Goal: Communication & Community: Answer question/provide support

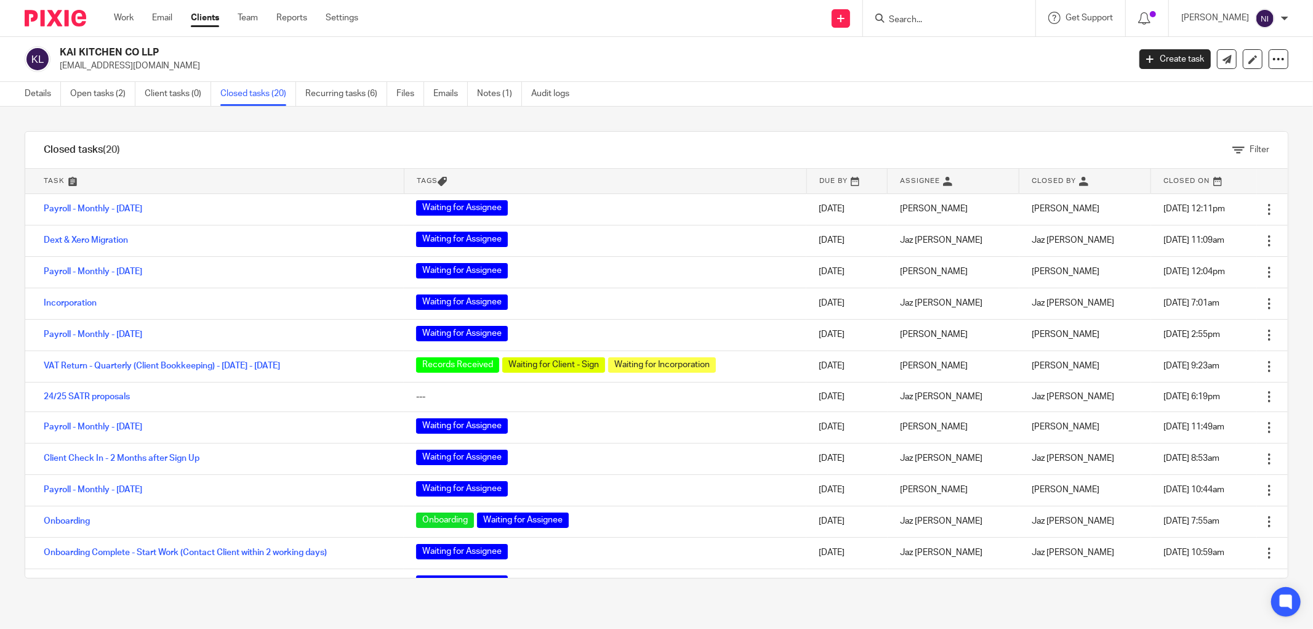
scroll to position [243, 0]
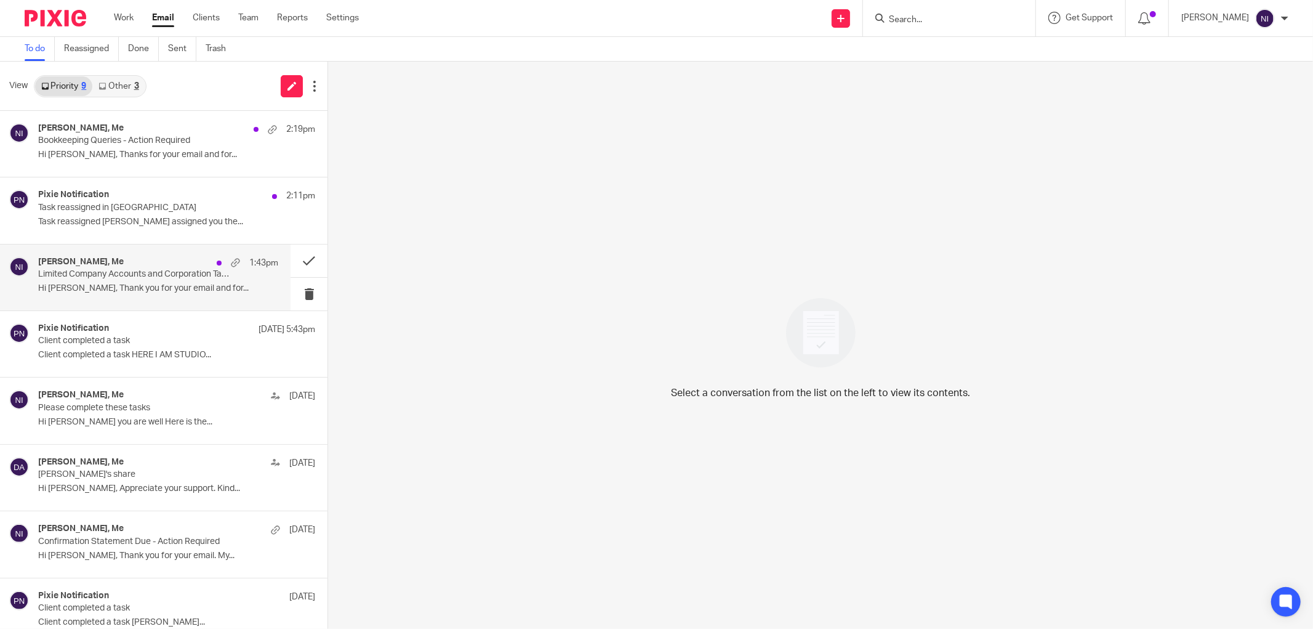
click at [142, 297] on div "Vitoria Silva, Me 1:43pm Limited Company Accounts and Corporation Tax Return Sc…" at bounding box center [158, 277] width 240 height 41
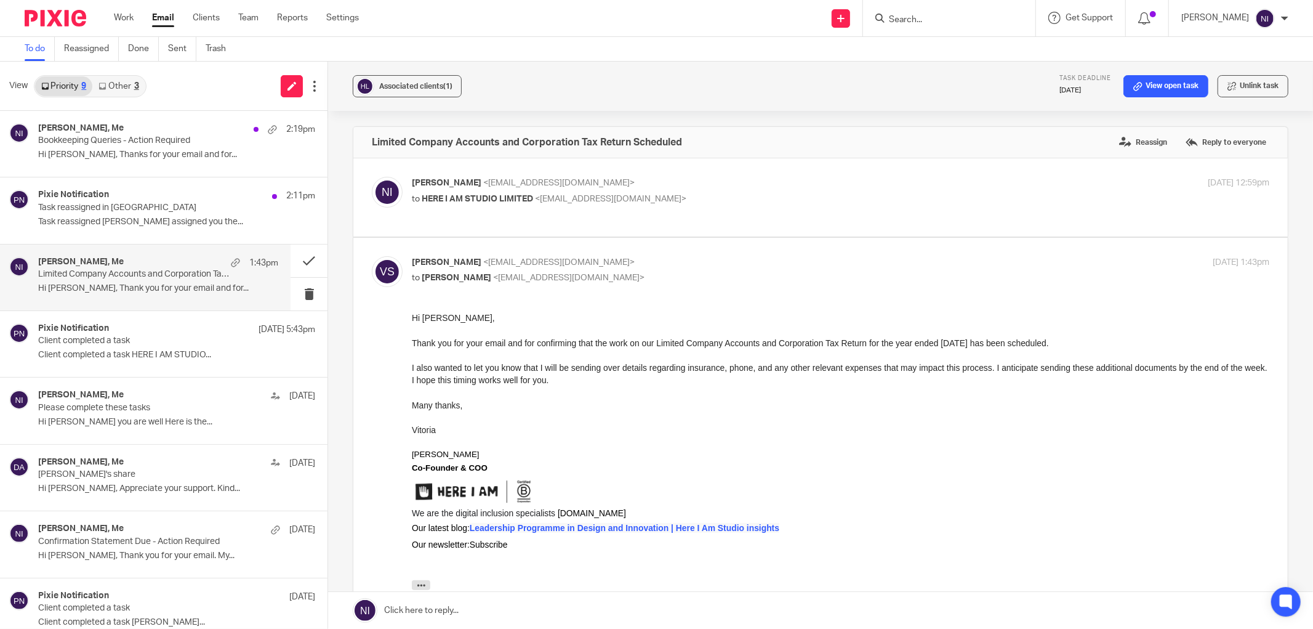
click at [731, 193] on p "to HERE I AM STUDIO LIMITED <vitoria@hereiamstudio.com>" at bounding box center [698, 199] width 572 height 13
checkbox input "true"
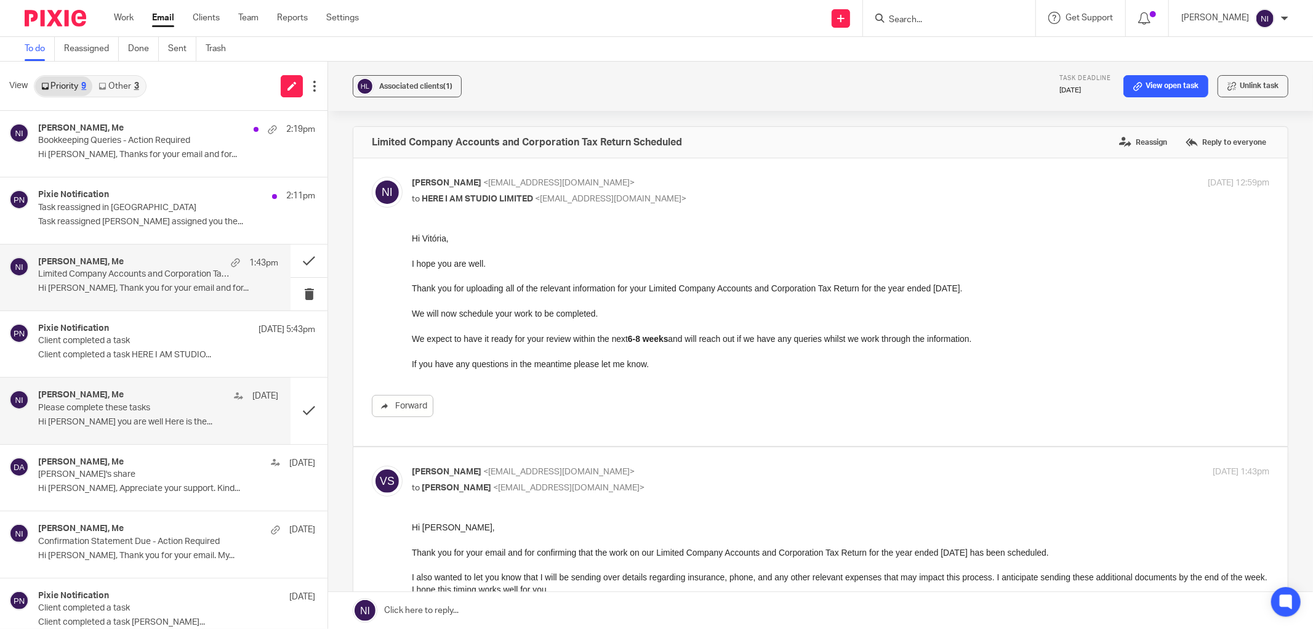
scroll to position [83, 0]
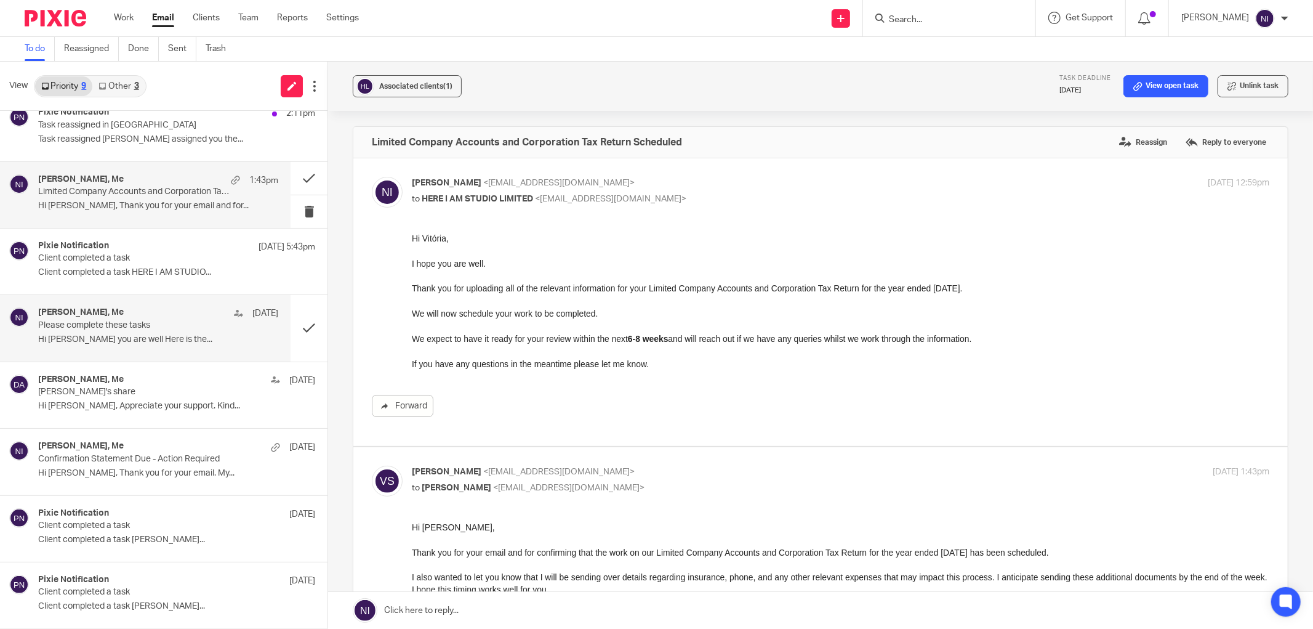
click at [163, 328] on p "Please complete these tasks" at bounding box center [134, 325] width 192 height 10
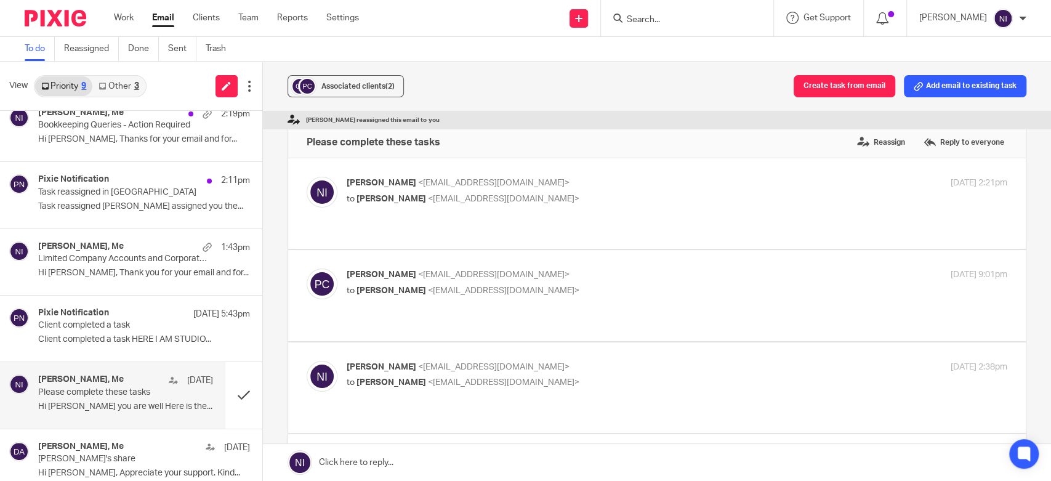
scroll to position [2, 0]
click at [858, 139] on label "Reassign" at bounding box center [881, 140] width 54 height 18
radio input "true"
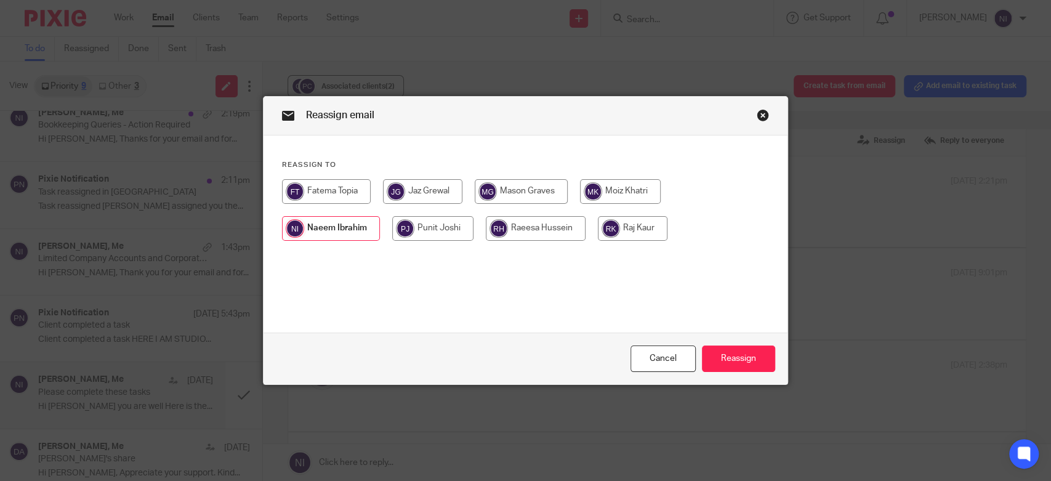
click at [436, 196] on input "radio" at bounding box center [422, 191] width 79 height 25
radio input "true"
radio input "false"
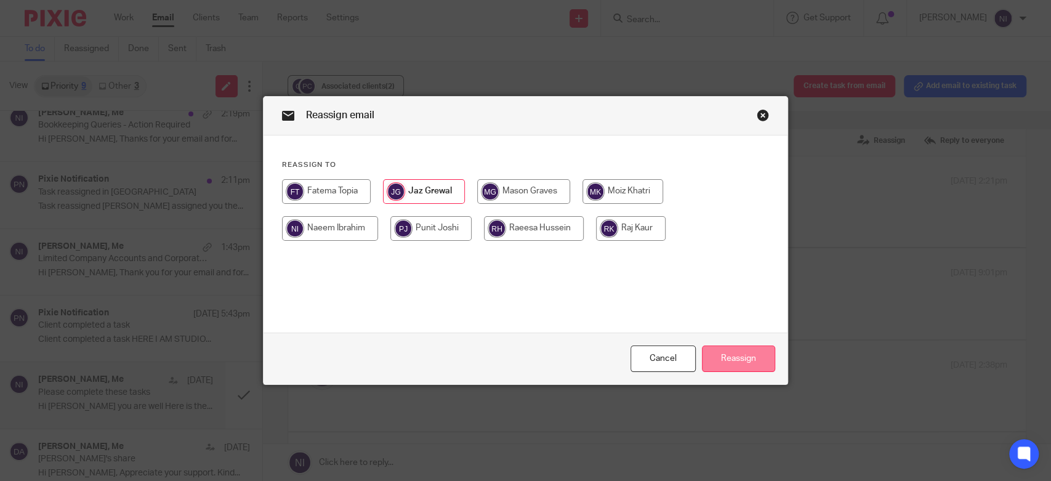
click at [732, 350] on button "Reassign" at bounding box center [738, 358] width 73 height 26
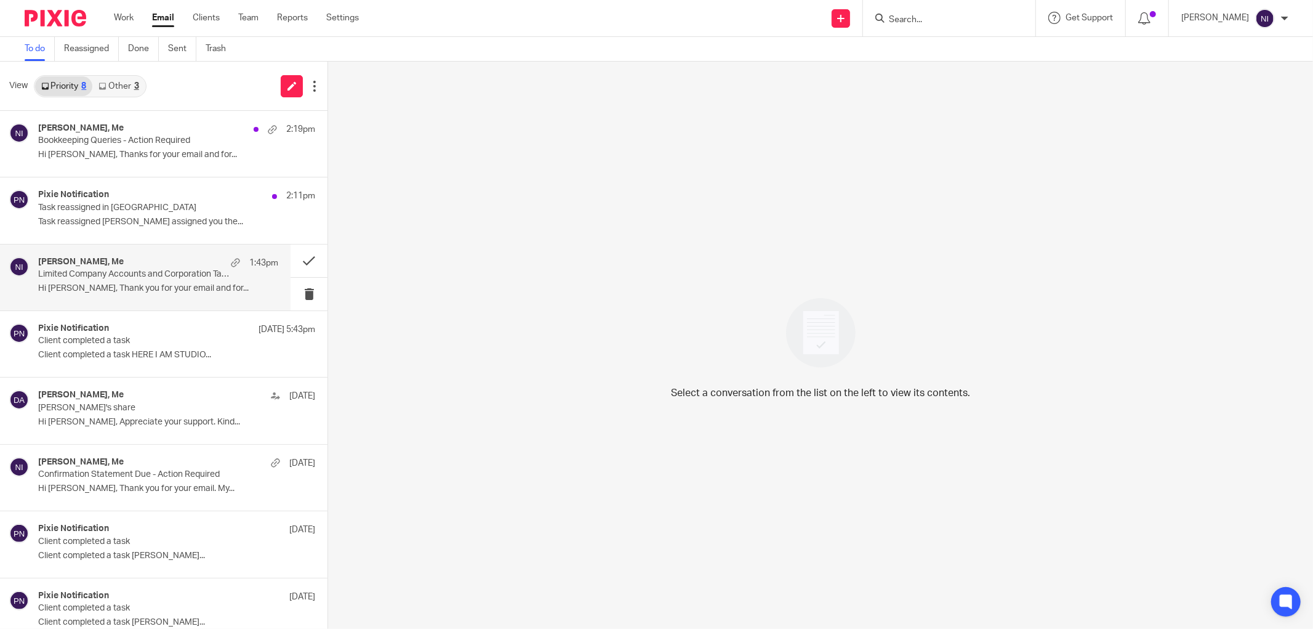
scroll to position [16, 0]
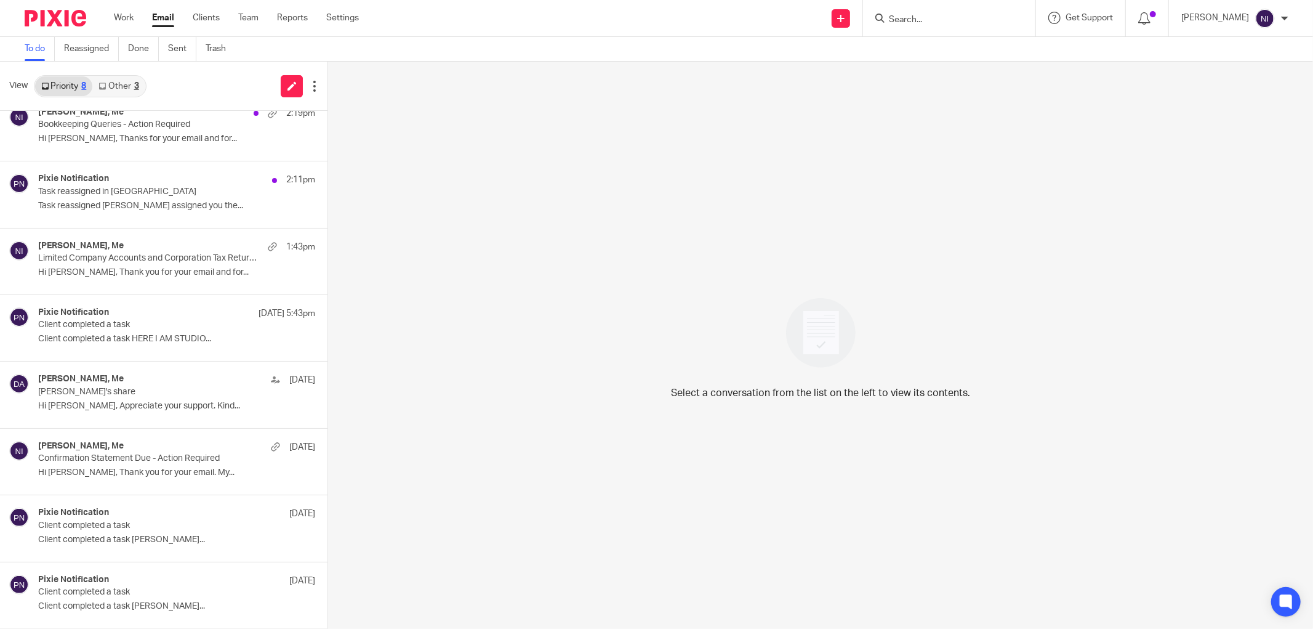
click at [927, 22] on input "Search" at bounding box center [943, 20] width 111 height 11
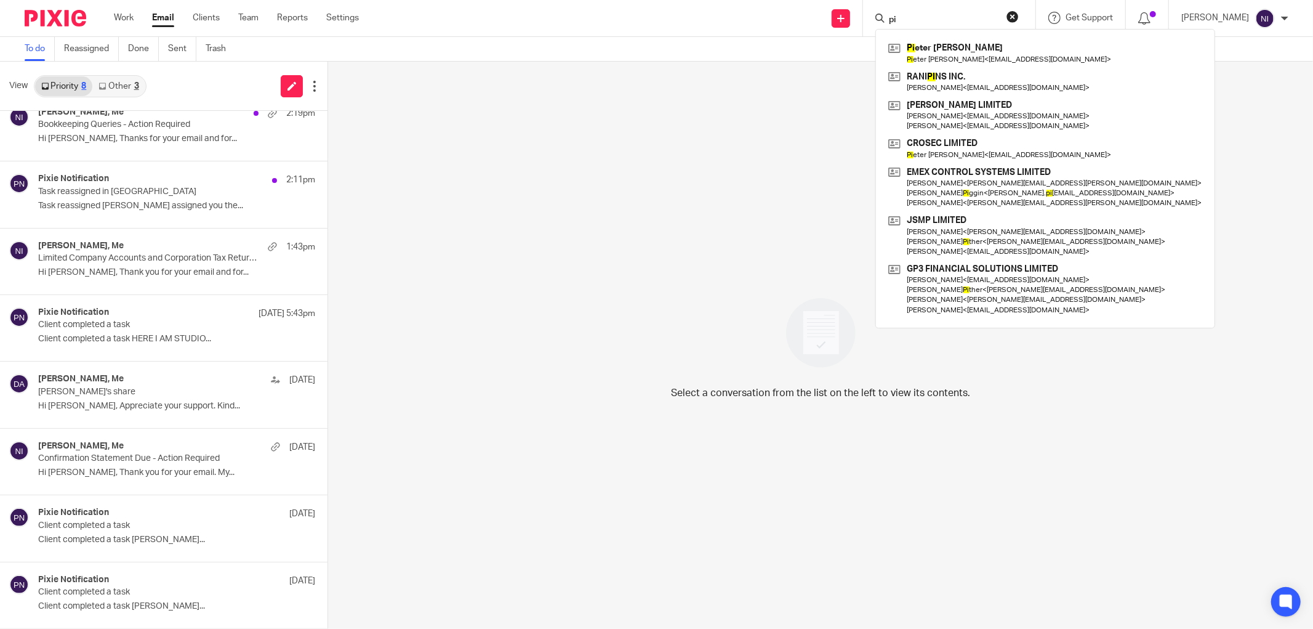
type input "pi"
click at [118, 392] on p "[PERSON_NAME]'s share" at bounding box center [134, 392] width 192 height 10
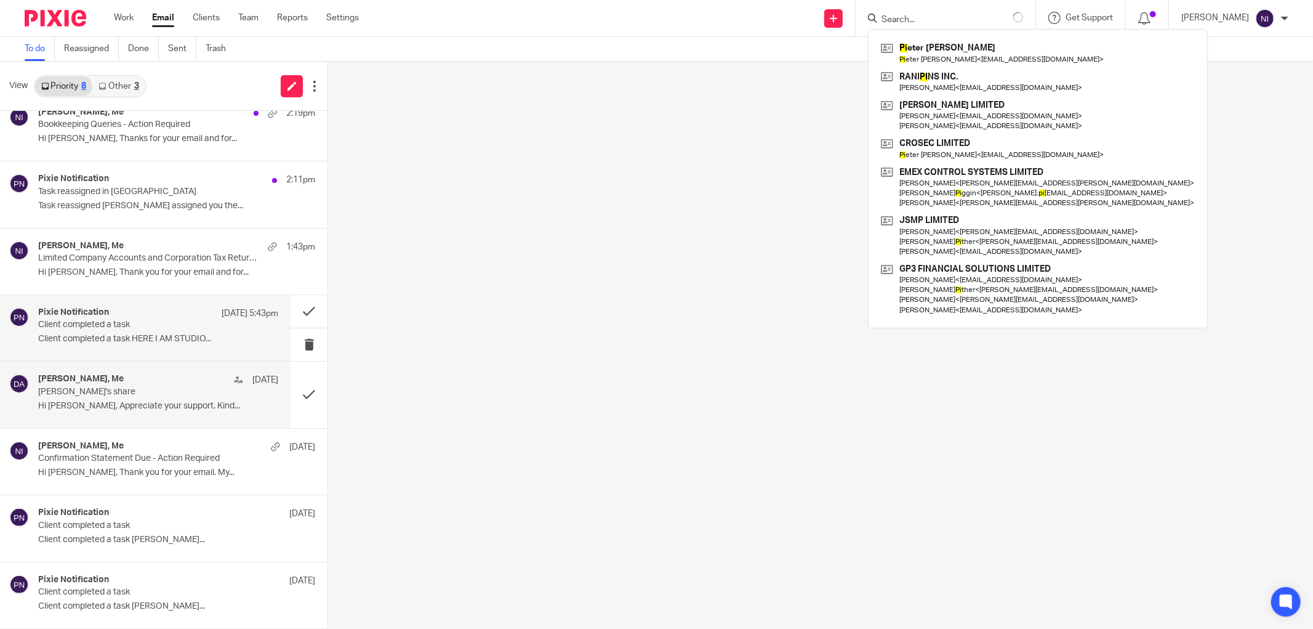
click at [126, 320] on p "Client completed a task" at bounding box center [134, 325] width 192 height 10
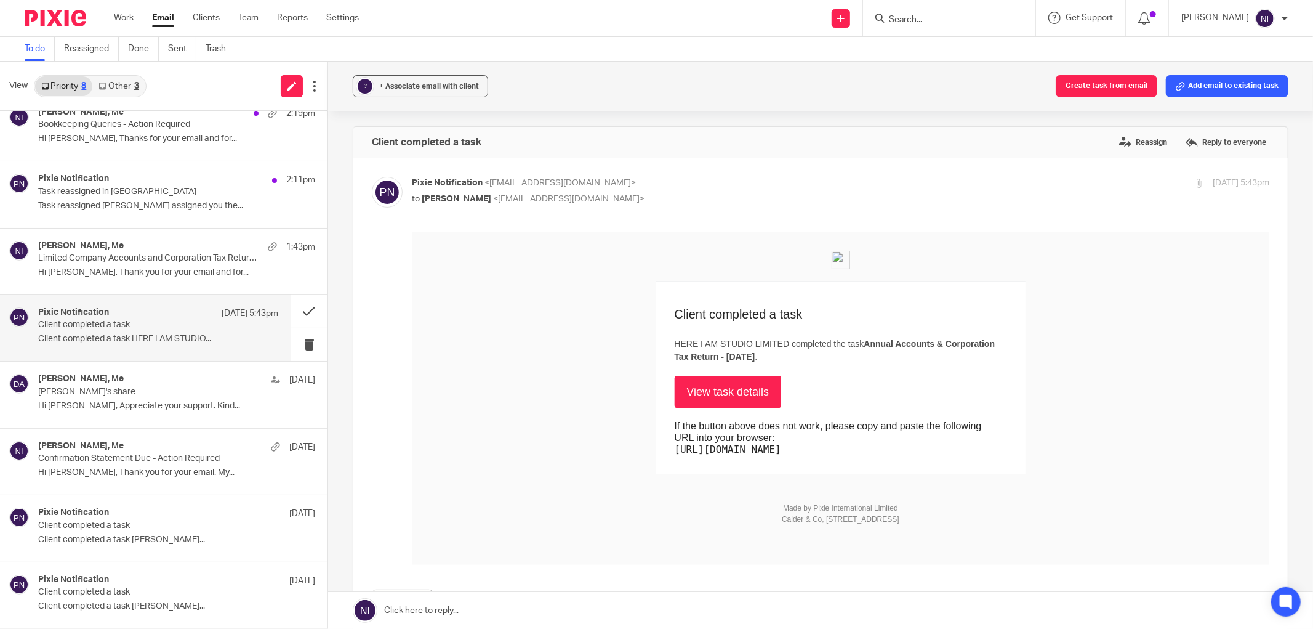
scroll to position [0, 0]
click at [155, 480] on div "Pixie Notification 5 Aug Client completed a task Client completed a task Pieter…" at bounding box center [158, 594] width 240 height 41
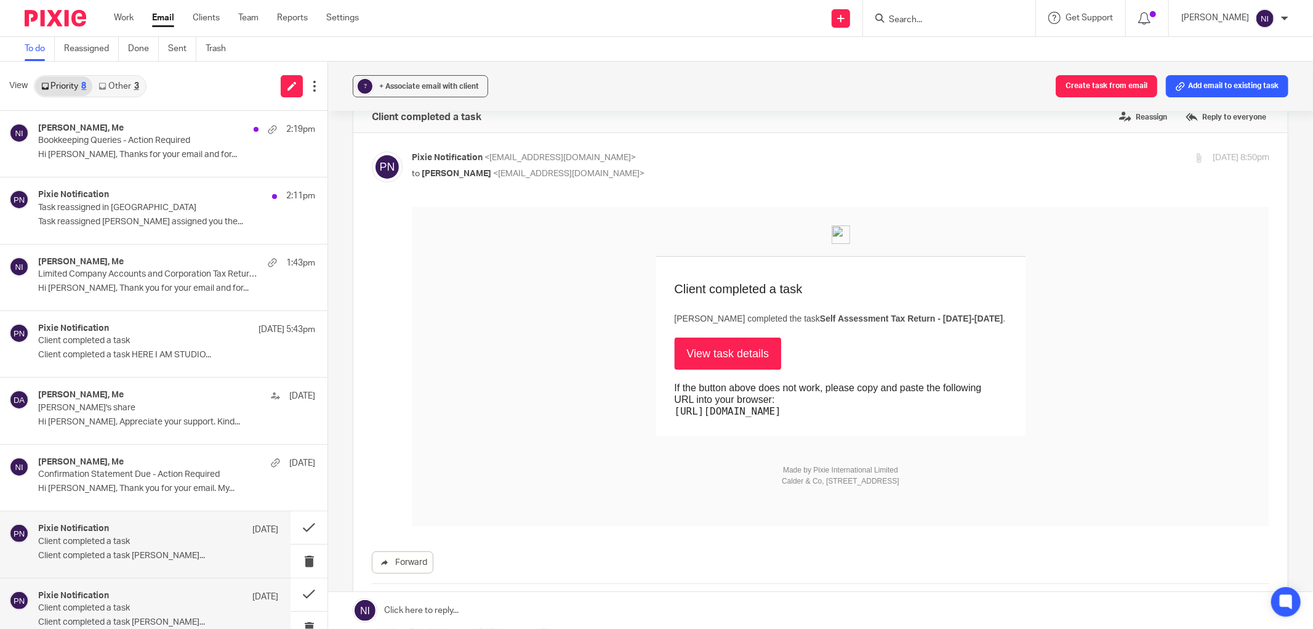
click at [136, 480] on p "Client completed a task Jack Rosenthal..." at bounding box center [158, 555] width 240 height 10
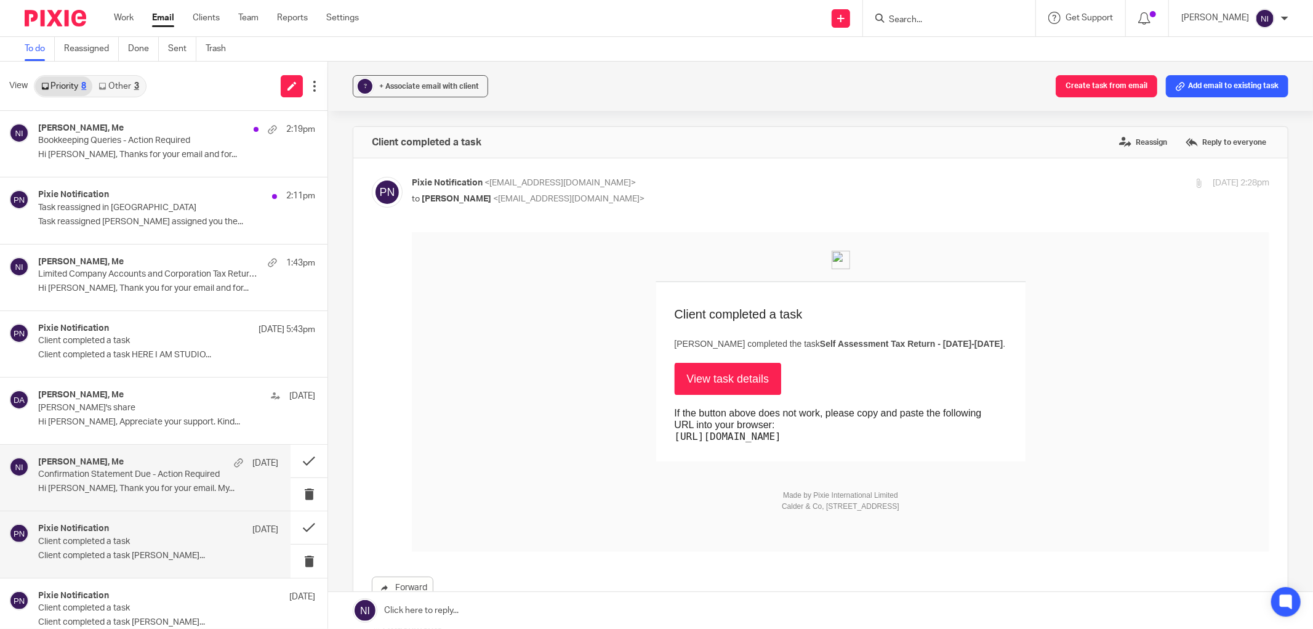
click at [134, 480] on div "Dr. Wigdan M. Ali, Me 14 Aug Confirmation Statement Due - Action Required Hi Na…" at bounding box center [158, 477] width 240 height 41
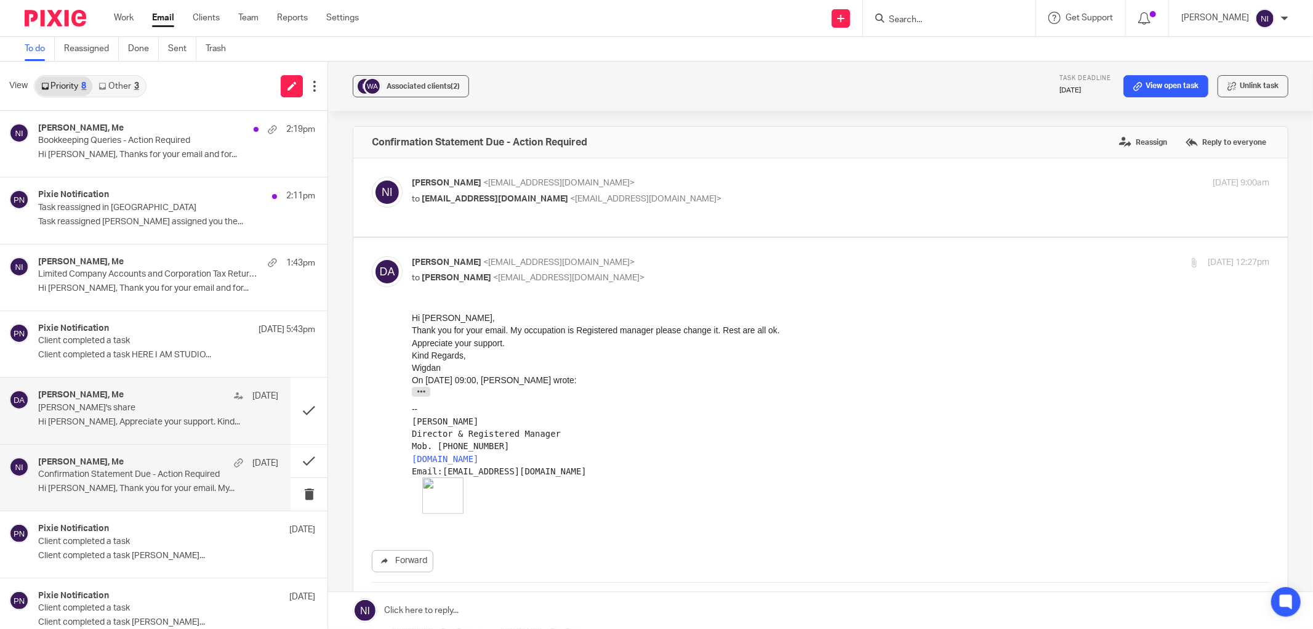
scroll to position [16, 0]
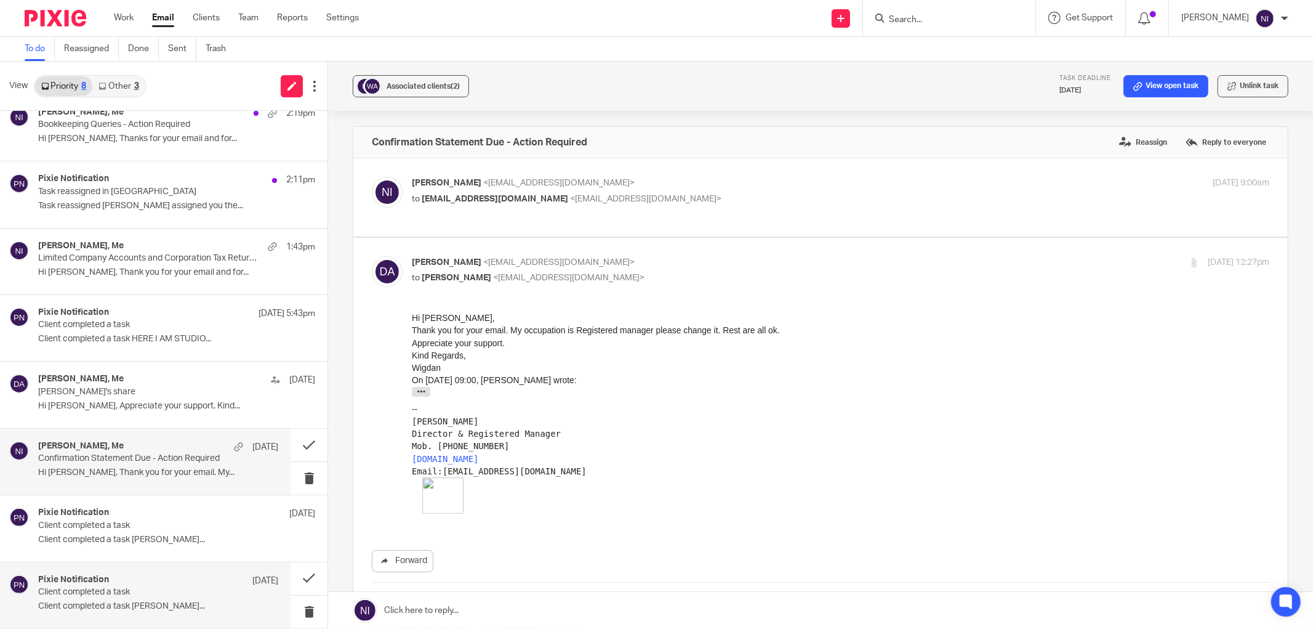
click at [151, 480] on p "Client completed a task Pieter Crouse..." at bounding box center [158, 606] width 240 height 10
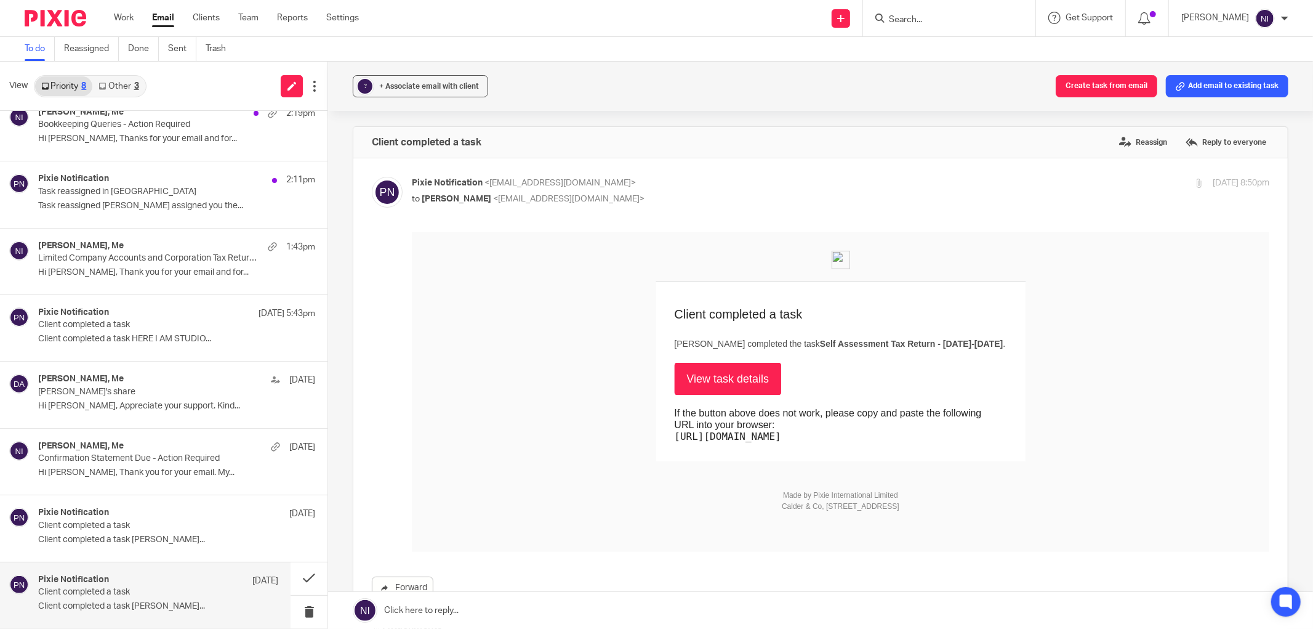
scroll to position [230, 0]
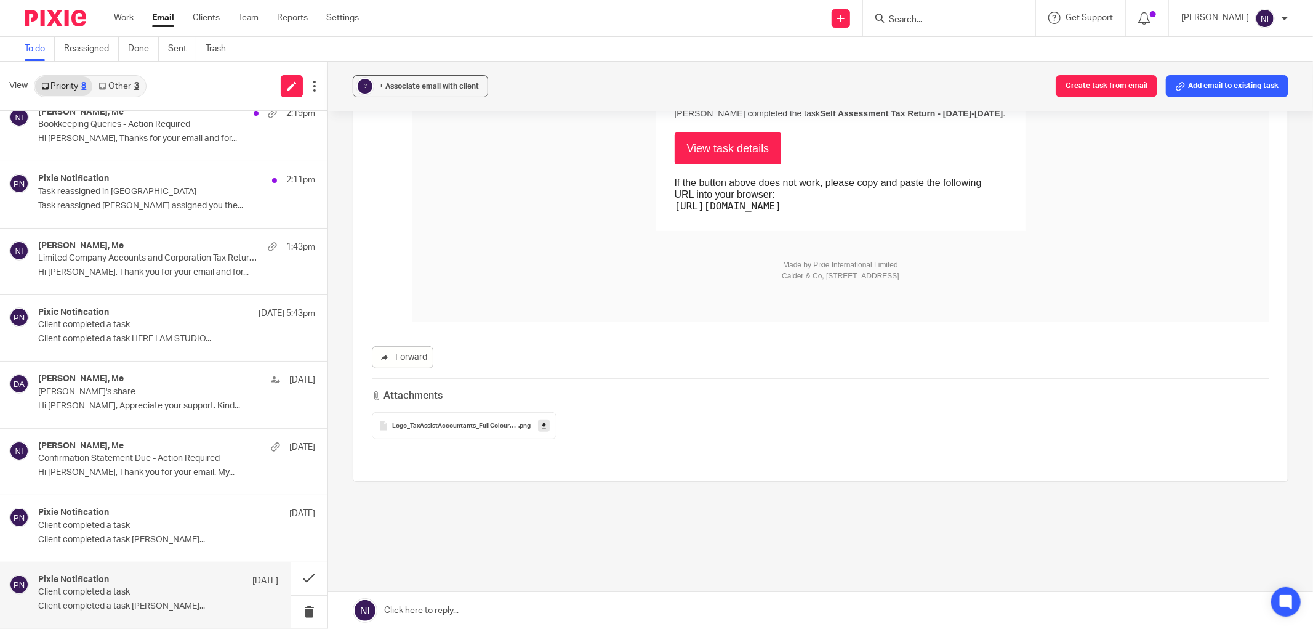
click at [913, 21] on input "Search" at bounding box center [943, 20] width 111 height 11
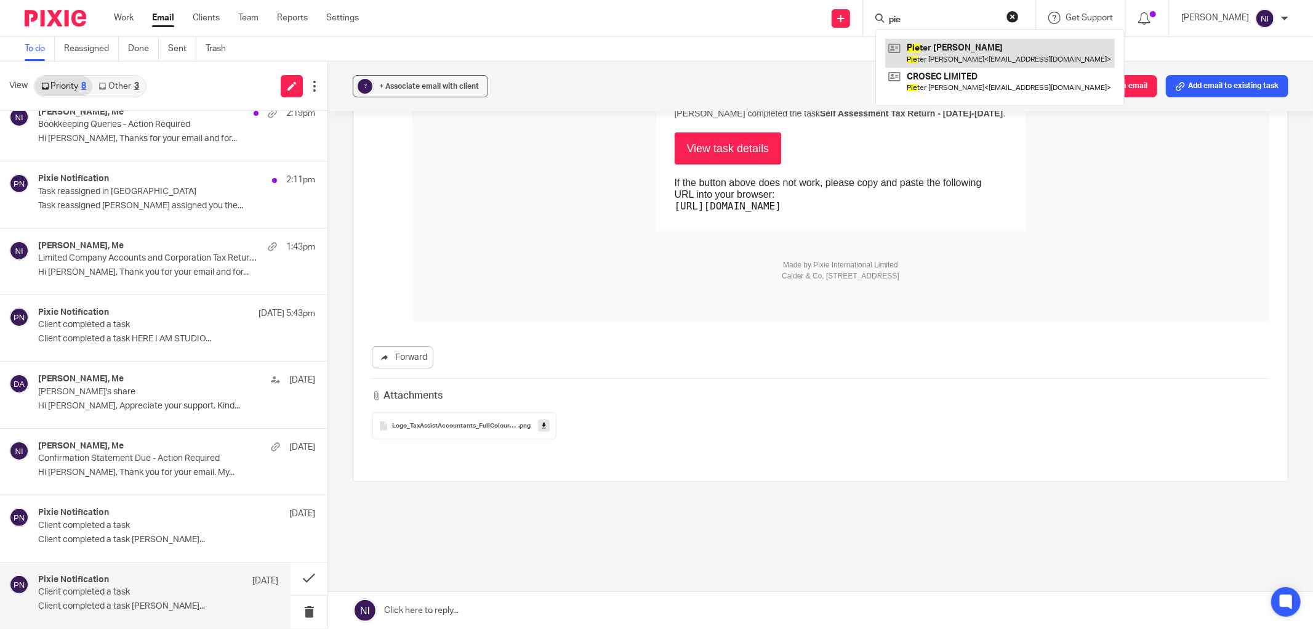
type input "pie"
click at [997, 65] on link at bounding box center [1000, 53] width 230 height 28
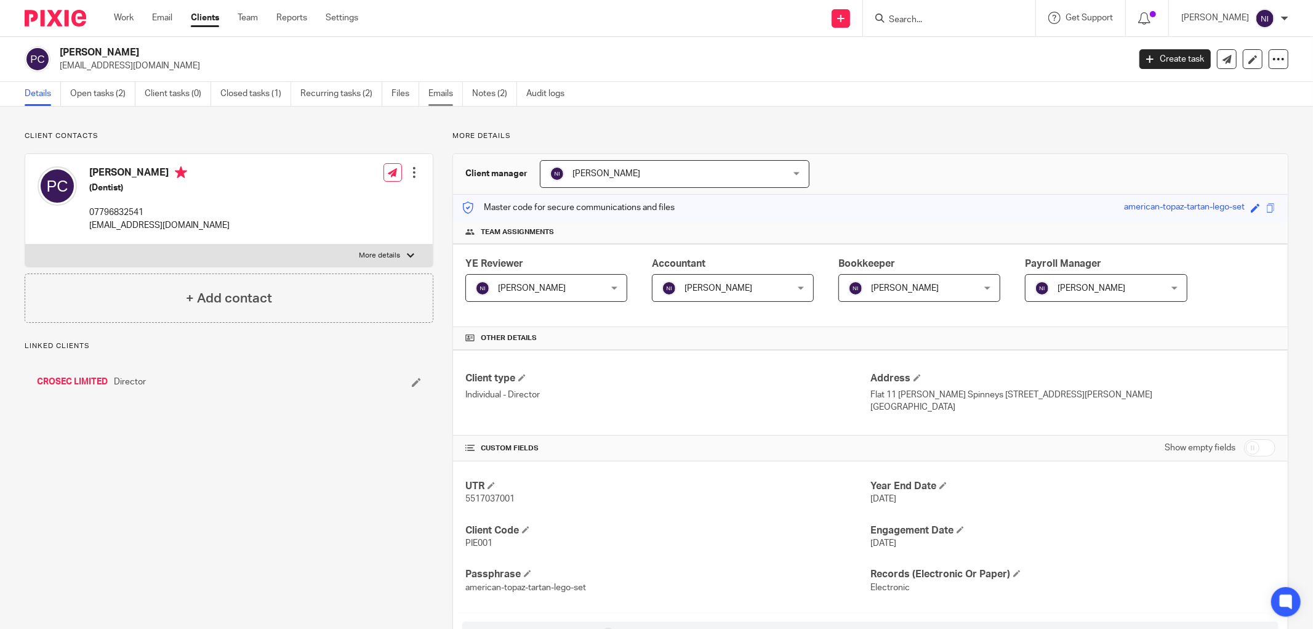
click at [459, 87] on link "Emails" at bounding box center [445, 94] width 34 height 24
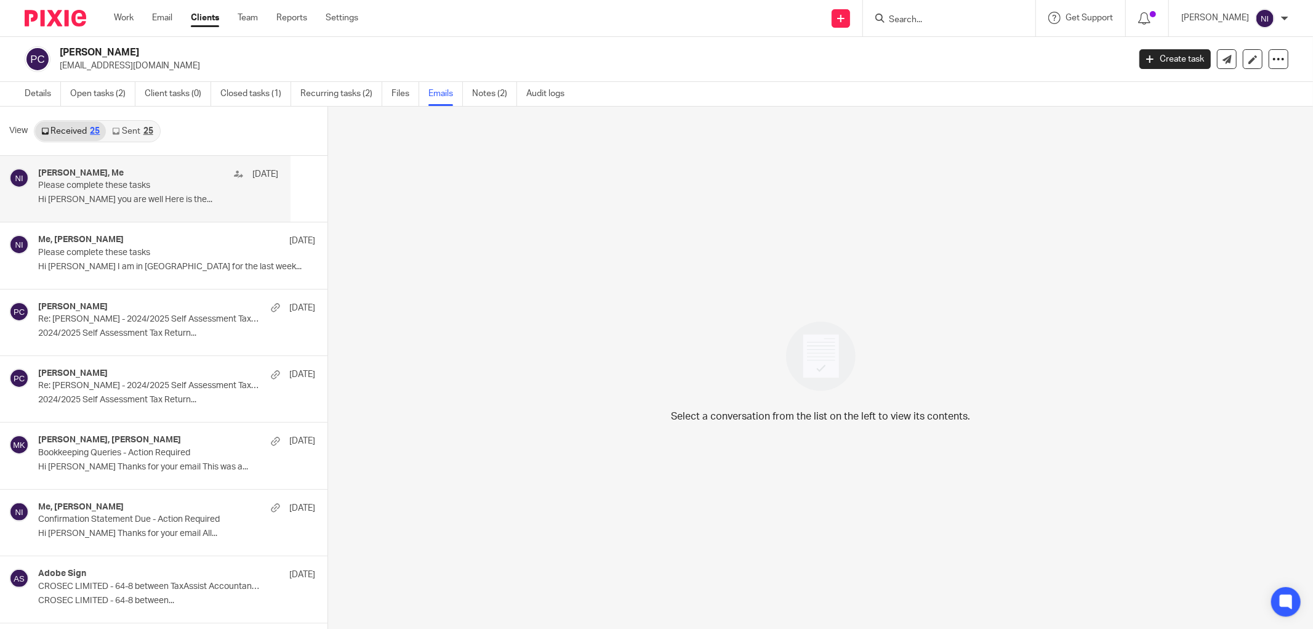
click at [157, 204] on p "Hi [PERSON_NAME] you are well Here is the..." at bounding box center [158, 200] width 240 height 10
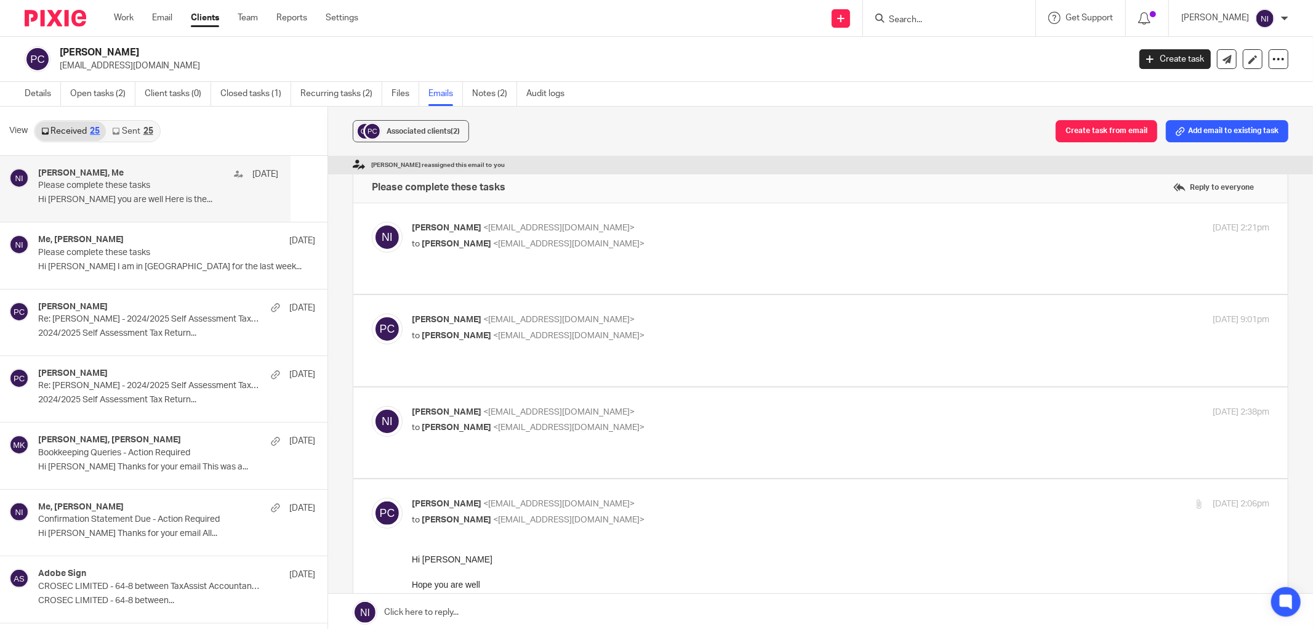
click at [505, 605] on link at bounding box center [820, 611] width 985 height 37
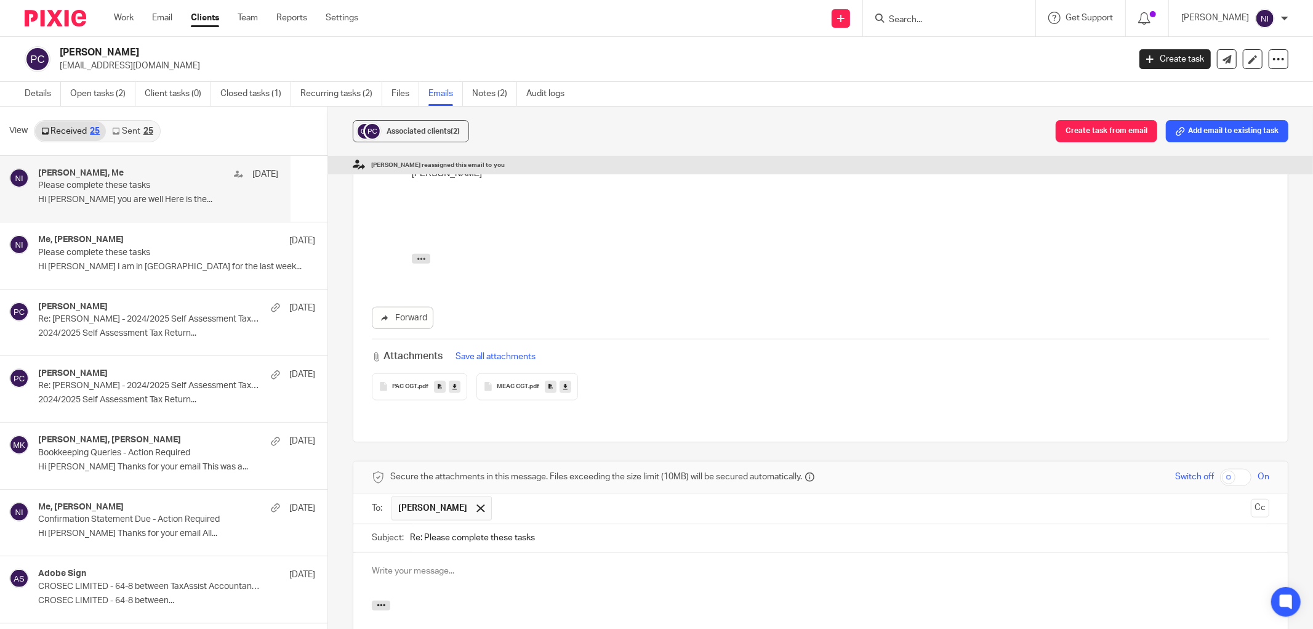
scroll to position [954, 0]
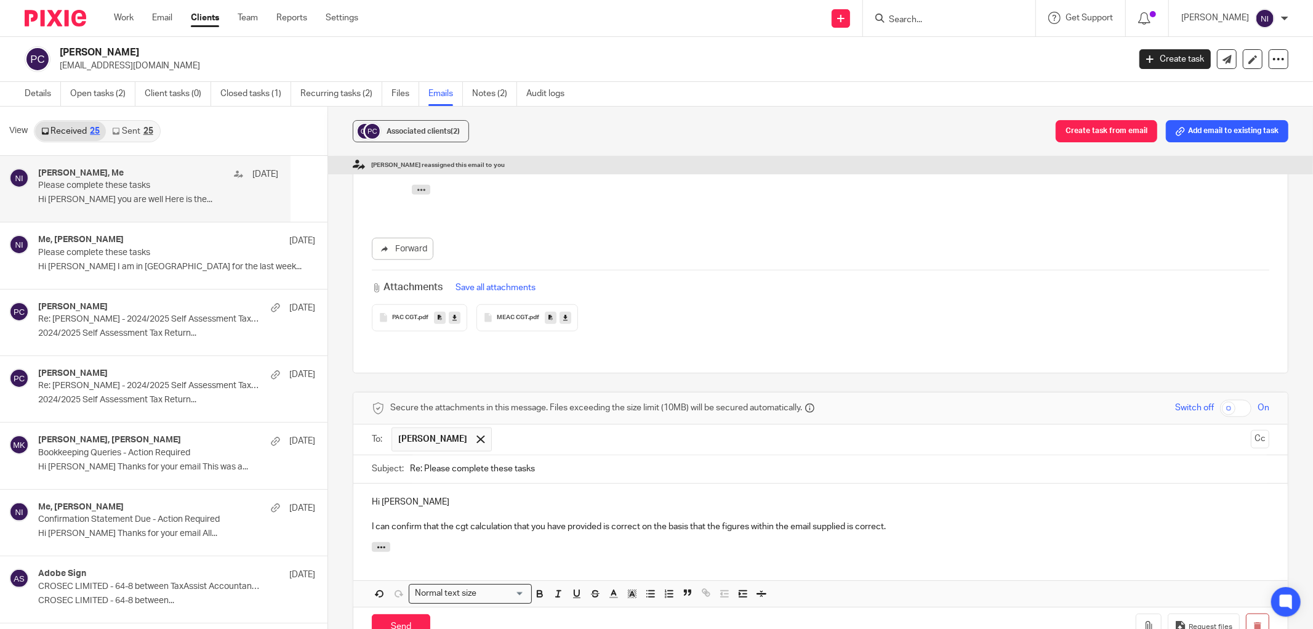
click at [924, 520] on p "I can confirm that the cgt calculation that you have provided is correct on the…" at bounding box center [821, 526] width 898 height 12
click at [1044, 520] on p "I can confirm that the cgt calculation that you have provided is correct on the…" at bounding box center [821, 526] width 898 height 12
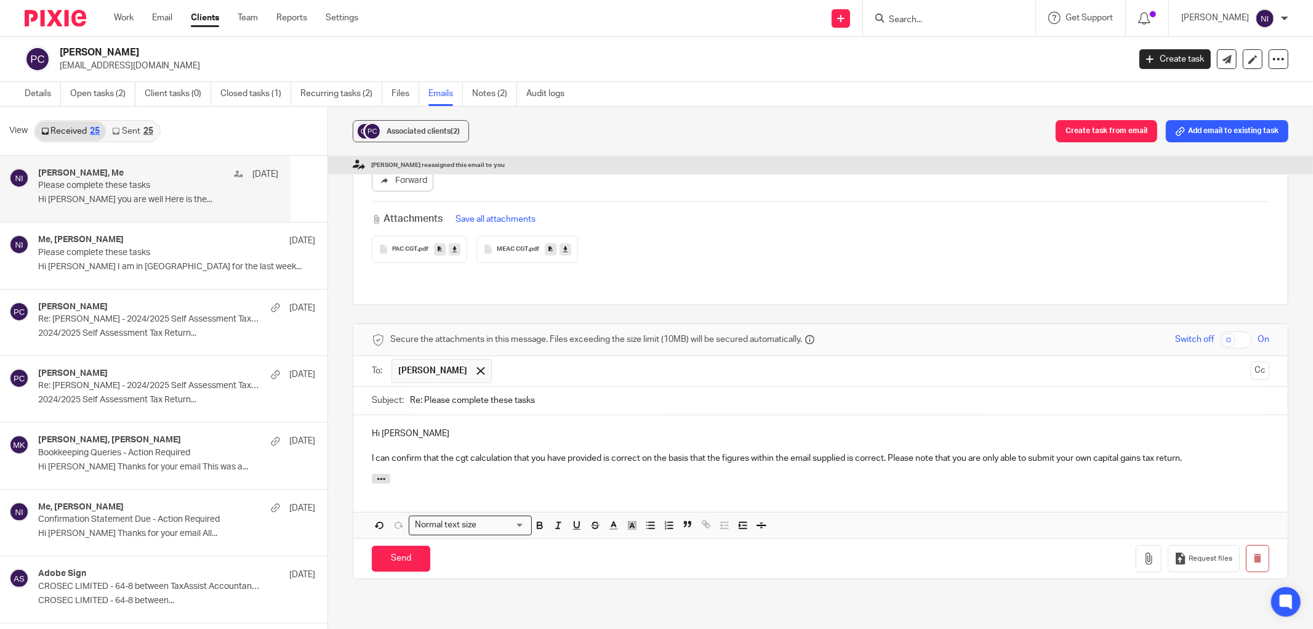
click at [1192, 452] on p "I can confirm that the cgt calculation that you have provided is correct on the…" at bounding box center [821, 458] width 898 height 12
click at [1220, 452] on p "I can confirm that the cgt calculation that you have provided is correct on the…" at bounding box center [821, 458] width 898 height 12
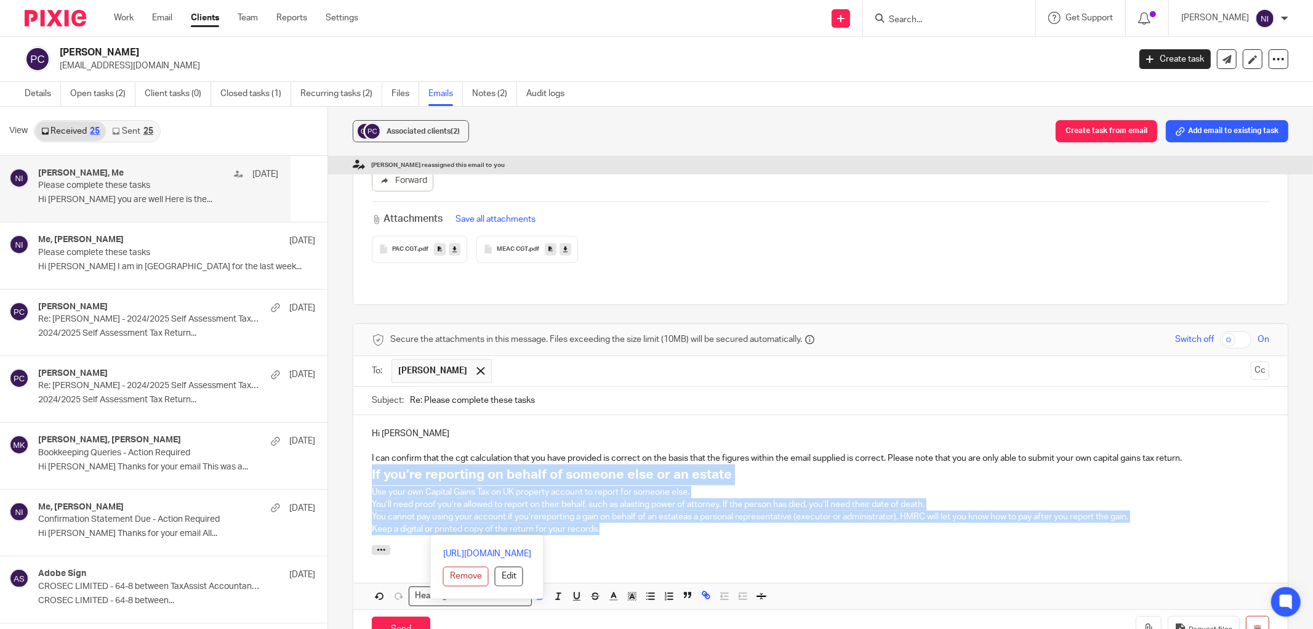
drag, startPoint x: 577, startPoint y: 468, endPoint x: 371, endPoint y: 427, distance: 210.2
click at [371, 427] on div "Hi Pieter I can confirm that the cgt calculation that you have provided is corr…" at bounding box center [820, 480] width 935 height 130
click at [673, 489] on div "Hi Pieter I can confirm that the cgt calculation that you have provided is corr…" at bounding box center [820, 480] width 935 height 130
drag, startPoint x: 609, startPoint y: 487, endPoint x: 370, endPoint y: 416, distance: 249.9
click at [370, 416] on div "Hi Pieter I can confirm that the cgt calculation that you have provided is corr…" at bounding box center [820, 480] width 935 height 130
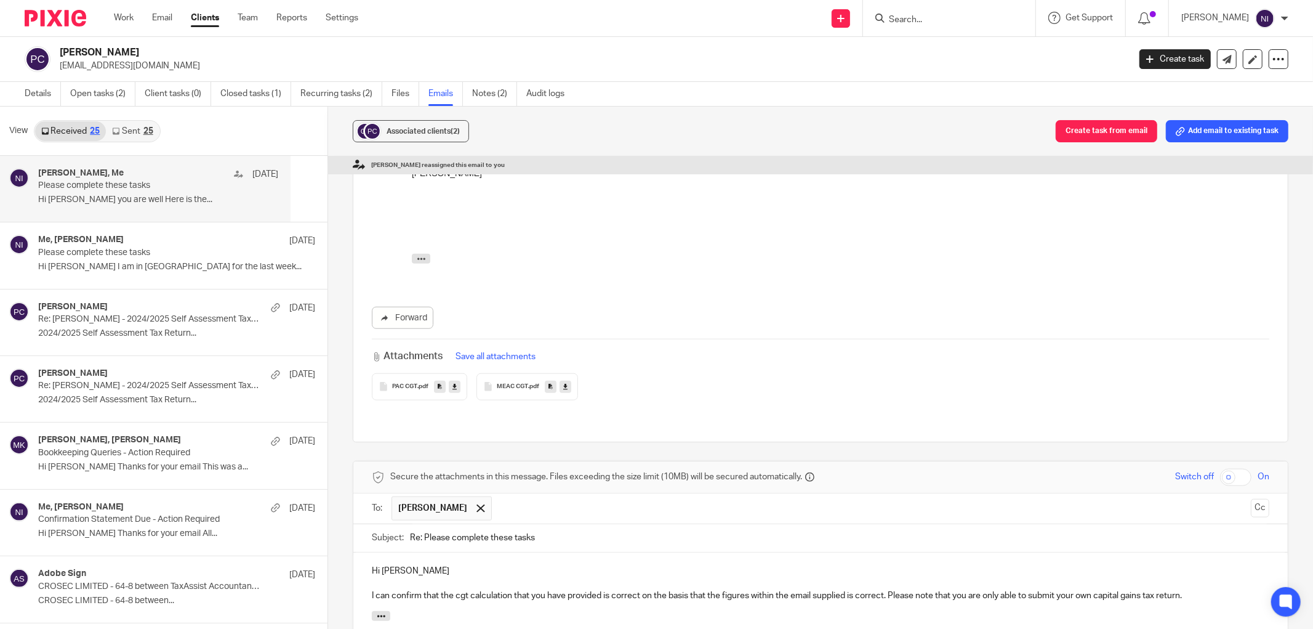
scroll to position [817, 0]
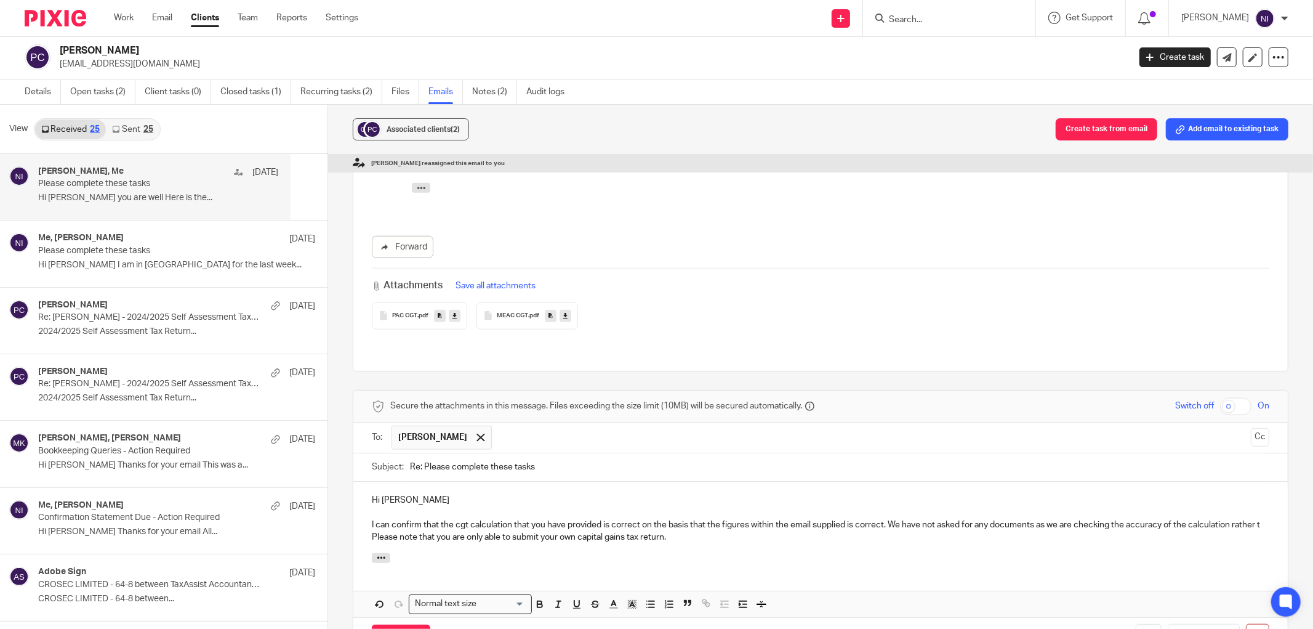
click at [1075, 518] on p "I can confirm that the cgt calculation that you have provided is correct on the…" at bounding box center [821, 530] width 898 height 25
drag, startPoint x: 441, startPoint y: 488, endPoint x: 411, endPoint y: 496, distance: 31.4
click at [411, 496] on div "Hi Pieter I can confirm that the cgt calculation that you have provided is corr…" at bounding box center [820, 516] width 935 height 71
click at [747, 518] on p "I can confirm that the cgt calculation that you have provided is correct on the…" at bounding box center [821, 530] width 898 height 25
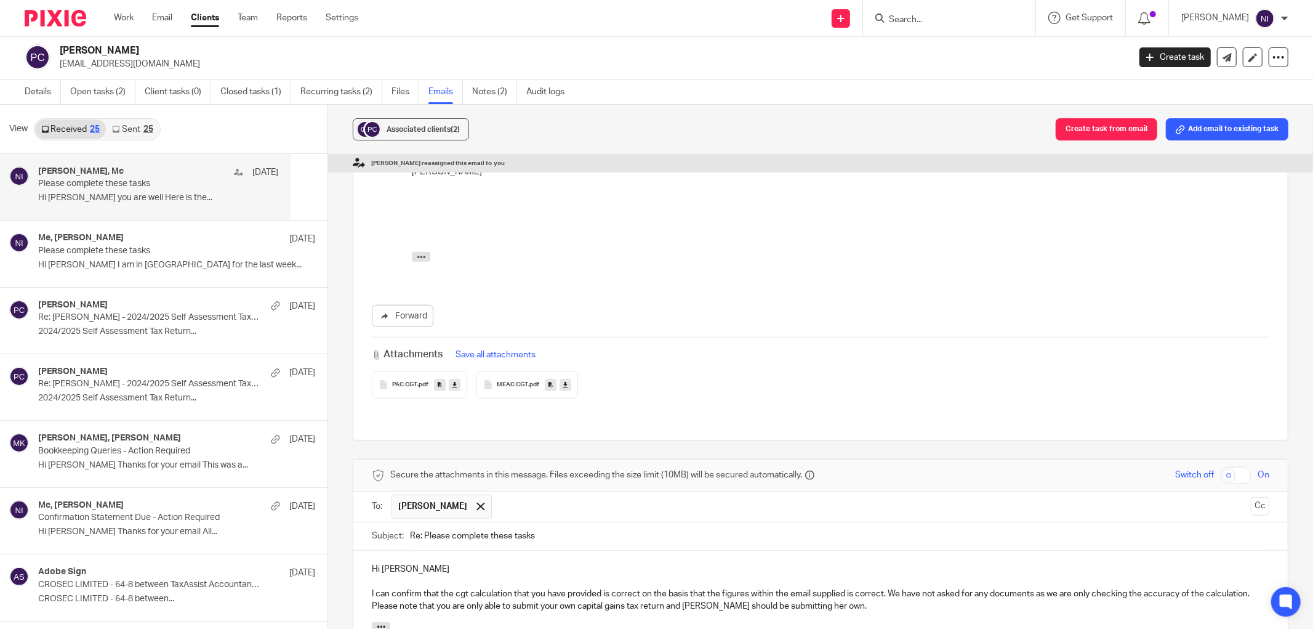
scroll to position [1094, 0]
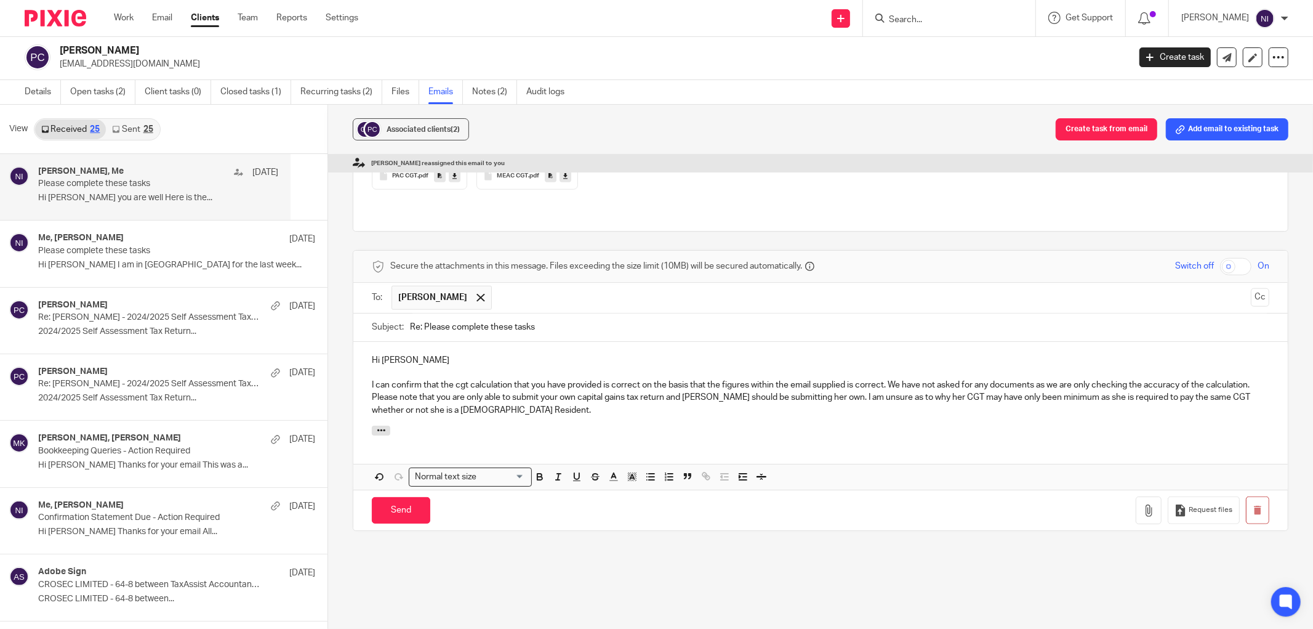
click at [1103, 379] on p "I can confirm that the cgt calculation that you have provided is correct on the…" at bounding box center [821, 398] width 898 height 38
click at [678, 379] on p "I can confirm that the cgt calculation that you have provided is correct on the…" at bounding box center [821, 398] width 898 height 38
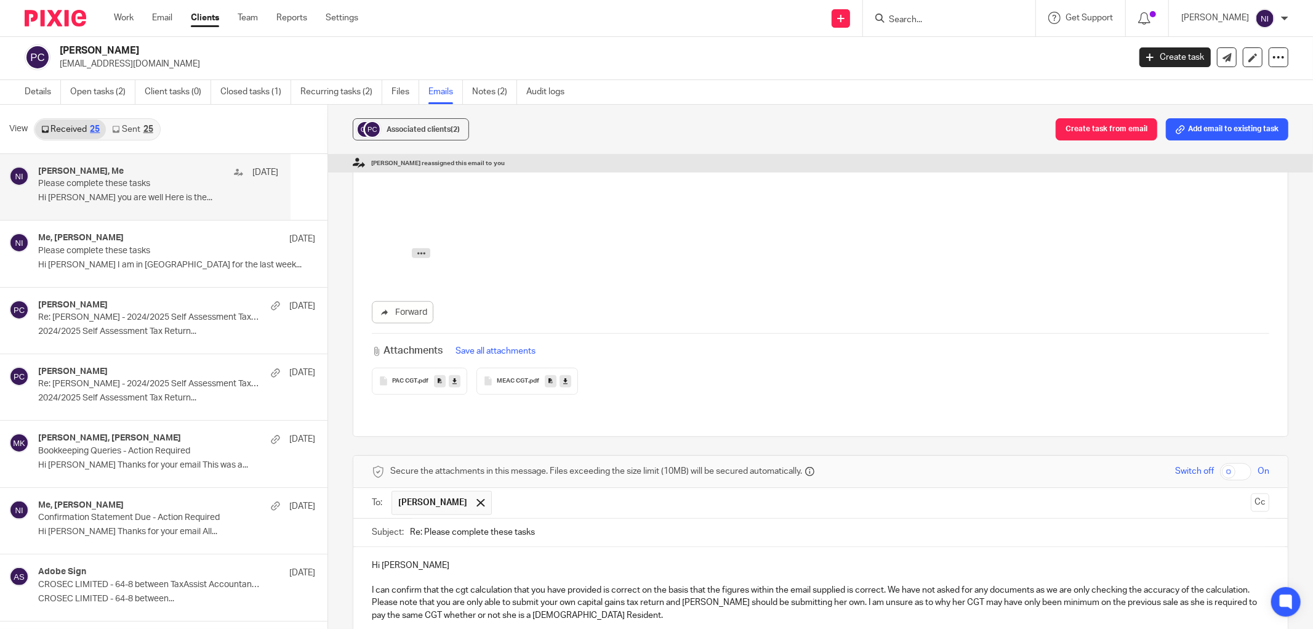
scroll to position [1026, 0]
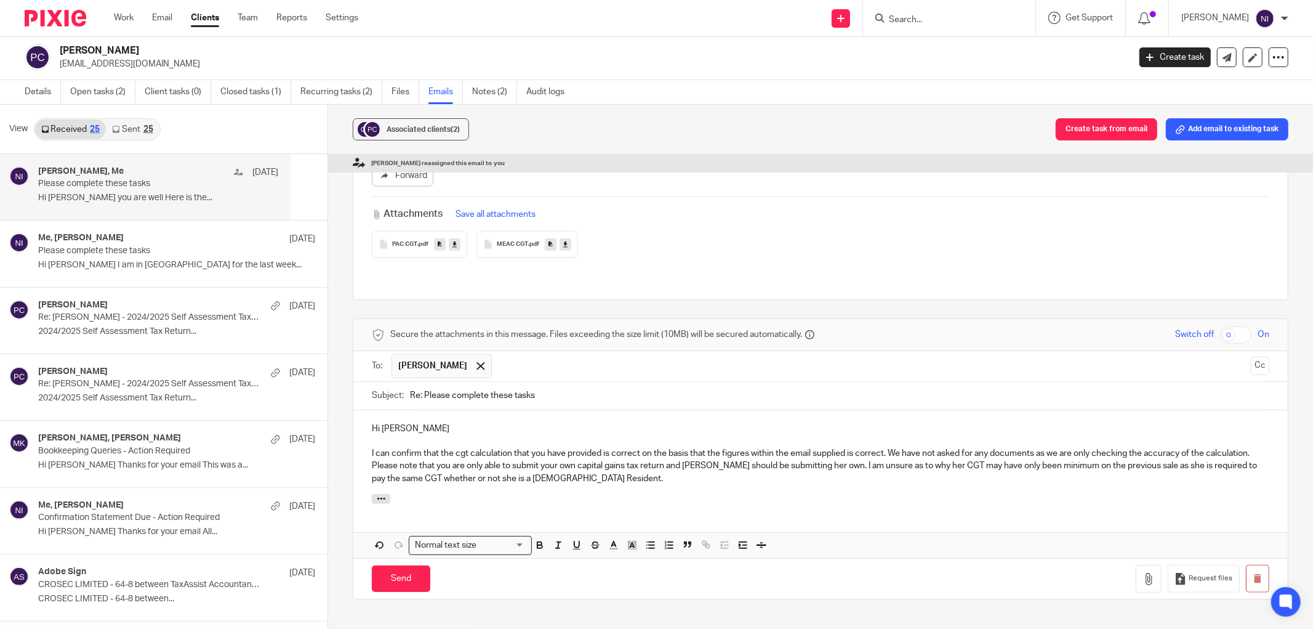
click at [866, 447] on p "I can confirm that the cgt calculation that you have provided is correct on the…" at bounding box center [821, 466] width 898 height 38
click at [464, 422] on p "Hi Pieter" at bounding box center [821, 428] width 898 height 12
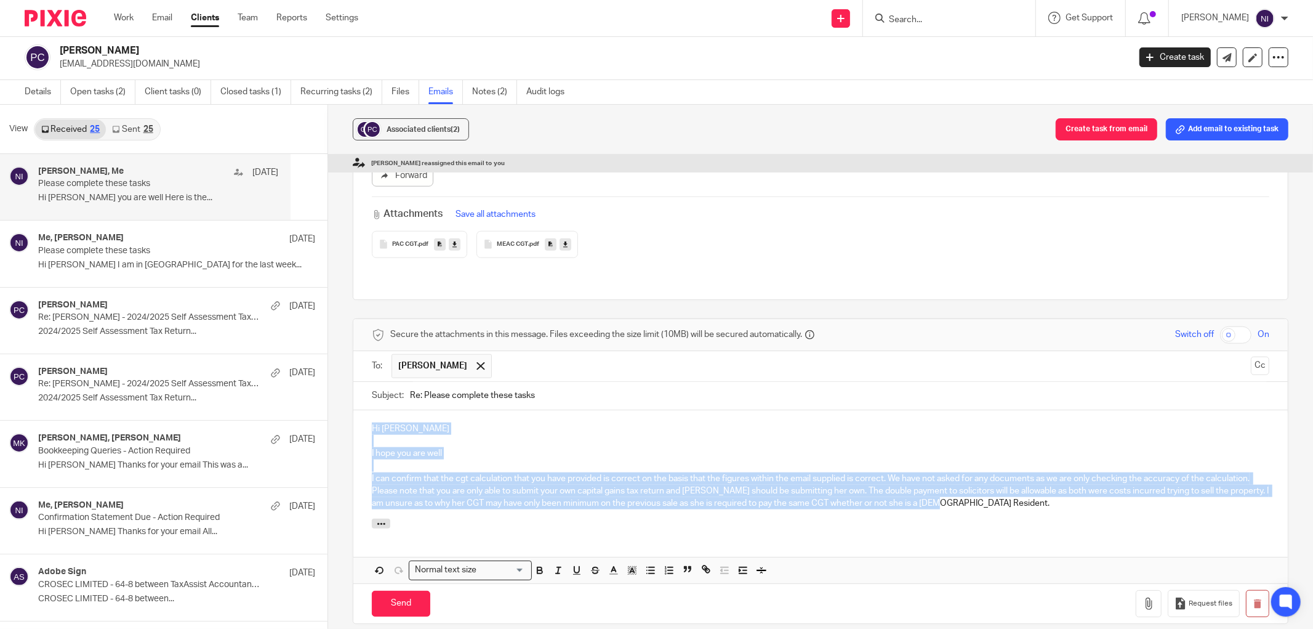
drag, startPoint x: 1023, startPoint y: 459, endPoint x: 361, endPoint y: 368, distance: 668.1
click at [361, 410] on div "Hi Pieter I hope you are well I can confirm that the cgt calculation that you h…" at bounding box center [820, 464] width 935 height 109
copy div "Hi Pieter I hope you are well I can confirm that the cgt calculation that you h…"
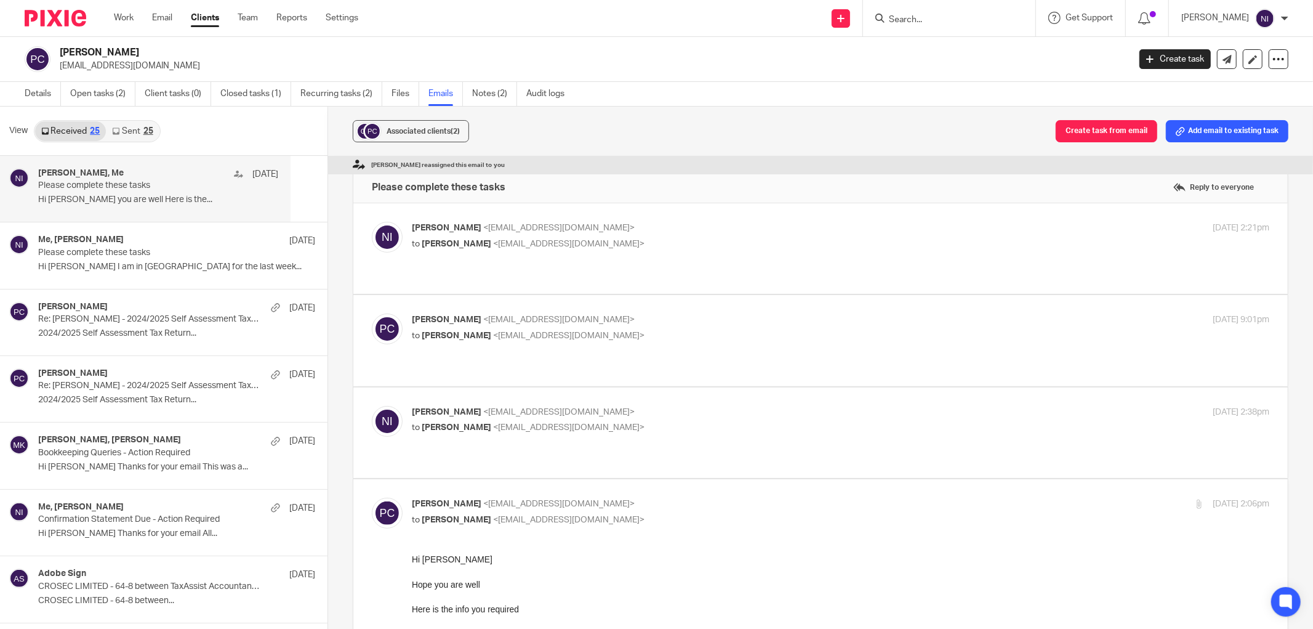
scroll to position [1026, 0]
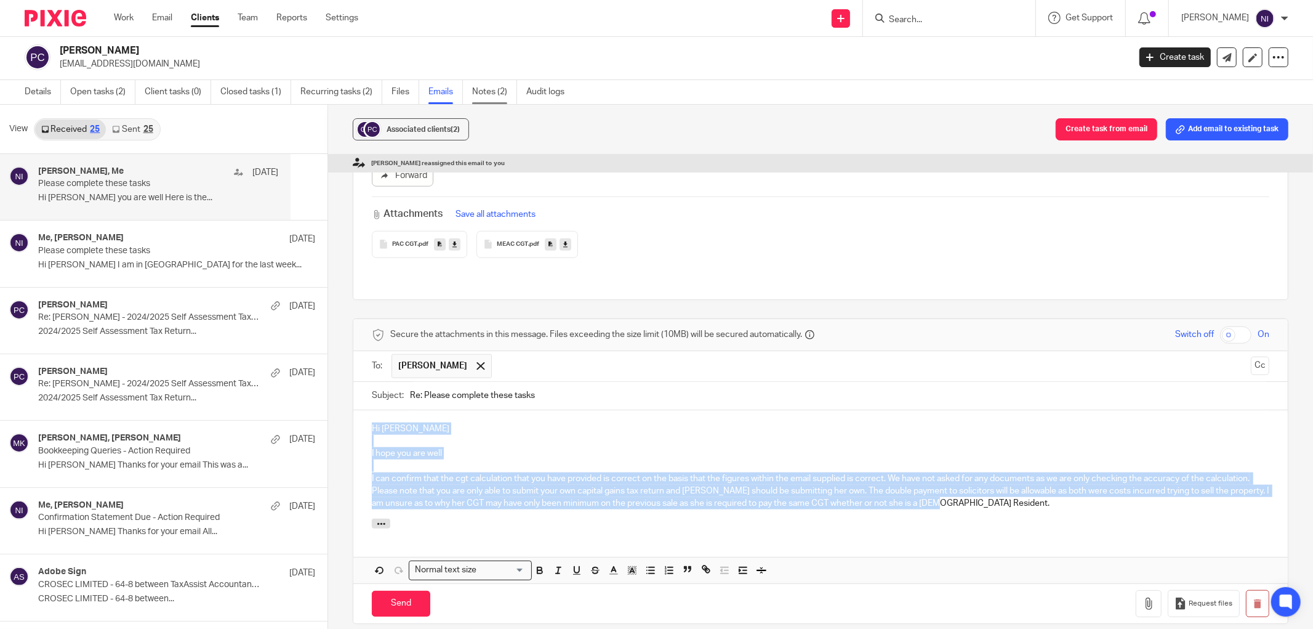
click at [480, 94] on link "Notes (2)" at bounding box center [494, 92] width 45 height 24
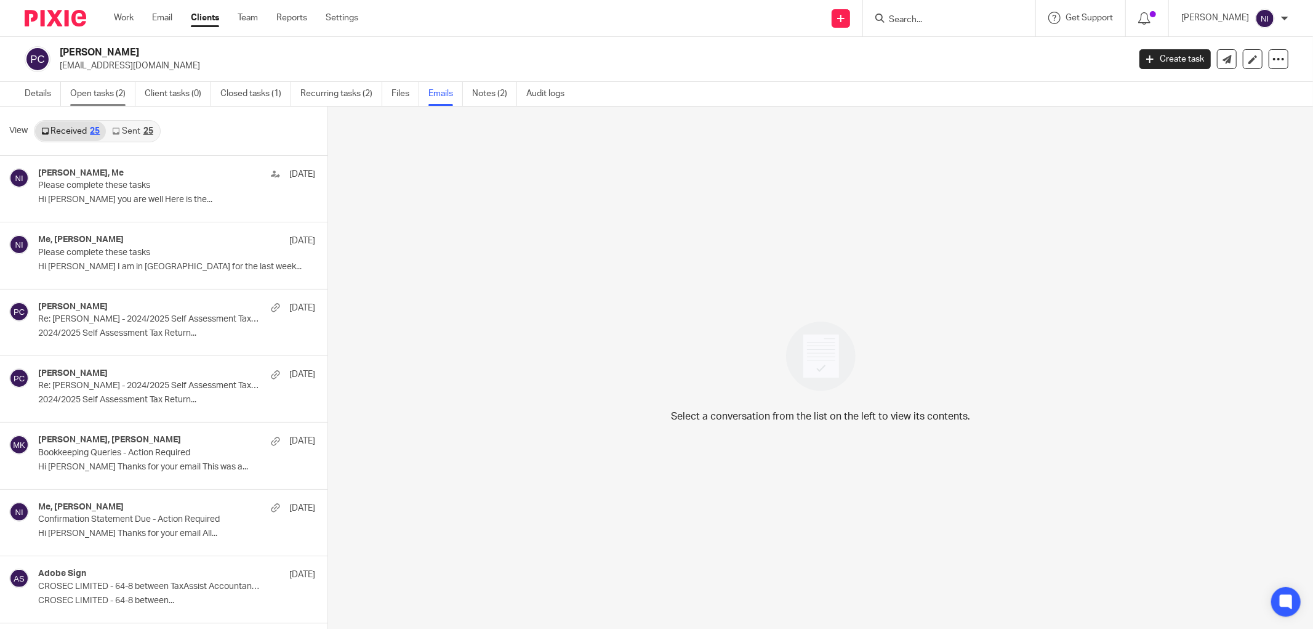
click at [107, 93] on link "Open tasks (2)" at bounding box center [102, 94] width 65 height 24
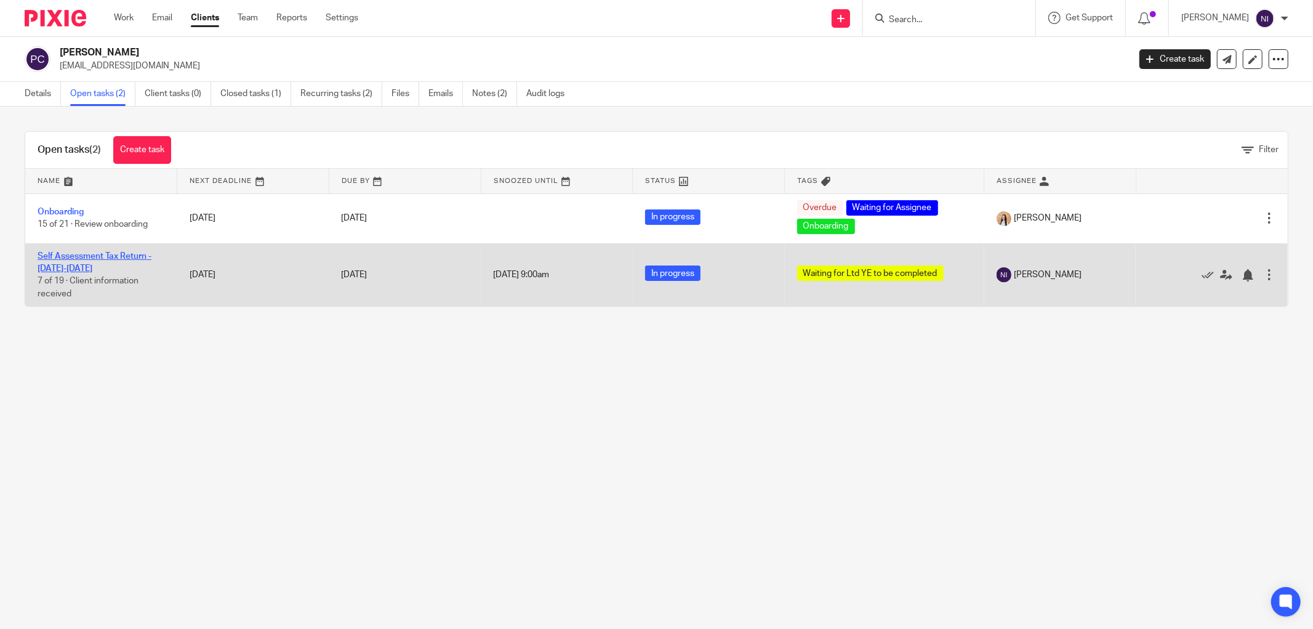
click at [76, 259] on link "Self Assessment Tax Return - [DATE]-[DATE]" at bounding box center [95, 262] width 114 height 21
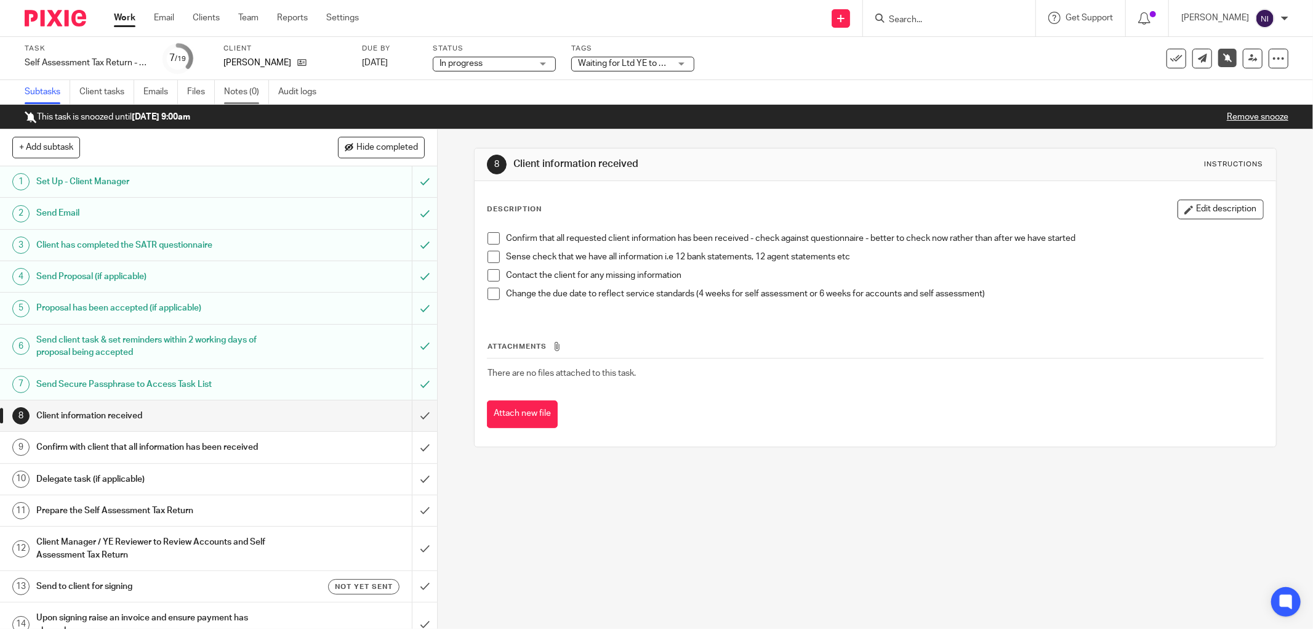
click at [257, 93] on link "Notes (0)" at bounding box center [246, 92] width 45 height 24
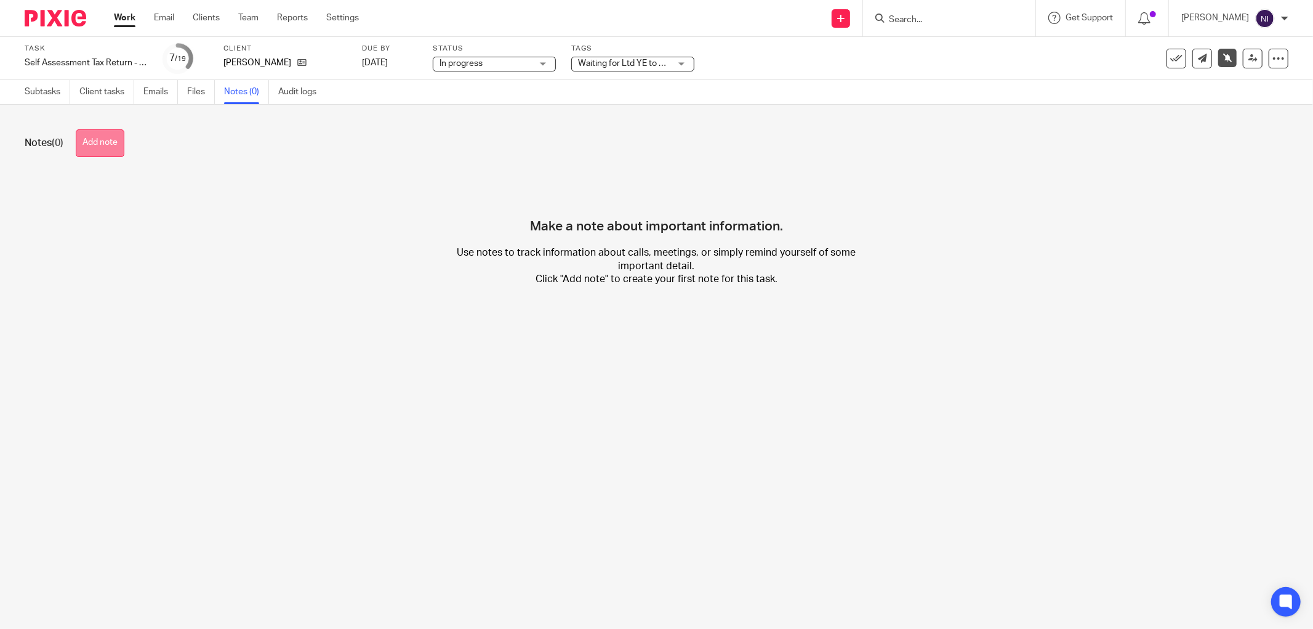
click at [108, 135] on button "Add note" at bounding box center [100, 143] width 49 height 28
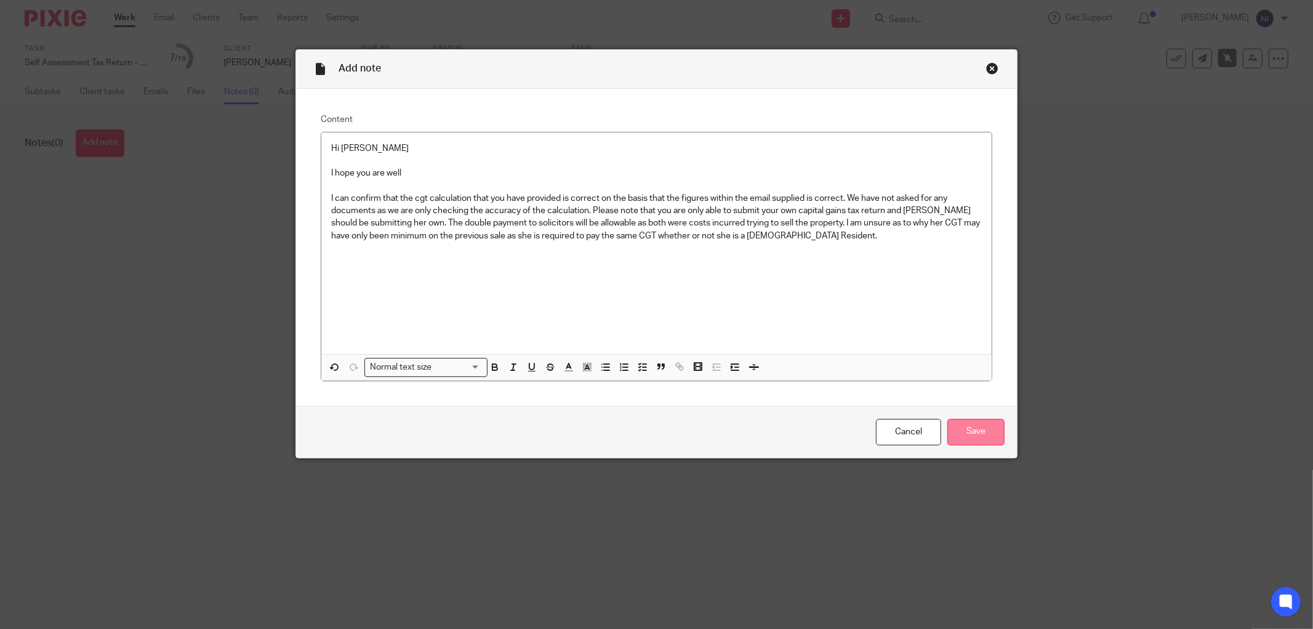
click at [975, 426] on input "Save" at bounding box center [975, 432] width 57 height 26
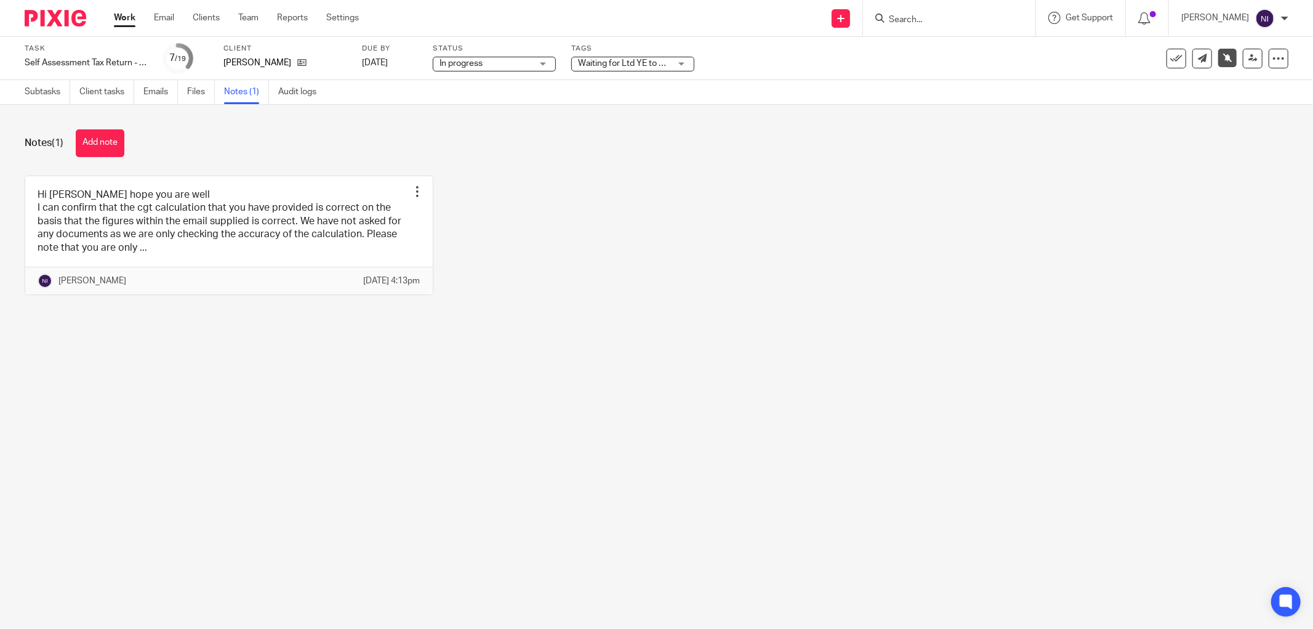
click at [980, 313] on div "Hi [PERSON_NAME] hope you are well I can confirm that the cgt calculation that …" at bounding box center [647, 244] width 1283 height 138
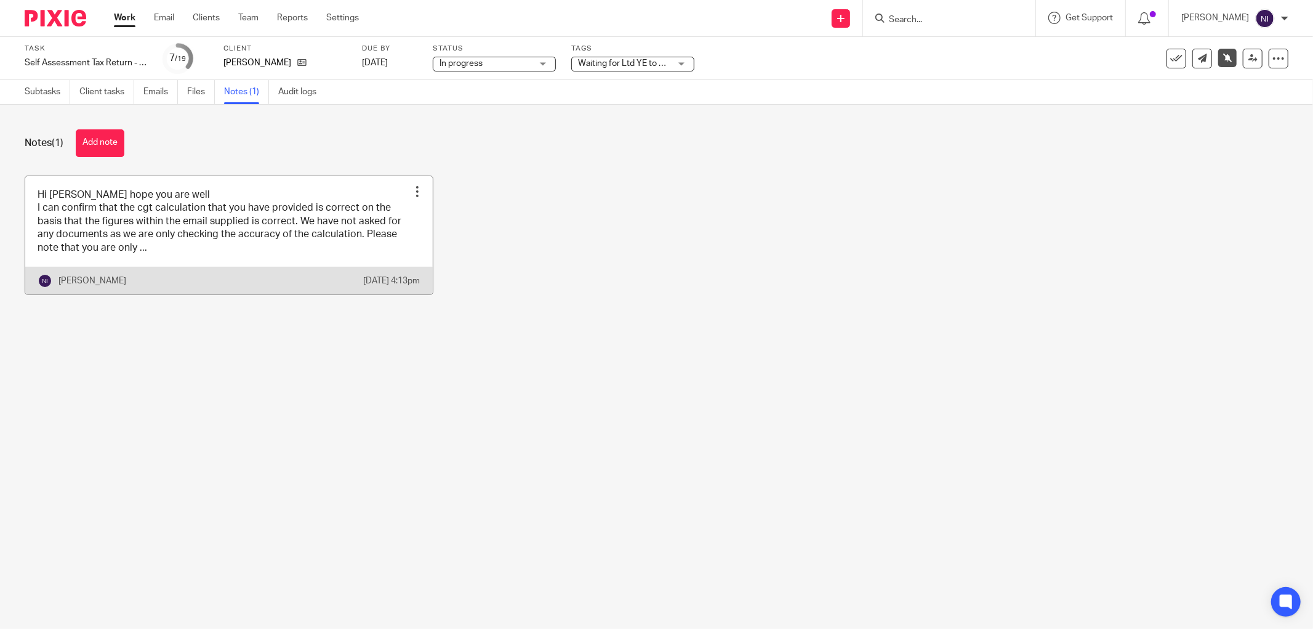
click at [269, 244] on link at bounding box center [229, 235] width 408 height 118
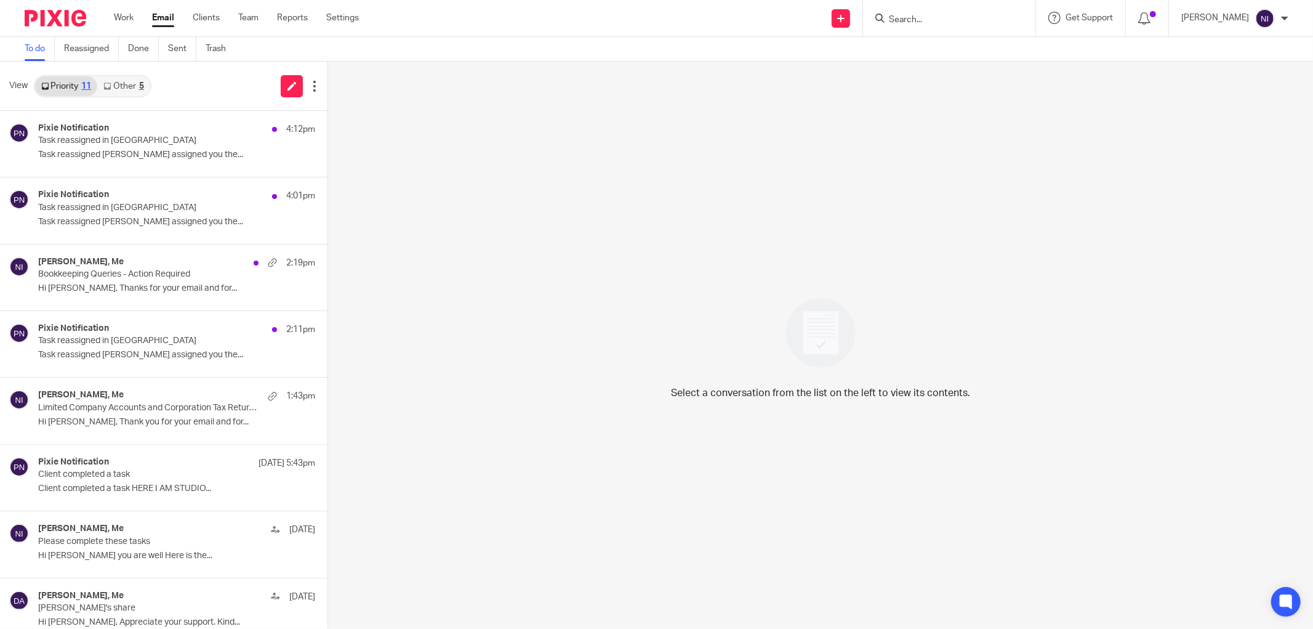
click at [144, 82] on div "5" at bounding box center [141, 86] width 5 height 9
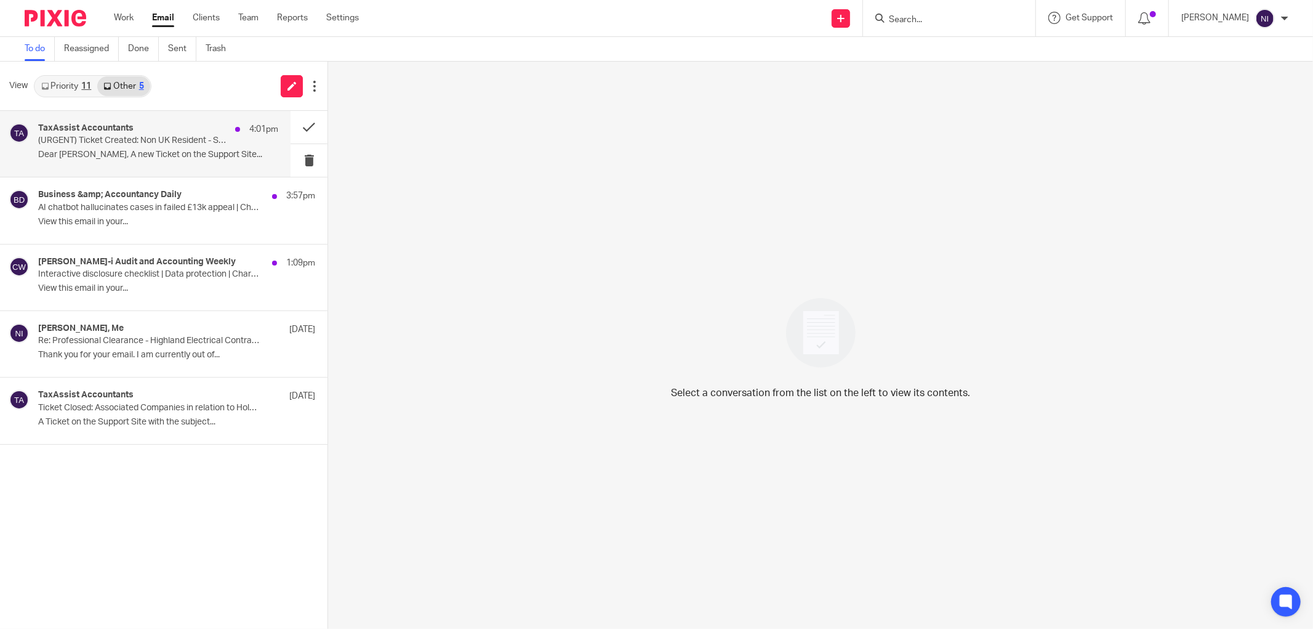
click at [153, 145] on p "(URGENT) Ticket Created: Non UK Resident - Sale of a property" at bounding box center [134, 140] width 192 height 10
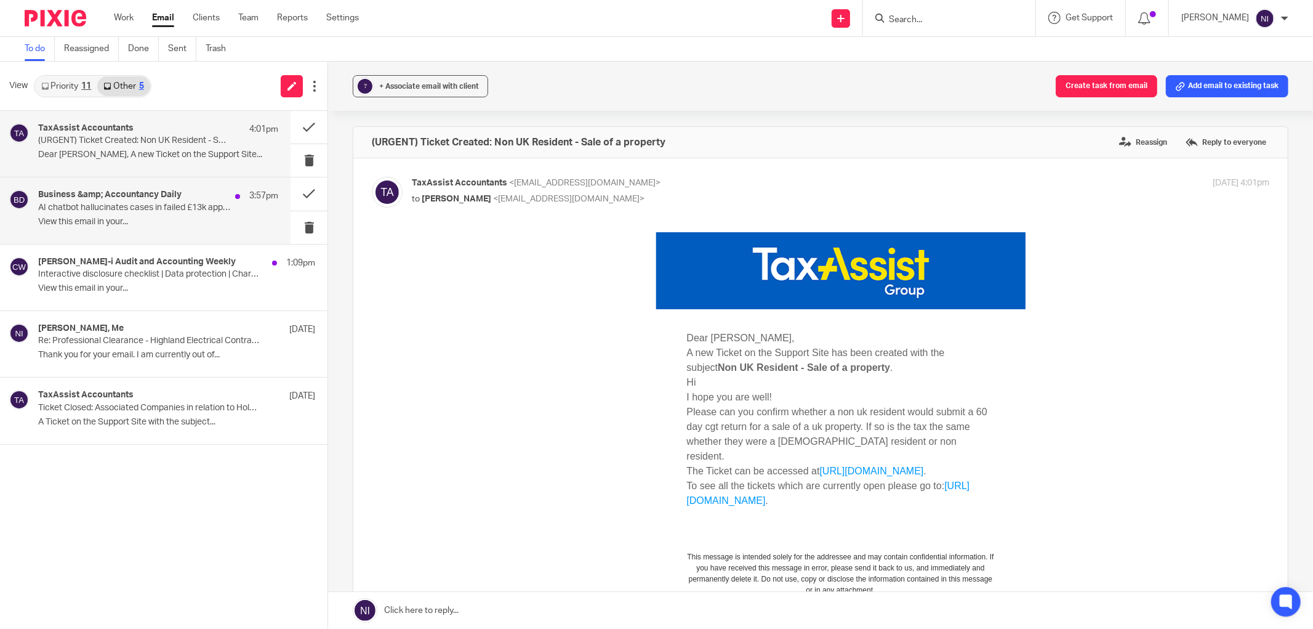
click at [185, 215] on div "Business &amp; Accountancy Daily 3:57pm AI chatbot hallucinates cases in failed…" at bounding box center [158, 210] width 240 height 41
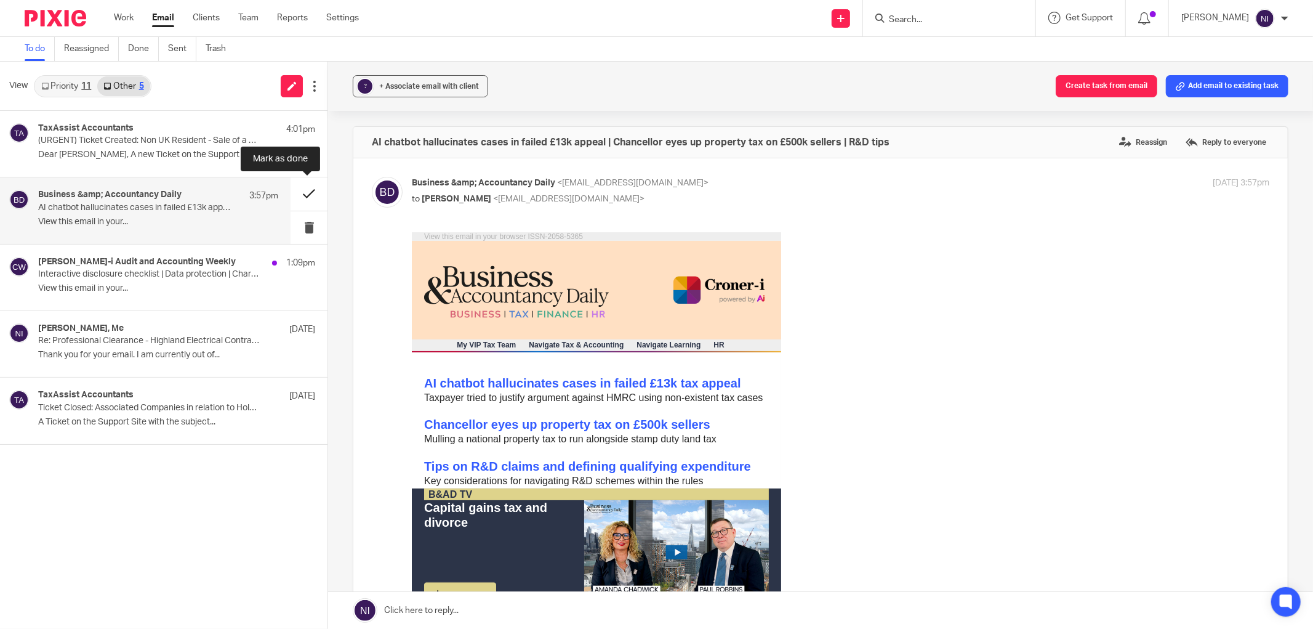
click at [302, 199] on button at bounding box center [309, 193] width 37 height 33
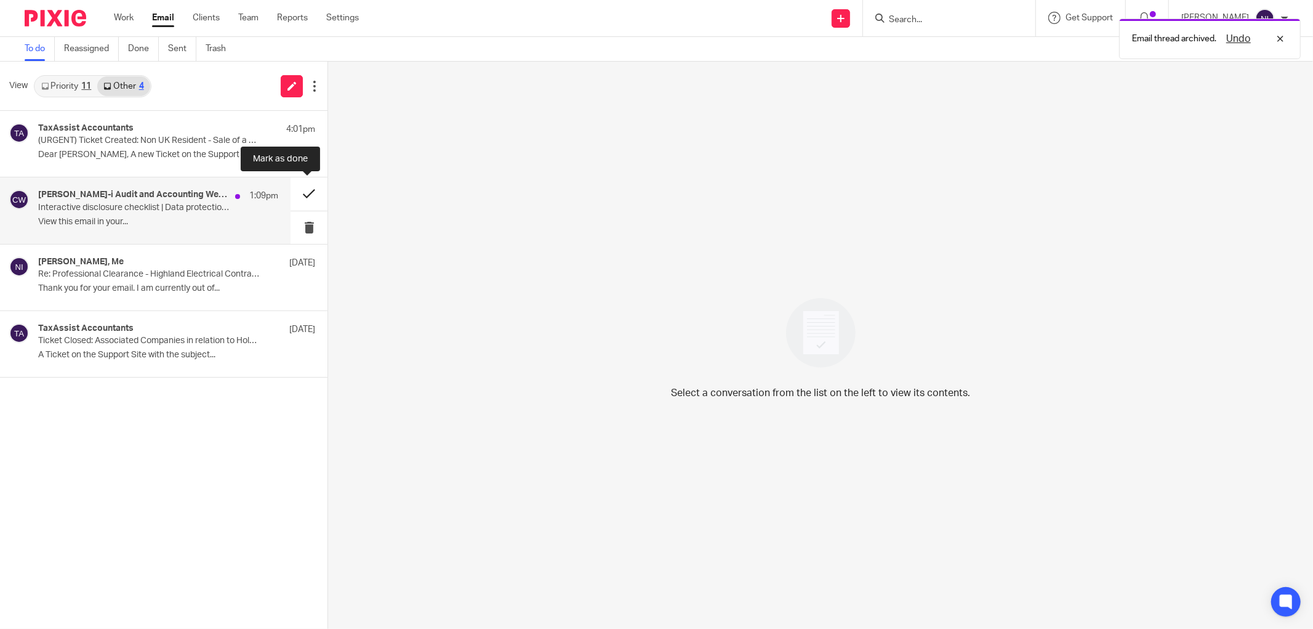
click at [302, 199] on button at bounding box center [309, 193] width 37 height 33
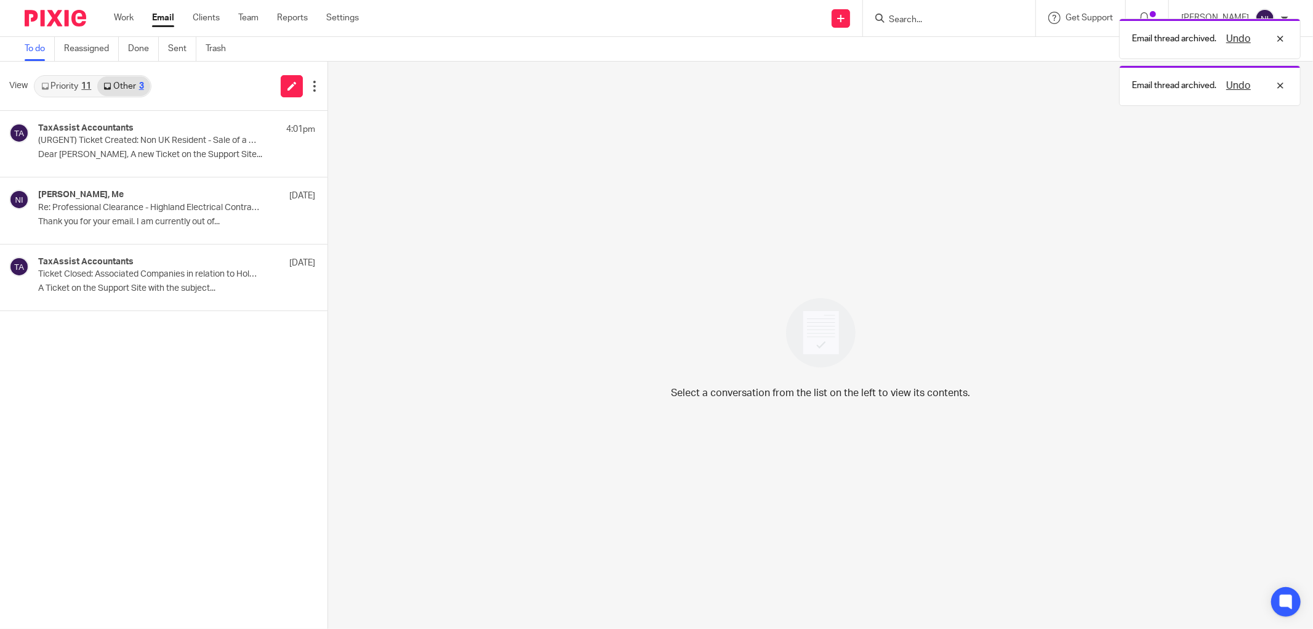
click at [77, 78] on link "Priority 11" at bounding box center [66, 86] width 62 height 20
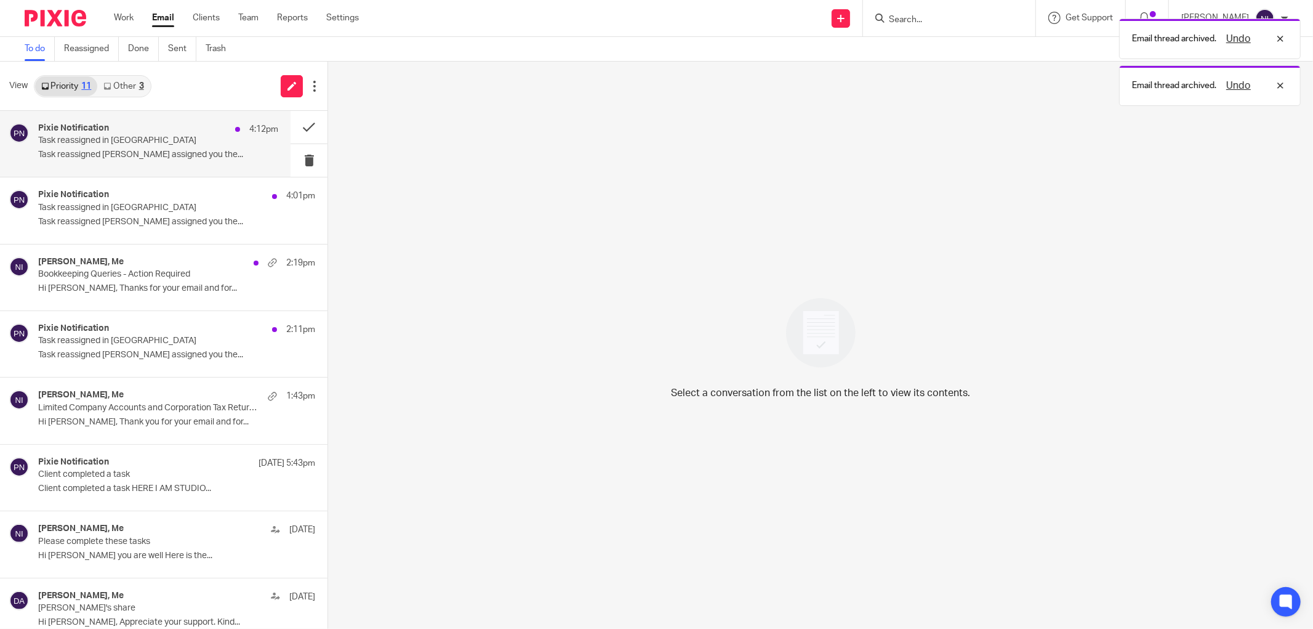
click at [143, 151] on p "Task reassigned [PERSON_NAME] assigned you the..." at bounding box center [158, 155] width 240 height 10
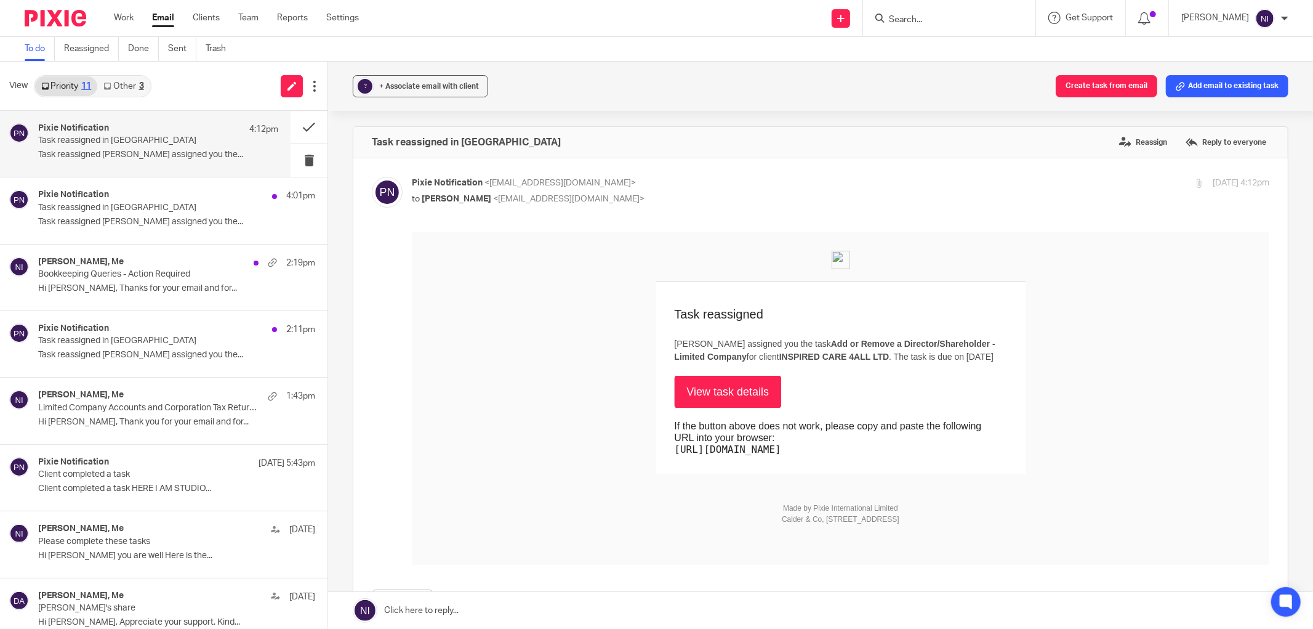
click at [739, 389] on link "View task details" at bounding box center [728, 391] width 107 height 32
click at [137, 203] on p "Task reassigned in [GEOGRAPHIC_DATA]" at bounding box center [134, 208] width 192 height 10
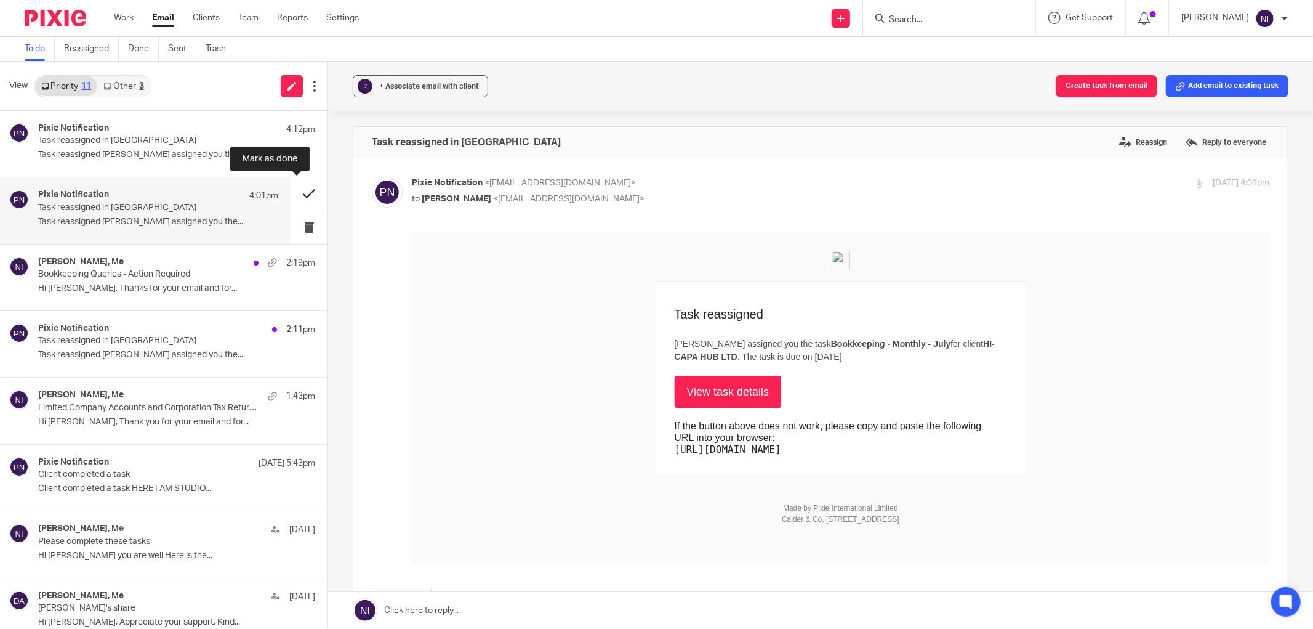
click at [300, 199] on button at bounding box center [309, 193] width 37 height 33
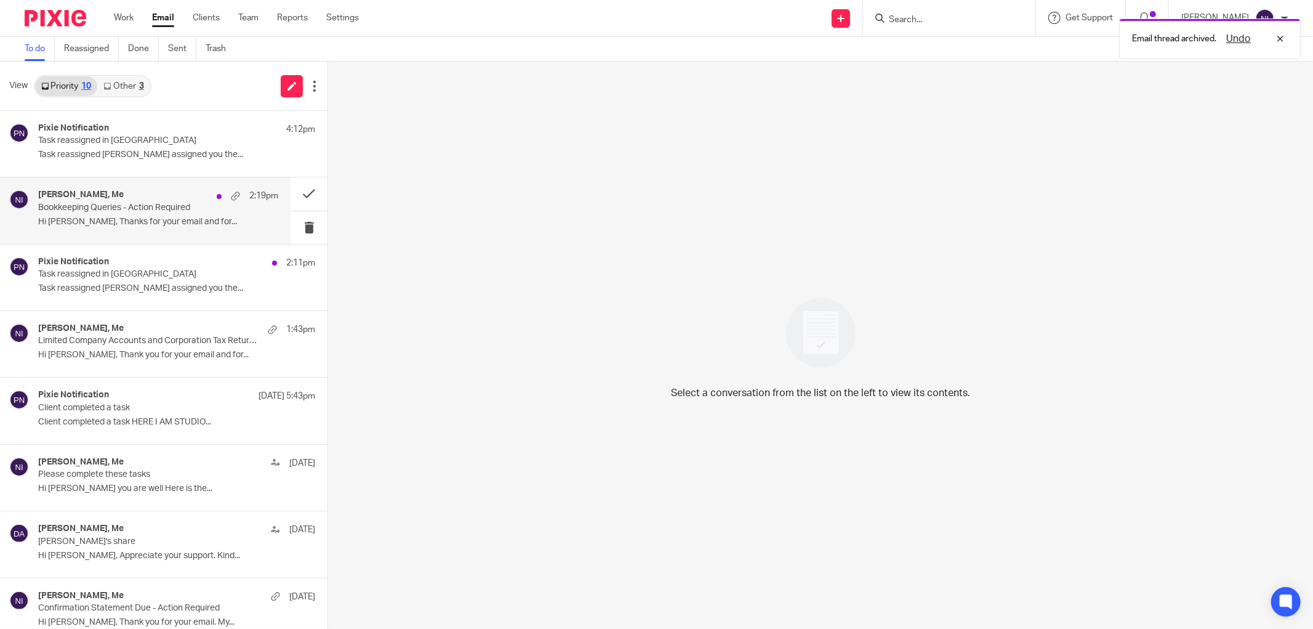
click at [139, 211] on p "Bookkeeping Queries - Action Required" at bounding box center [134, 208] width 192 height 10
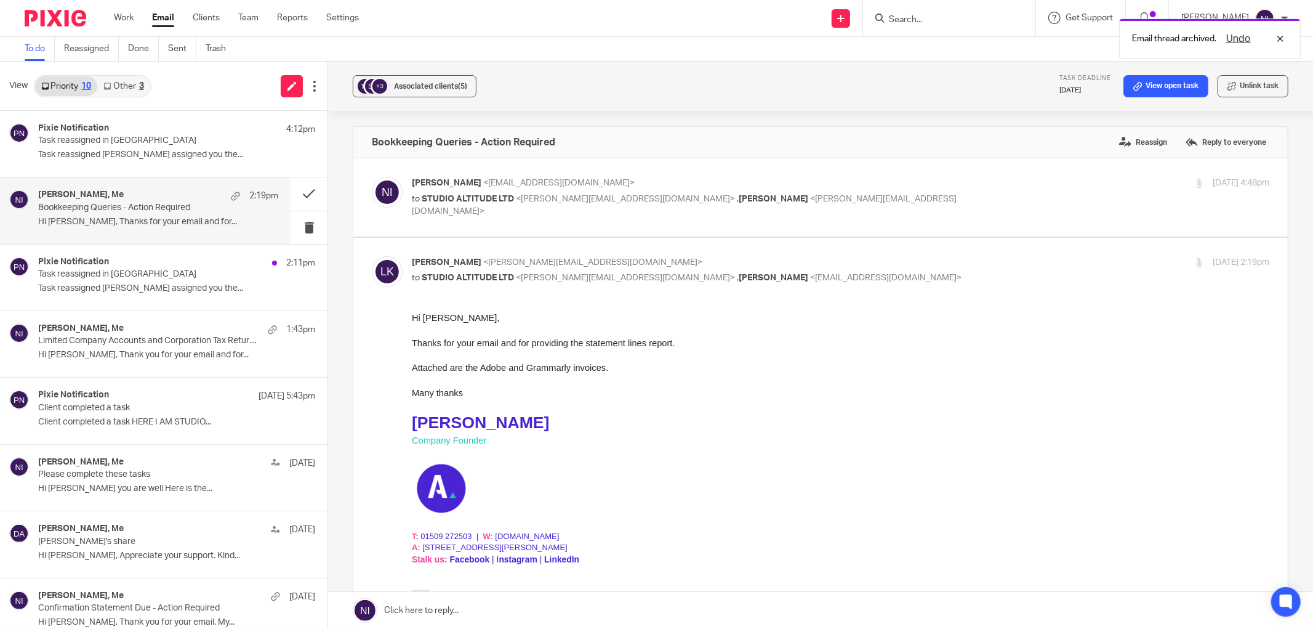
scroll to position [284, 0]
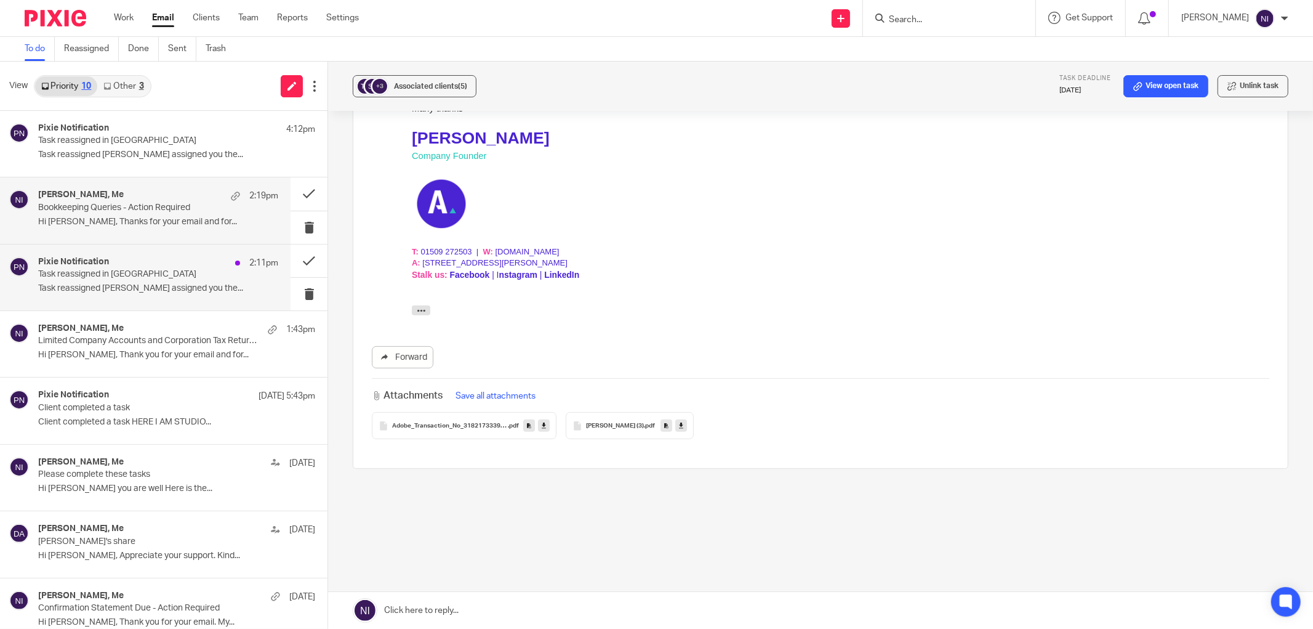
click at [179, 262] on div "Pixie Notification 2:11pm" at bounding box center [158, 263] width 240 height 12
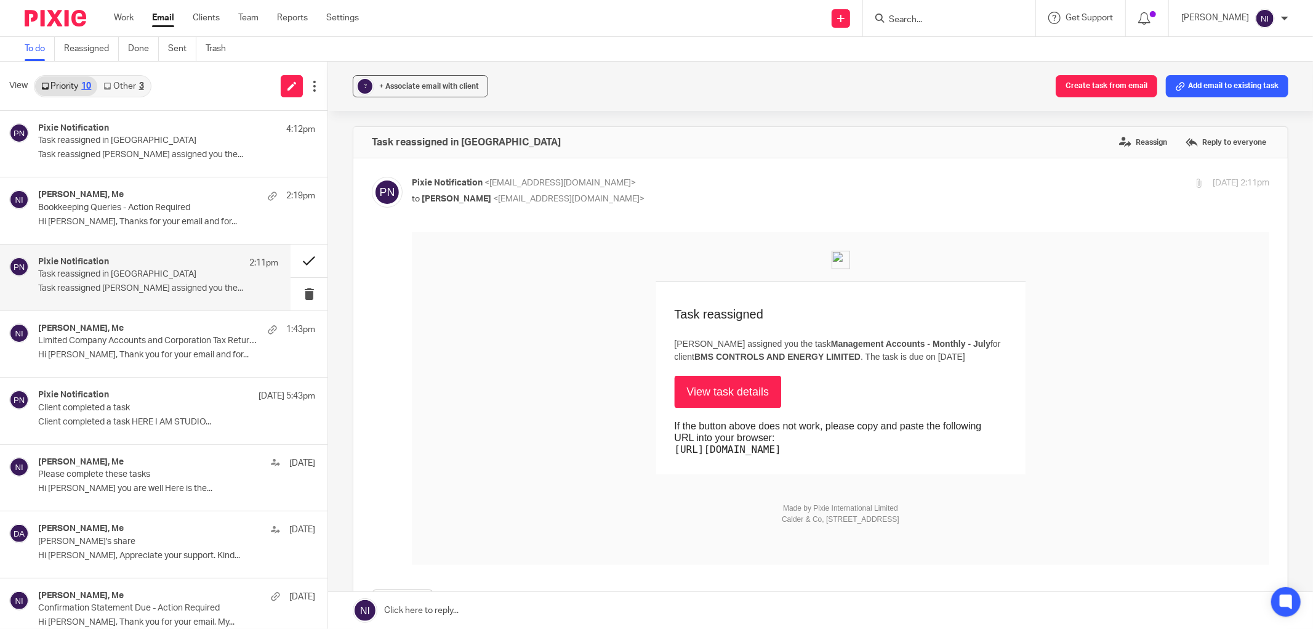
scroll to position [0, 0]
click at [305, 256] on button at bounding box center [309, 260] width 37 height 33
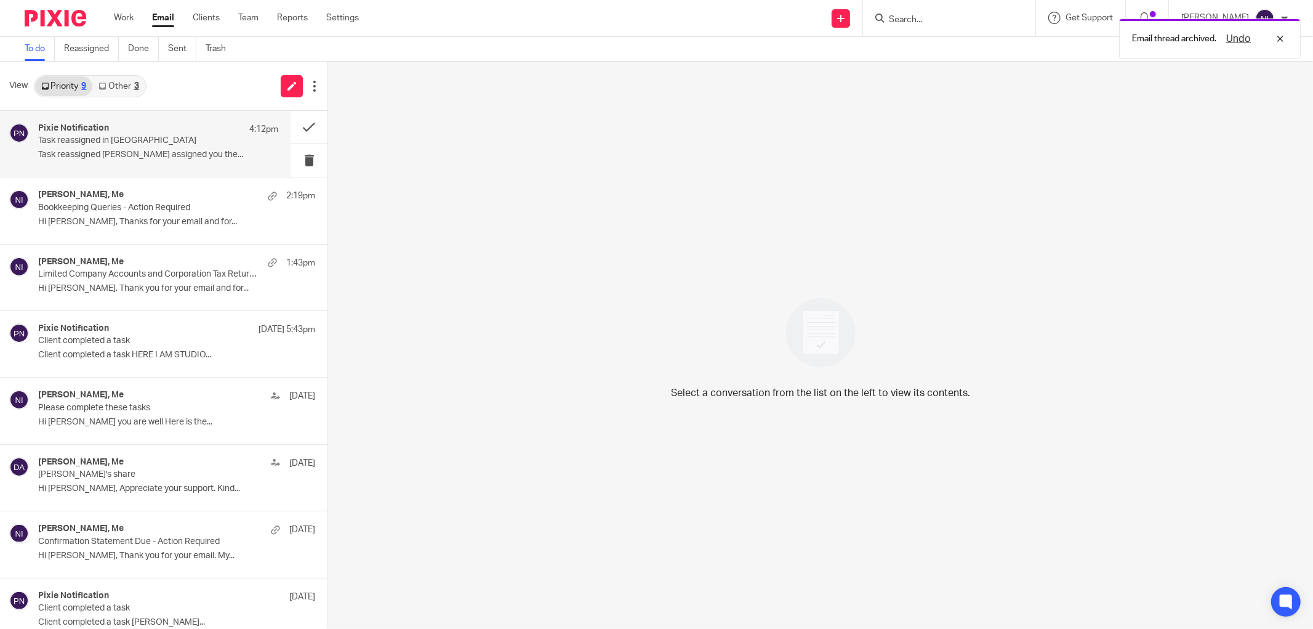
click at [135, 163] on div "Pixie Notification 4:12pm Task reassigned in Pixie Task reassigned Raj Kaur ass…" at bounding box center [158, 143] width 240 height 41
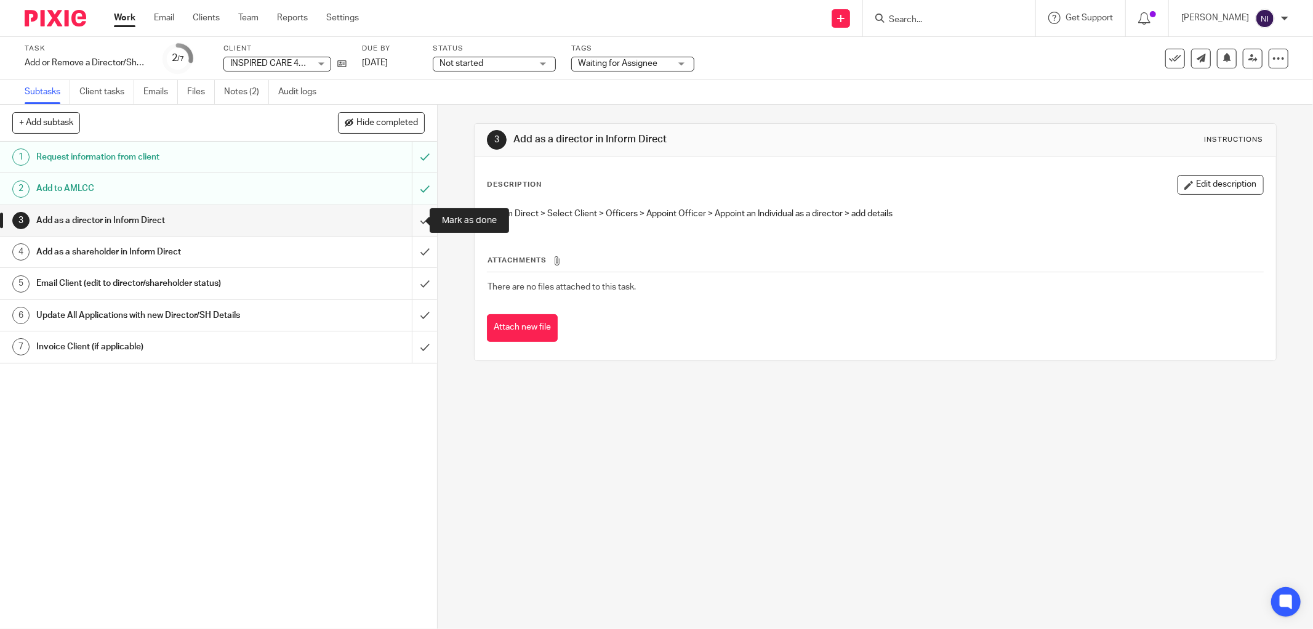
click at [401, 223] on input "submit" at bounding box center [218, 220] width 437 height 31
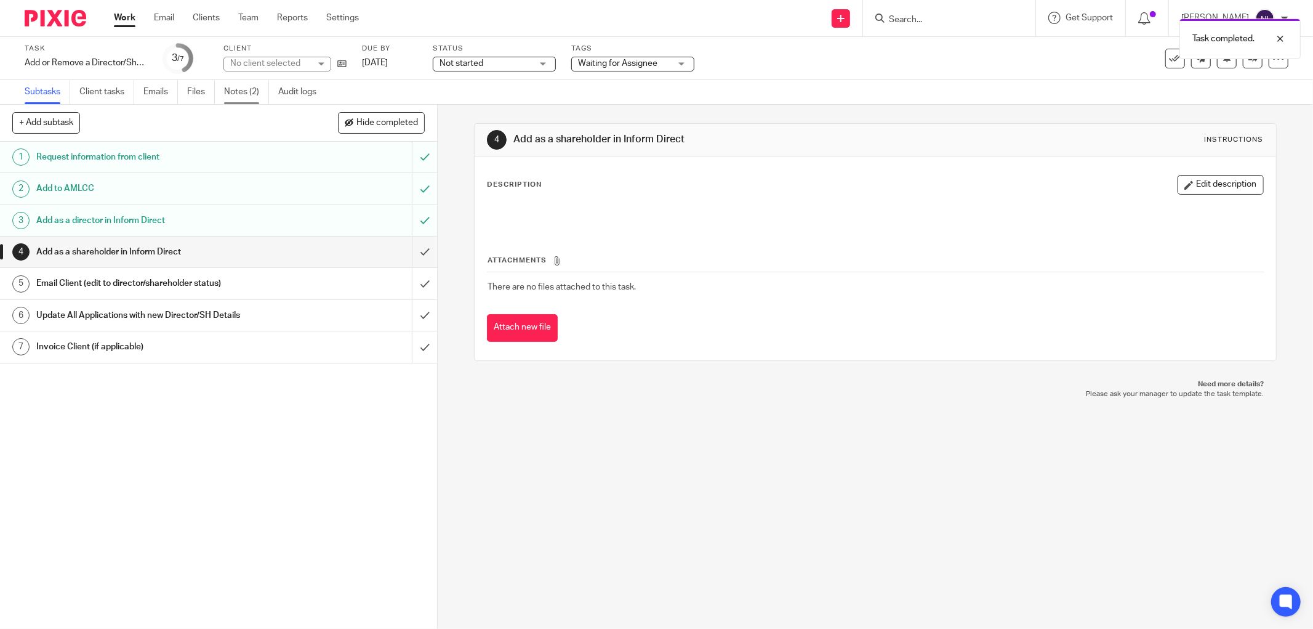
click at [259, 89] on link "Notes (2)" at bounding box center [246, 92] width 45 height 24
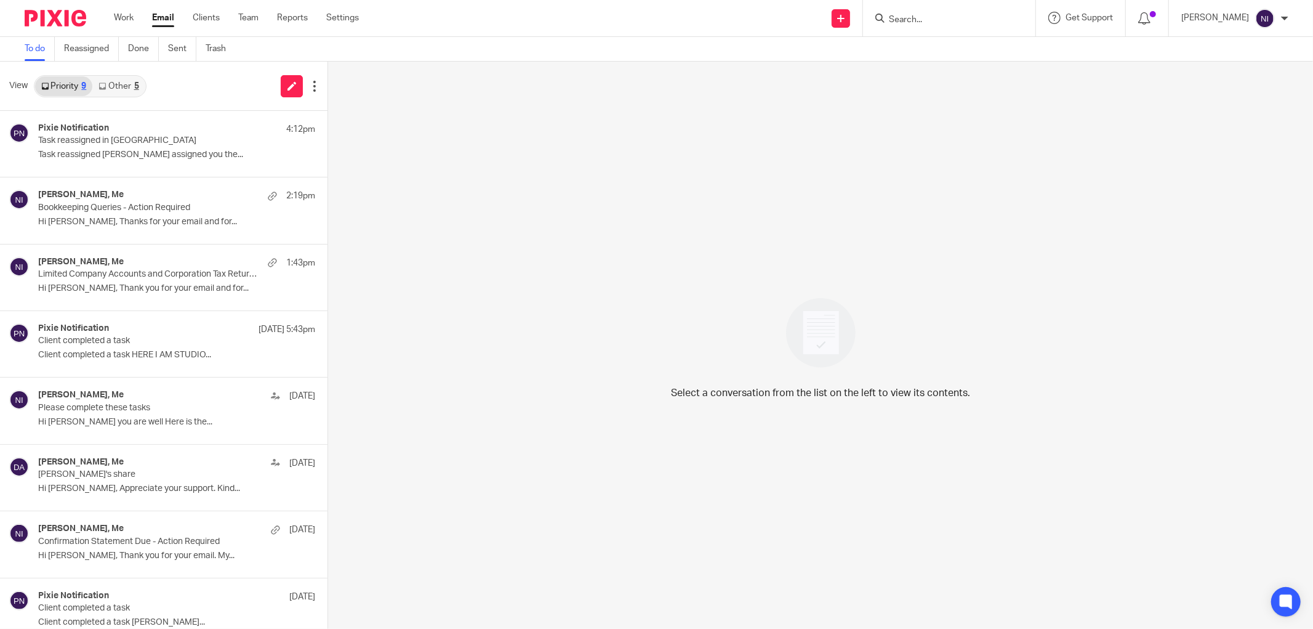
click at [112, 88] on link "Other 5" at bounding box center [118, 86] width 52 height 20
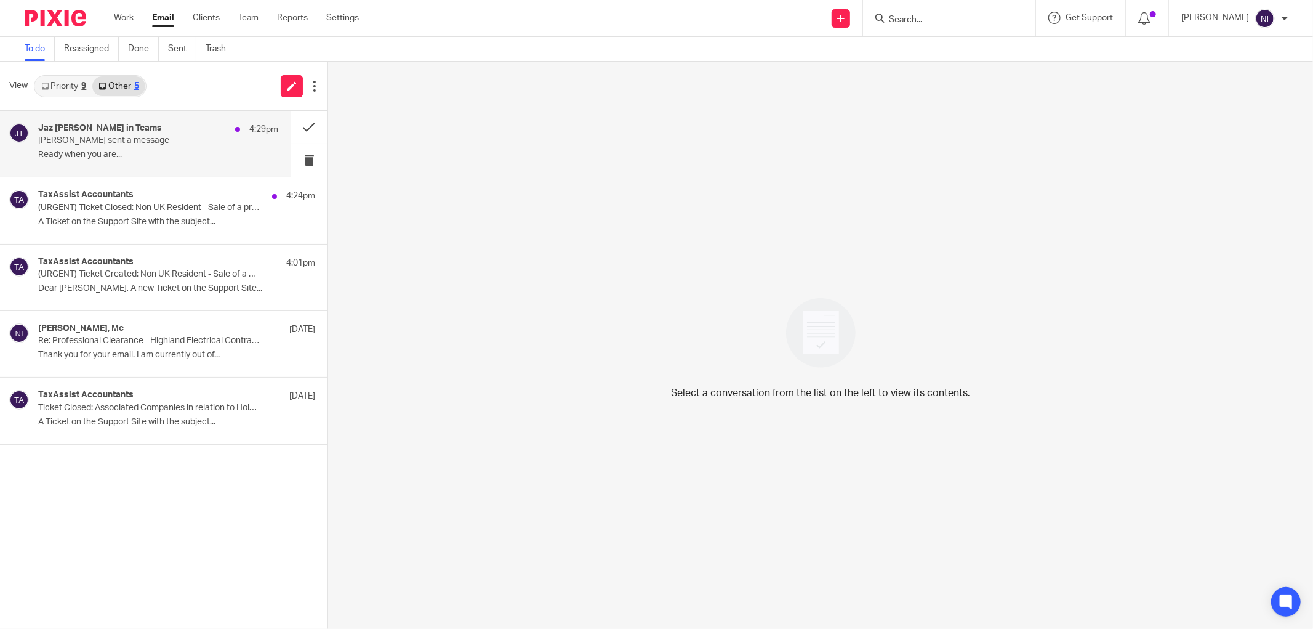
click at [114, 135] on p "[PERSON_NAME] sent a message" at bounding box center [134, 140] width 192 height 10
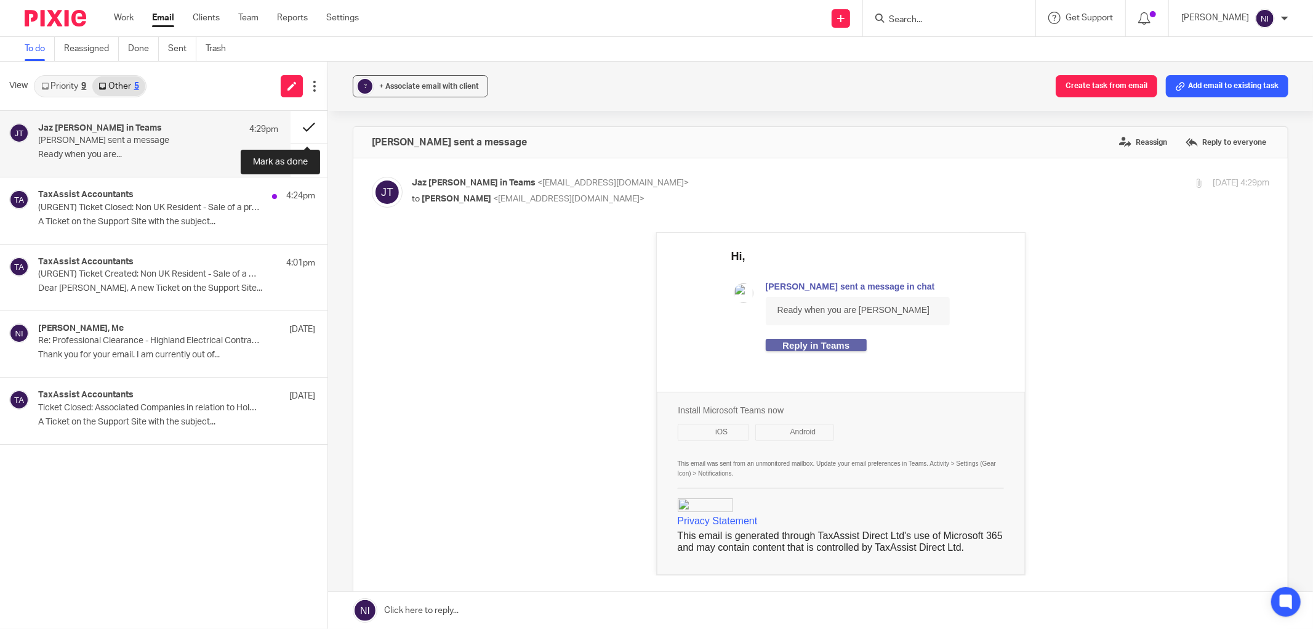
click at [308, 132] on button at bounding box center [309, 127] width 37 height 33
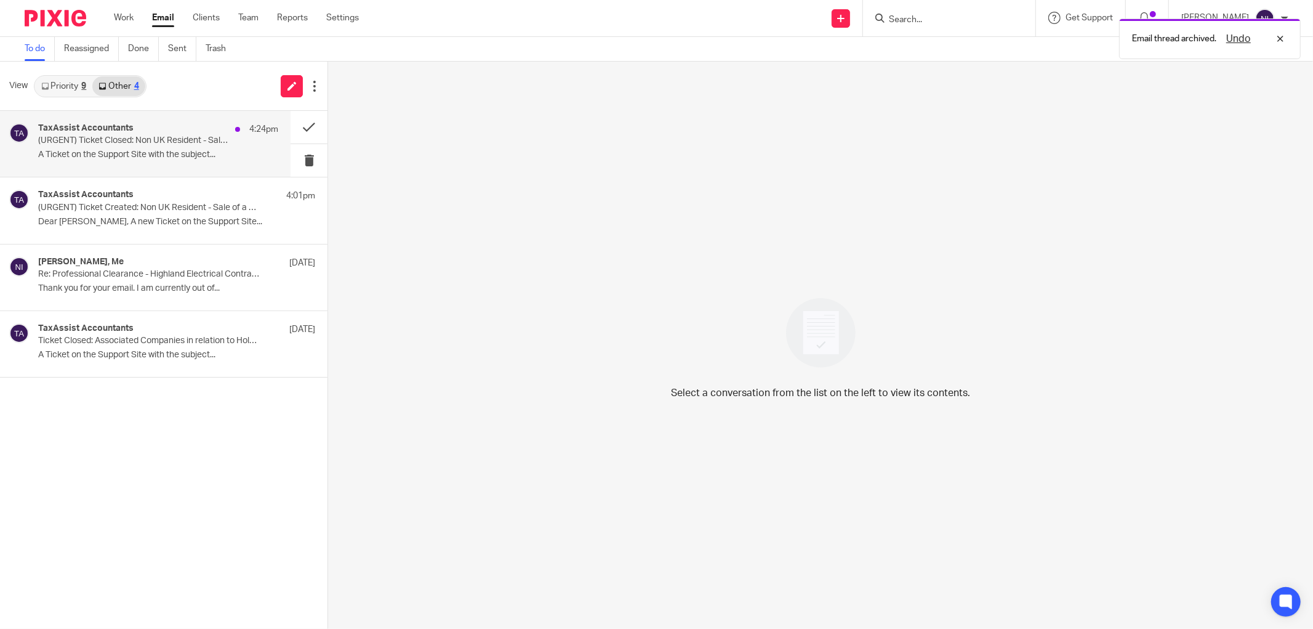
click at [222, 137] on p "(URGENT) Ticket Closed: Non UK Resident - Sale of a property" at bounding box center [134, 140] width 192 height 10
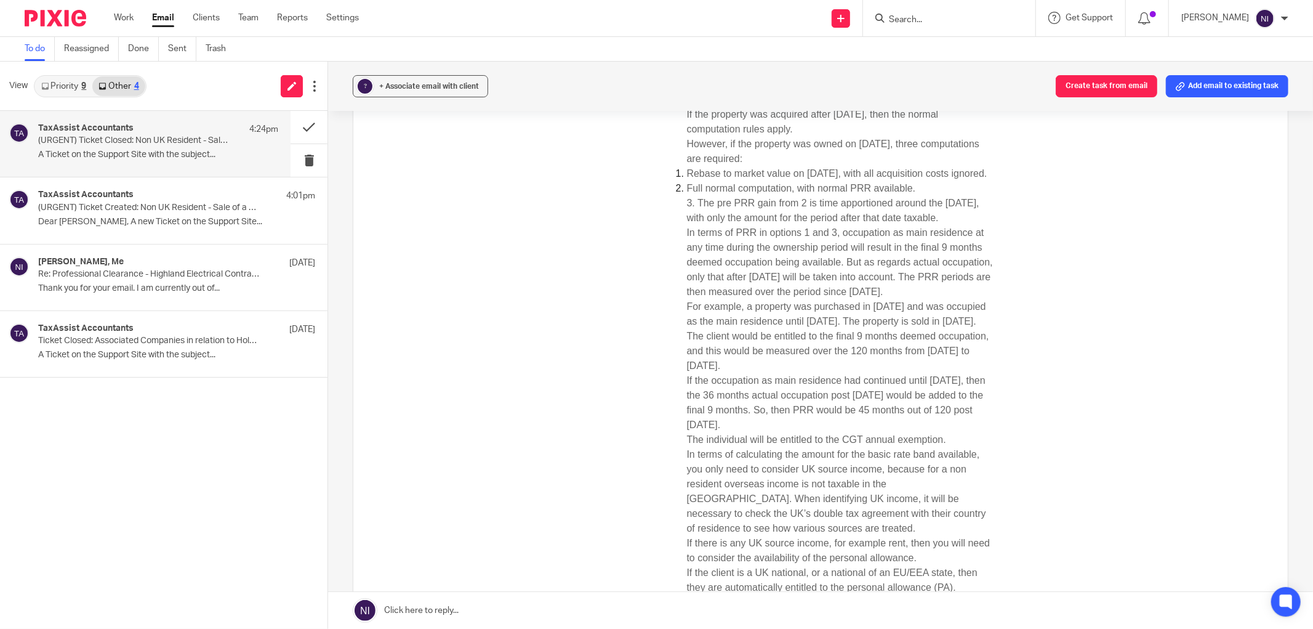
scroll to position [410, 0]
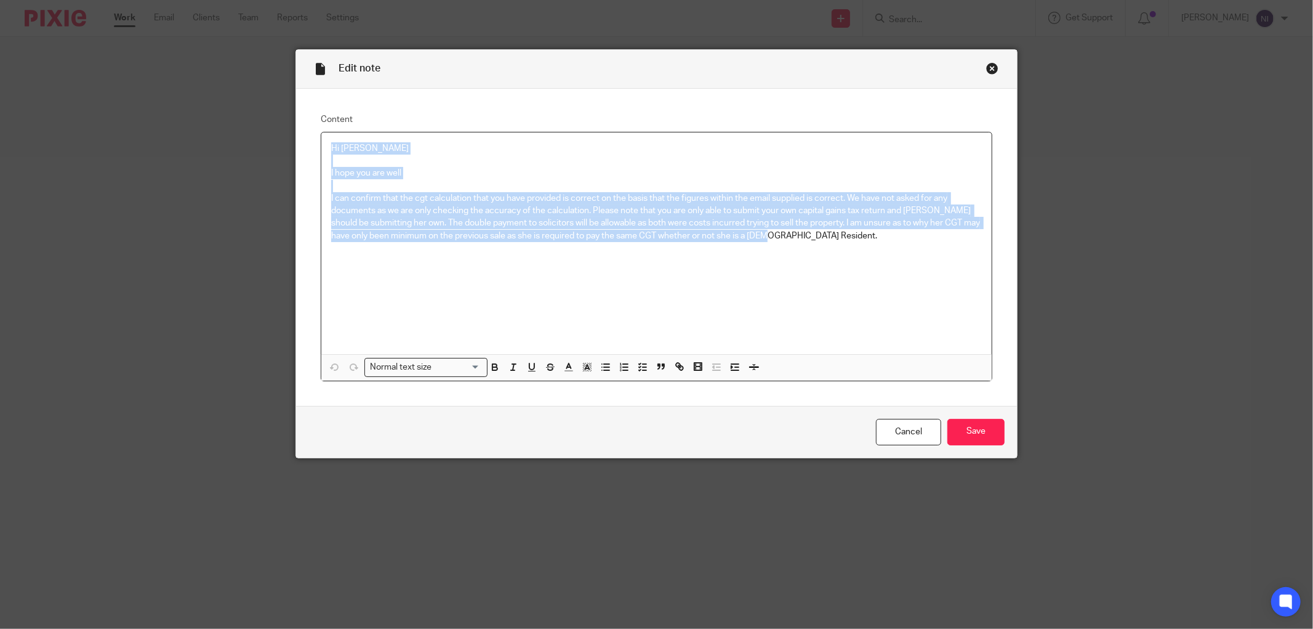
drag, startPoint x: 666, startPoint y: 220, endPoint x: 288, endPoint y: 124, distance: 390.6
click at [288, 124] on div "Edit note Content Hi [PERSON_NAME] hope you are well I can confirm that the cgt…" at bounding box center [656, 314] width 1313 height 629
copy div "Hi [PERSON_NAME] hope you are well I can confirm that the cgt calculation that …"
click at [987, 73] on div "Close this dialog window" at bounding box center [992, 68] width 12 height 12
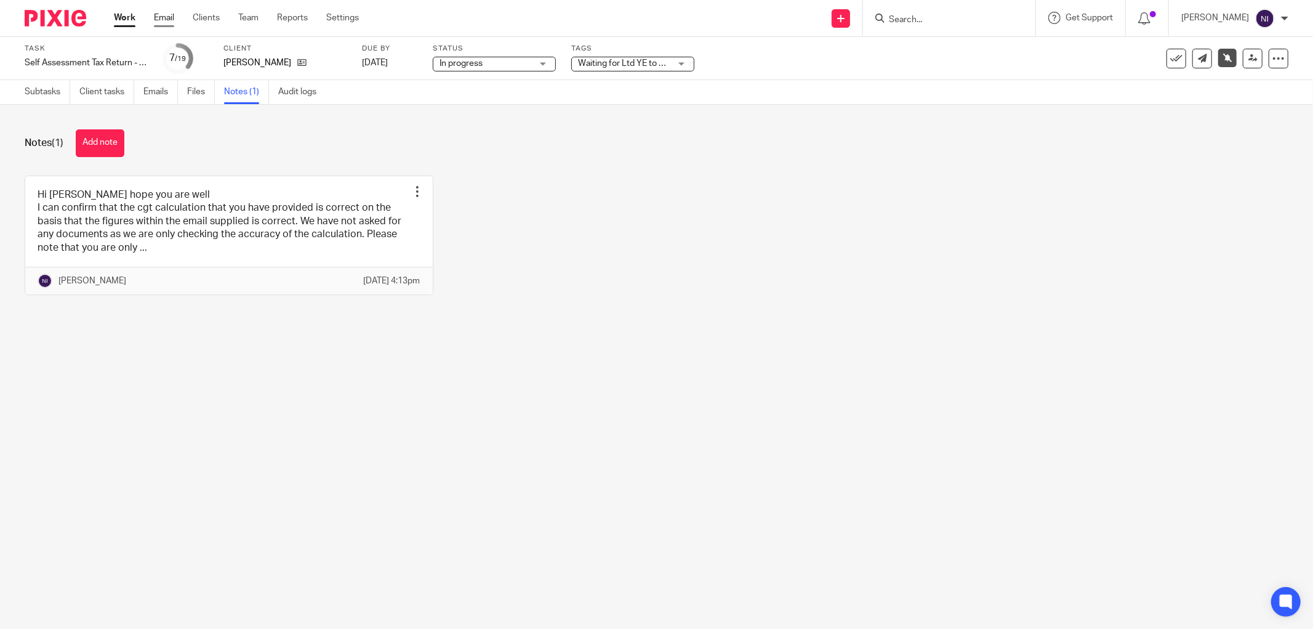
click at [161, 16] on link "Email" at bounding box center [164, 18] width 20 height 12
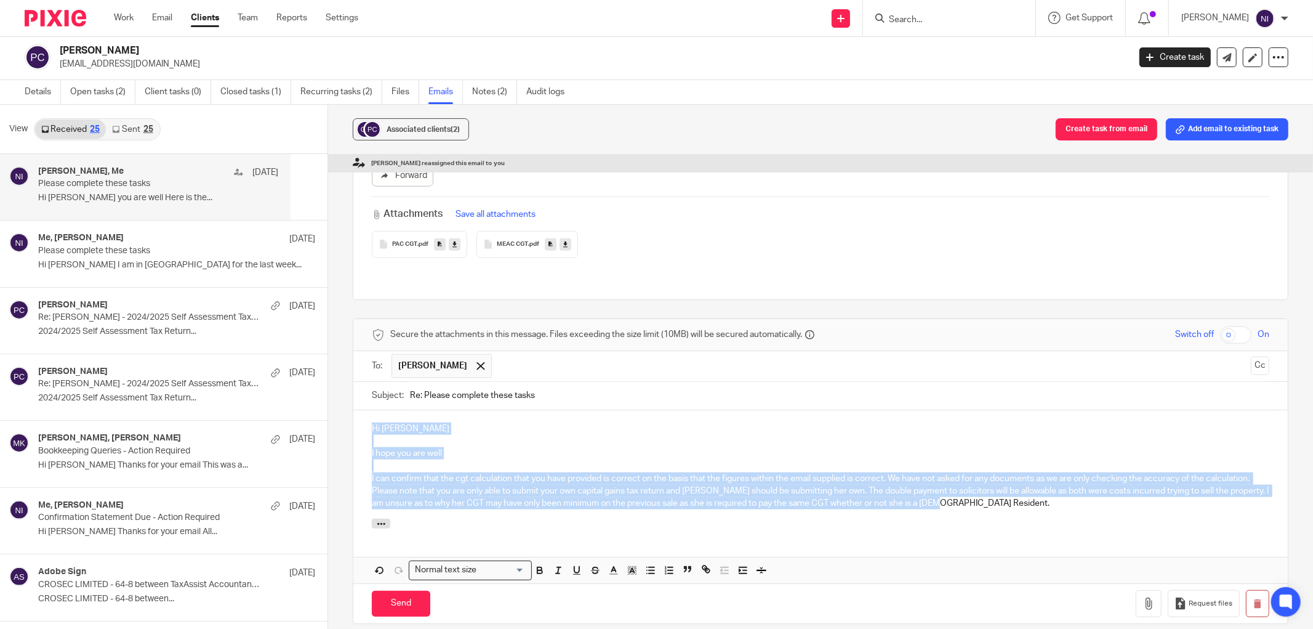
click at [656, 447] on p "I hope you are well" at bounding box center [821, 453] width 898 height 12
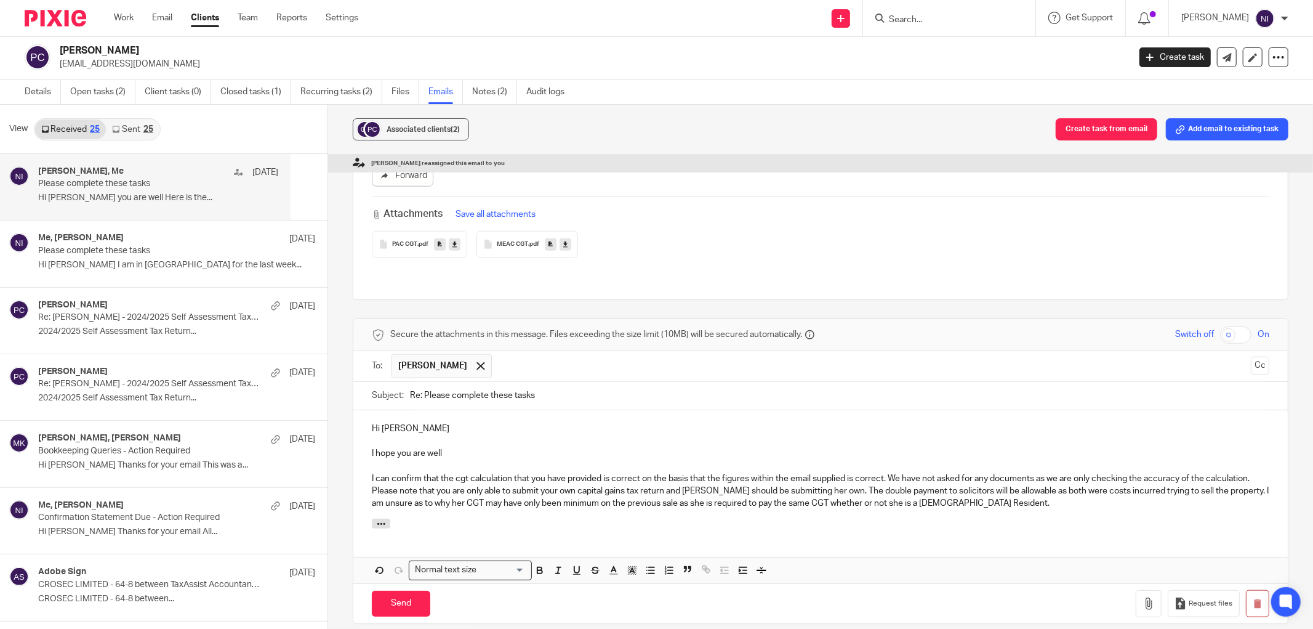
click at [1085, 472] on p "I can confirm that the cgt calculation that you have provided is correct on the…" at bounding box center [821, 491] width 898 height 38
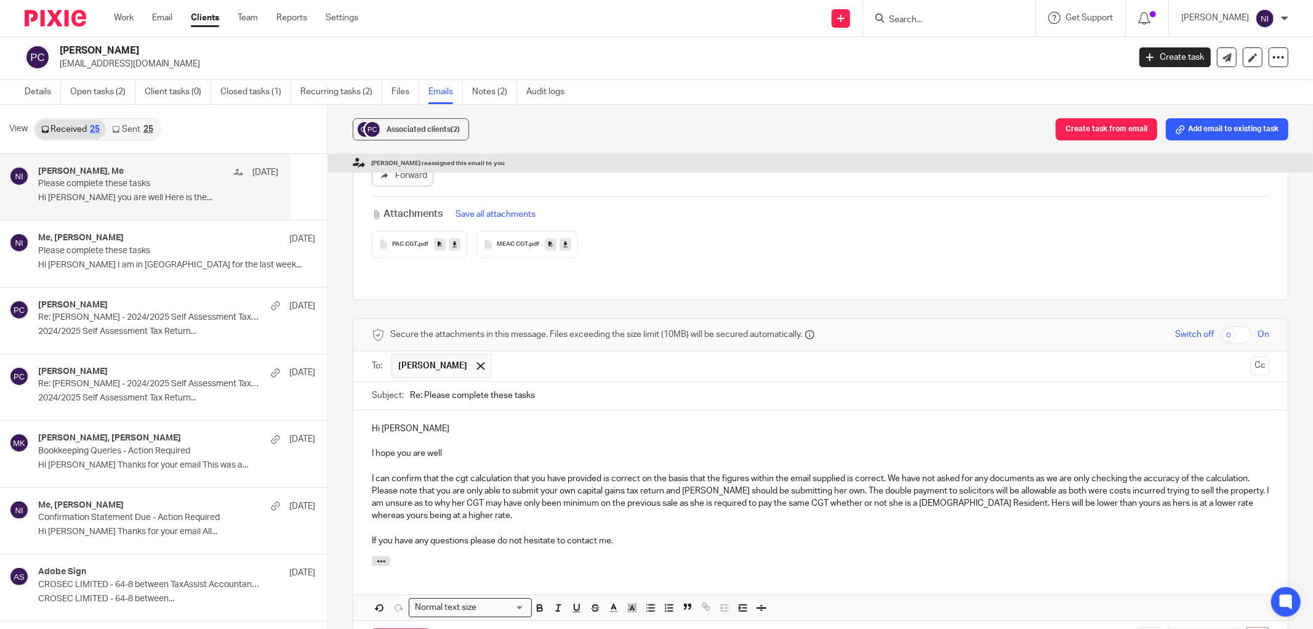
click at [569, 382] on input "Re: Please complete these tasks" at bounding box center [839, 396] width 859 height 28
drag, startPoint x: 569, startPoint y: 339, endPoint x: 242, endPoint y: 339, distance: 327.5
click at [242, 339] on div "View Received 25 Sent 25 Peter Crouse, Me 16 Aug Please complete these tasks Hi…" at bounding box center [656, 367] width 1313 height 524
type input "60 Day CGT Return"
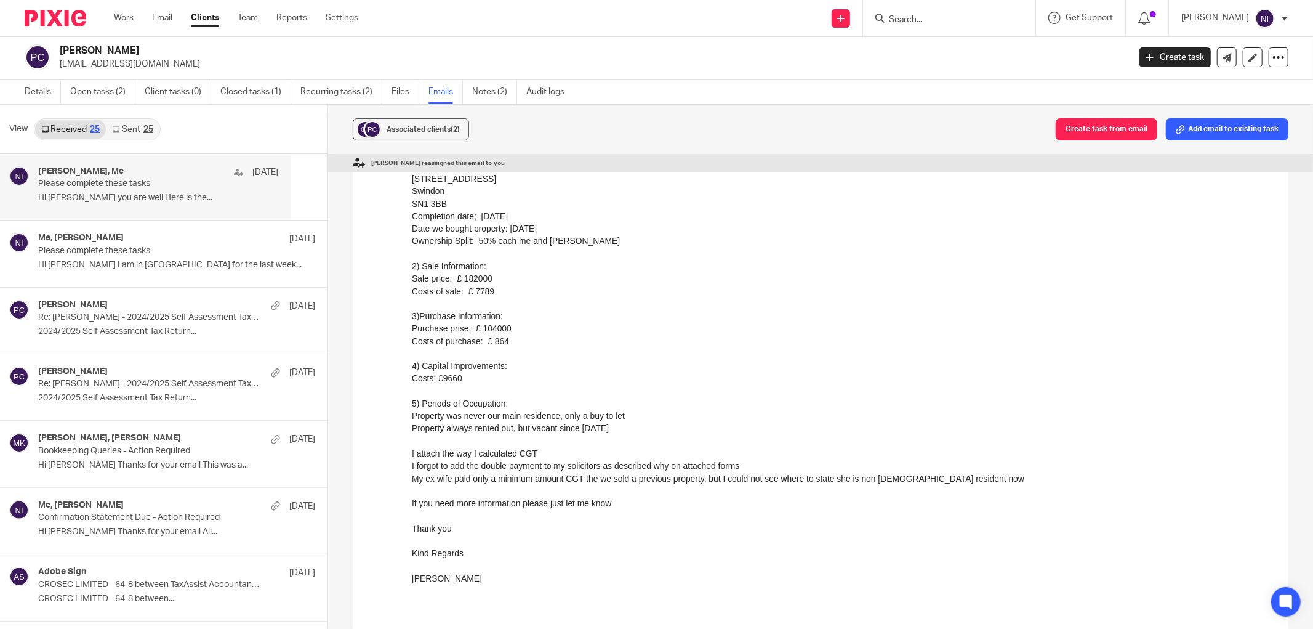
scroll to position [957, 0]
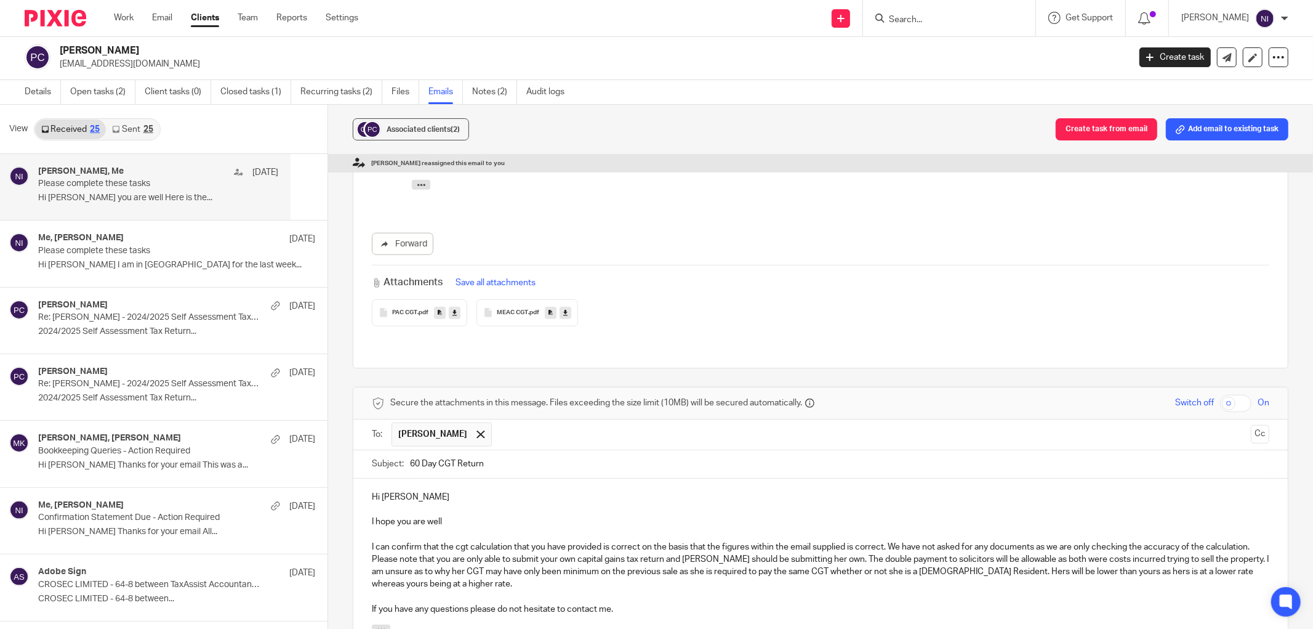
click at [600, 541] on p "I can confirm that the cgt calculation that you have provided is correct on the…" at bounding box center [821, 566] width 898 height 50
drag, startPoint x: 404, startPoint y: 520, endPoint x: 1011, endPoint y: 525, distance: 607.0
click at [1011, 541] on p "I can confirm that the cgt calculation that you have provided for yourself is c…" at bounding box center [821, 566] width 898 height 50
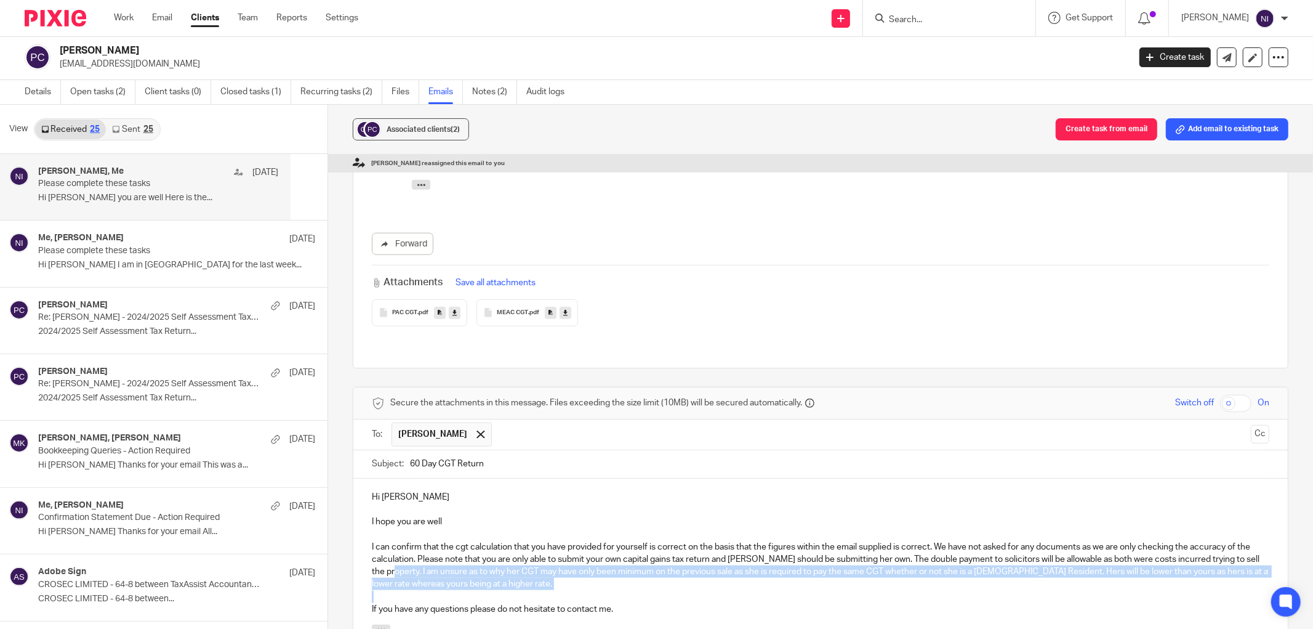
drag, startPoint x: 544, startPoint y: 541, endPoint x: 407, endPoint y: 521, distance: 138.6
click at [407, 521] on div "Hi Pieter I hope you are well I can confirm that the cgt calculation that you h…" at bounding box center [820, 551] width 935 height 147
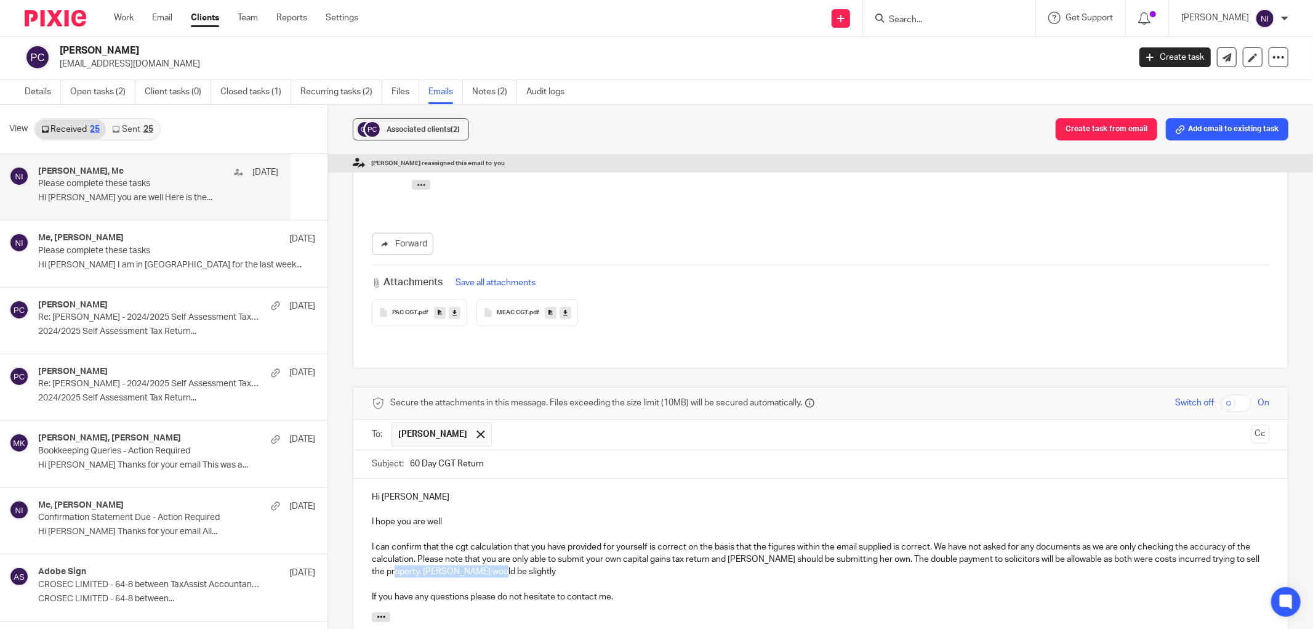
drag, startPoint x: 504, startPoint y: 526, endPoint x: 406, endPoint y: 525, distance: 97.3
click at [406, 541] on p "I can confirm that the cgt calculation that you have provided for yourself is c…" at bounding box center [821, 560] width 898 height 38
click at [503, 541] on p "I can confirm that the cgt calculation that you have provided for yourself is c…" at bounding box center [821, 560] width 898 height 38
click at [875, 541] on p "I can confirm that the cgt calculation that you have provided for yourself is c…" at bounding box center [821, 560] width 898 height 38
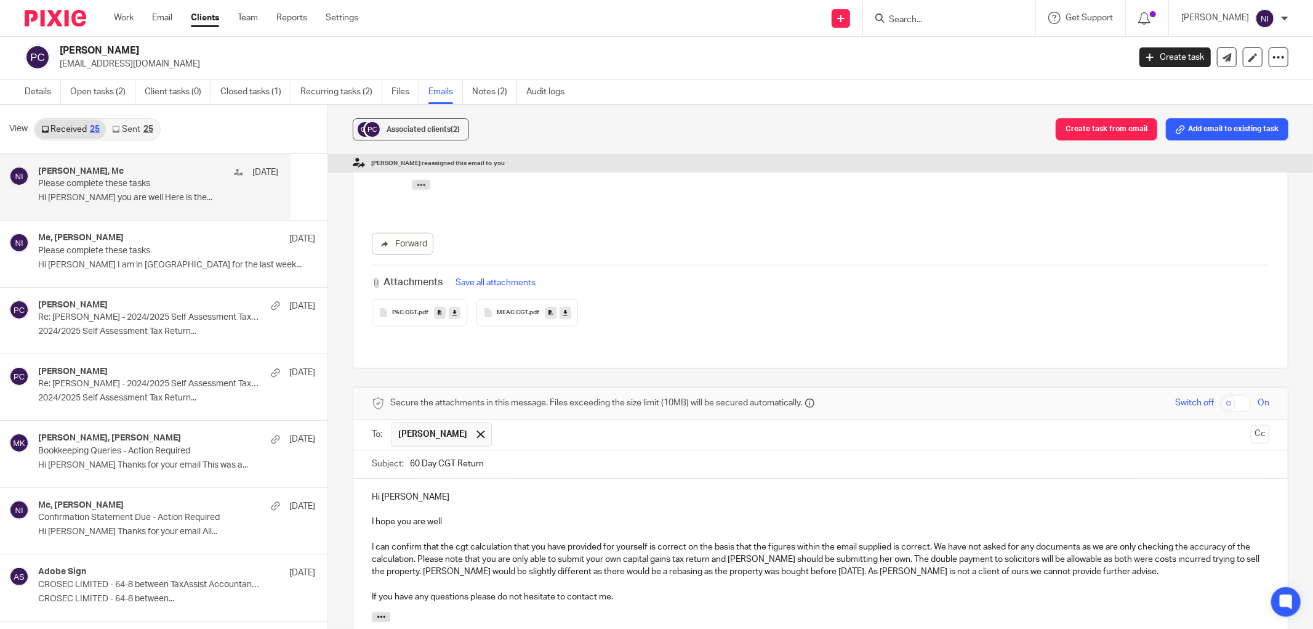
click at [1092, 541] on p "I can confirm that the cgt calculation that you have provided for yourself is c…" at bounding box center [821, 560] width 898 height 38
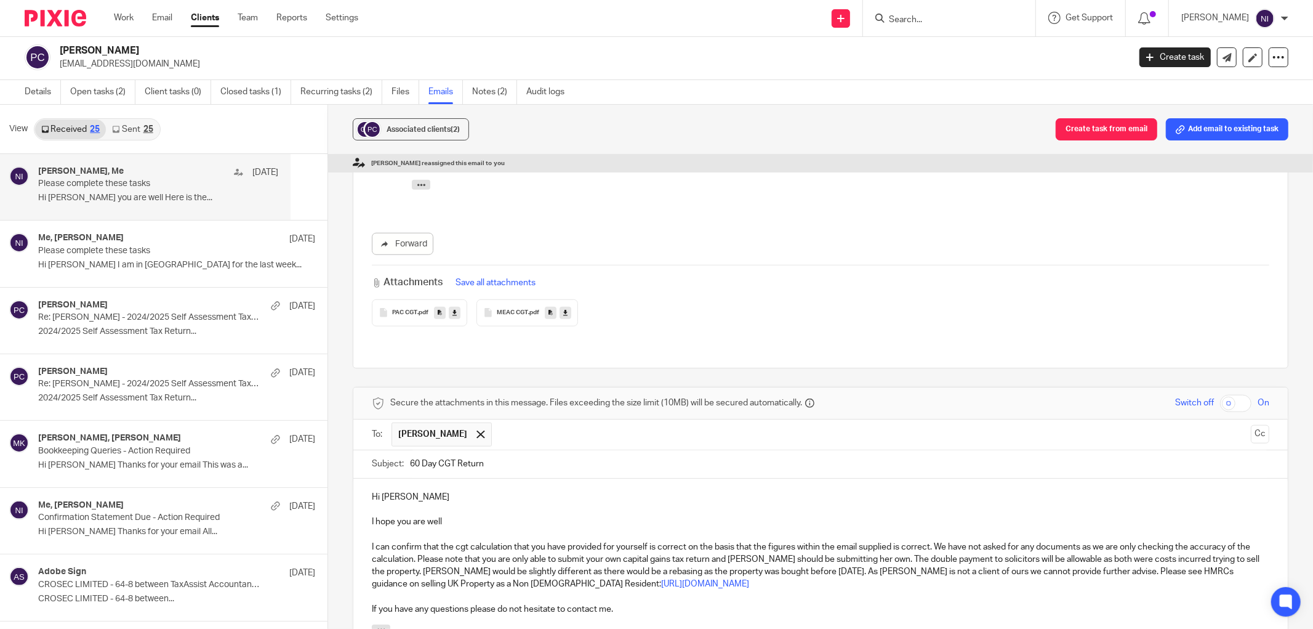
click at [425, 603] on p "If you have any questions please do not hesitate to contact me." at bounding box center [821, 609] width 898 height 12
click at [678, 603] on p "If you have any further questions please do not hesitate to contact me." at bounding box center [821, 609] width 898 height 12
click at [467, 541] on p "I can confirm that the cgt calculation that you have provided for yourself is c…" at bounding box center [821, 566] width 898 height 50
click at [930, 541] on p "I can confirm that the CGT calculation that you have provided for yourself is c…" at bounding box center [821, 566] width 898 height 50
drag, startPoint x: 405, startPoint y: 518, endPoint x: 887, endPoint y: 512, distance: 481.5
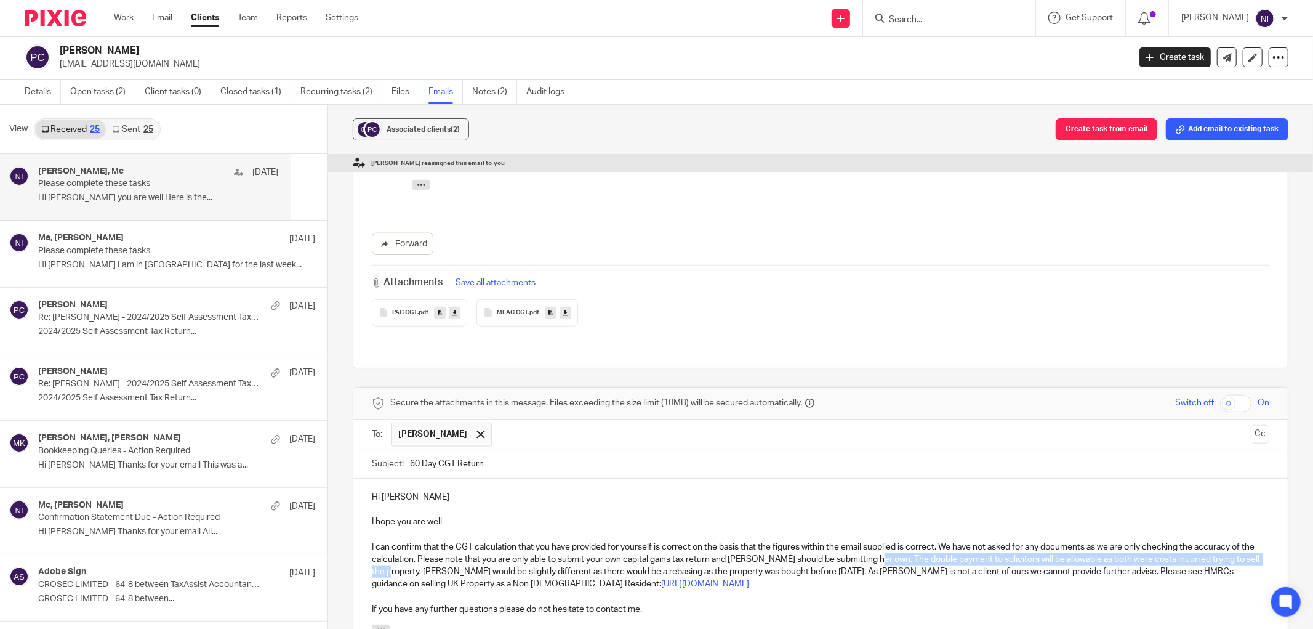
click at [887, 541] on p "I can confirm that the CGT calculation that you have provided for yourself is c…" at bounding box center [821, 566] width 898 height 50
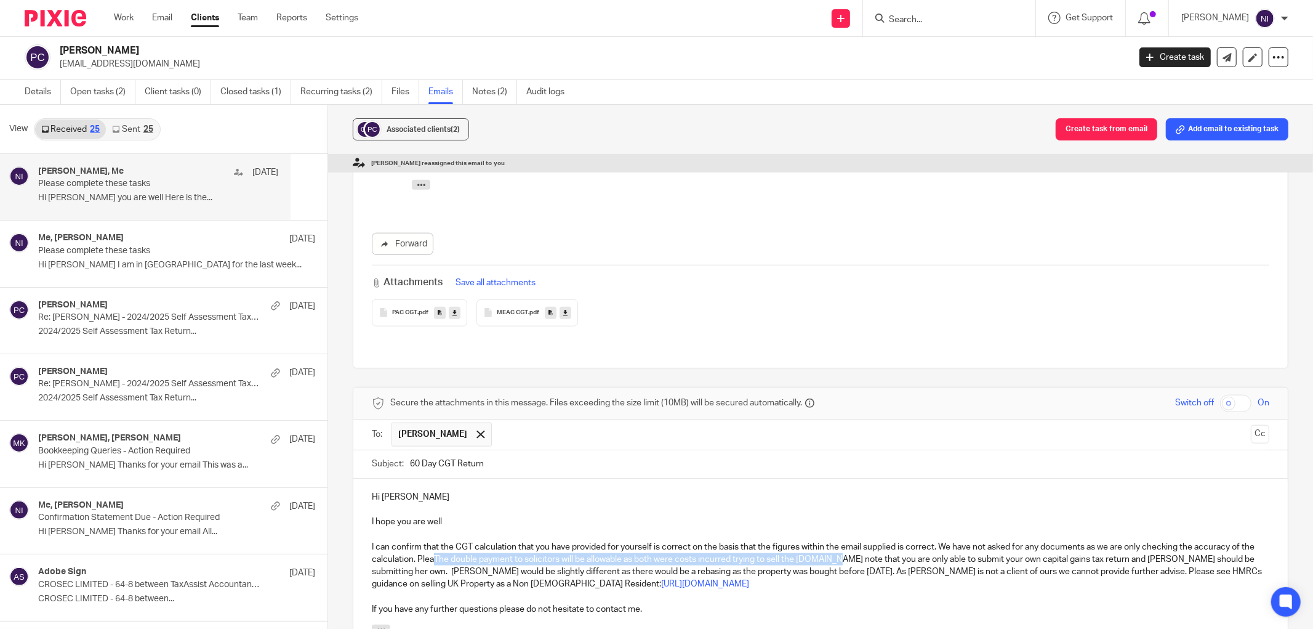
click at [446, 541] on p "I can confirm that the CGT calculation that you have provided for yourself is c…" at bounding box center [821, 566] width 898 height 50
click at [830, 541] on p "I can confirm that the CGT calculation that you have provided for yourself is c…" at bounding box center [821, 566] width 898 height 50
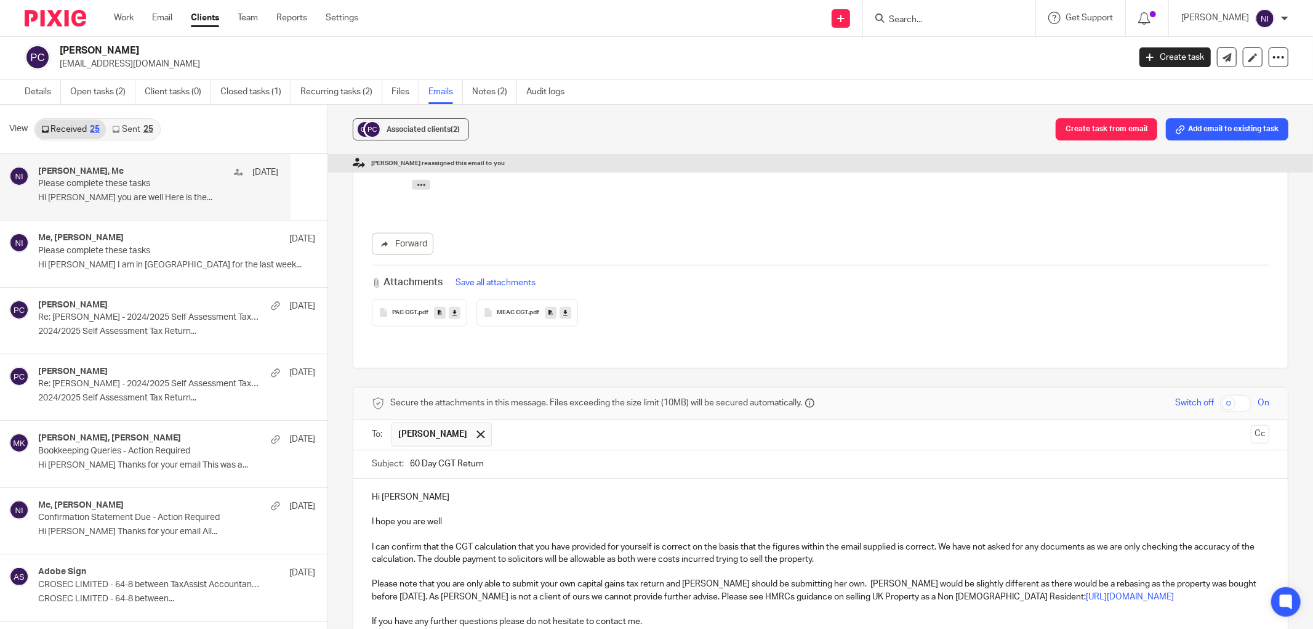
click at [1240, 577] on p "Please note that you are only able to submit your own capital gains tax return …" at bounding box center [821, 589] width 898 height 25
click at [587, 577] on p "Please note that you are only able to submit your own capital gains tax return …" at bounding box center [821, 596] width 898 height 38
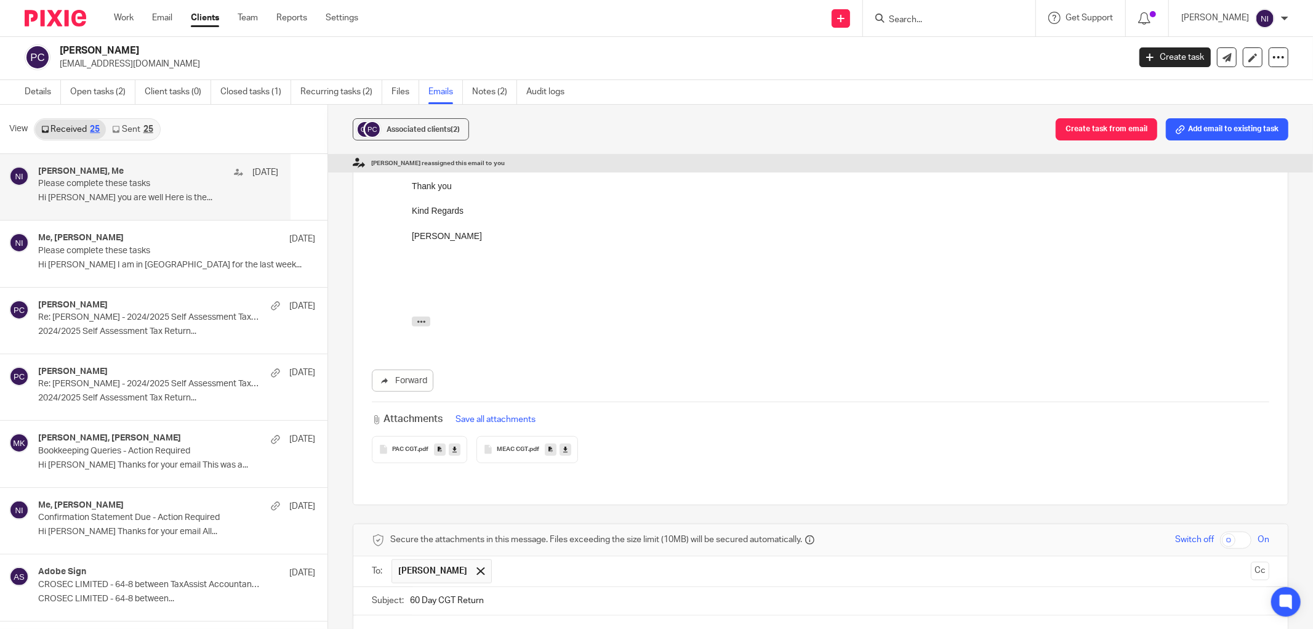
scroll to position [1162, 0]
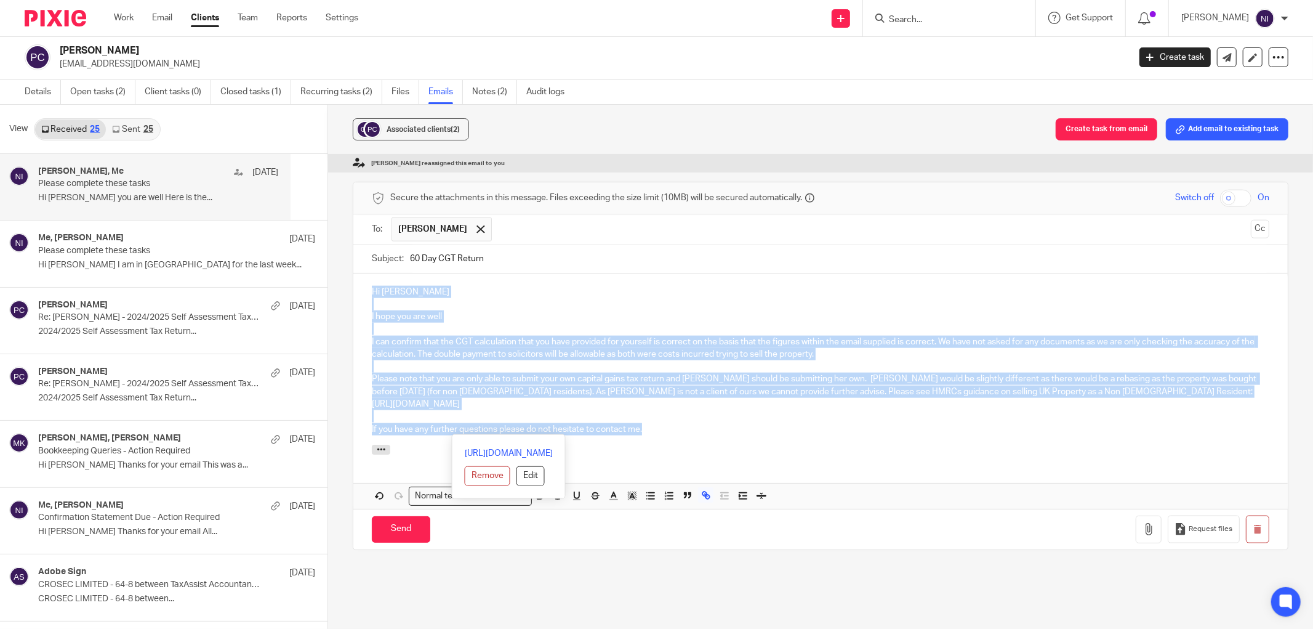
drag, startPoint x: 666, startPoint y: 382, endPoint x: 334, endPoint y: 227, distance: 366.9
click at [334, 227] on div "Associated clients (2) Create task from email Add email to existing task Jaz Gr…" at bounding box center [820, 367] width 985 height 524
copy div "Hi Pieter I hope you are well I can confirm that the CGT calculation that you h…"
click at [478, 95] on link "Notes (2)" at bounding box center [494, 92] width 45 height 24
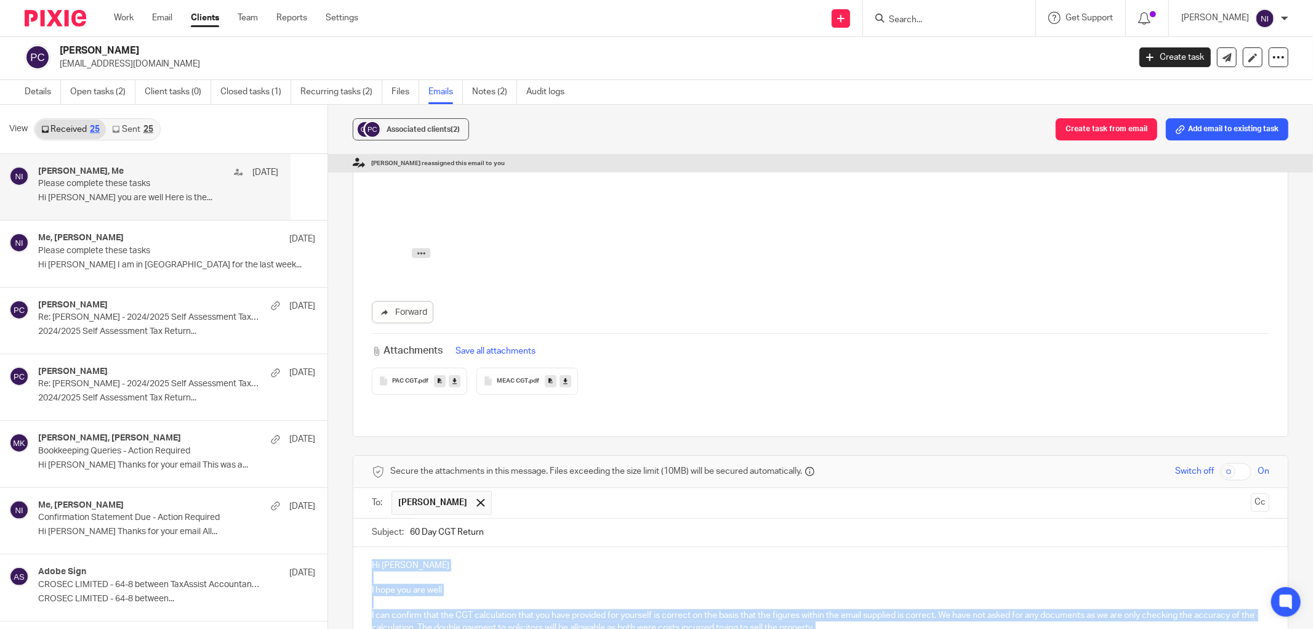
click at [568, 375] on link at bounding box center [566, 381] width 12 height 12
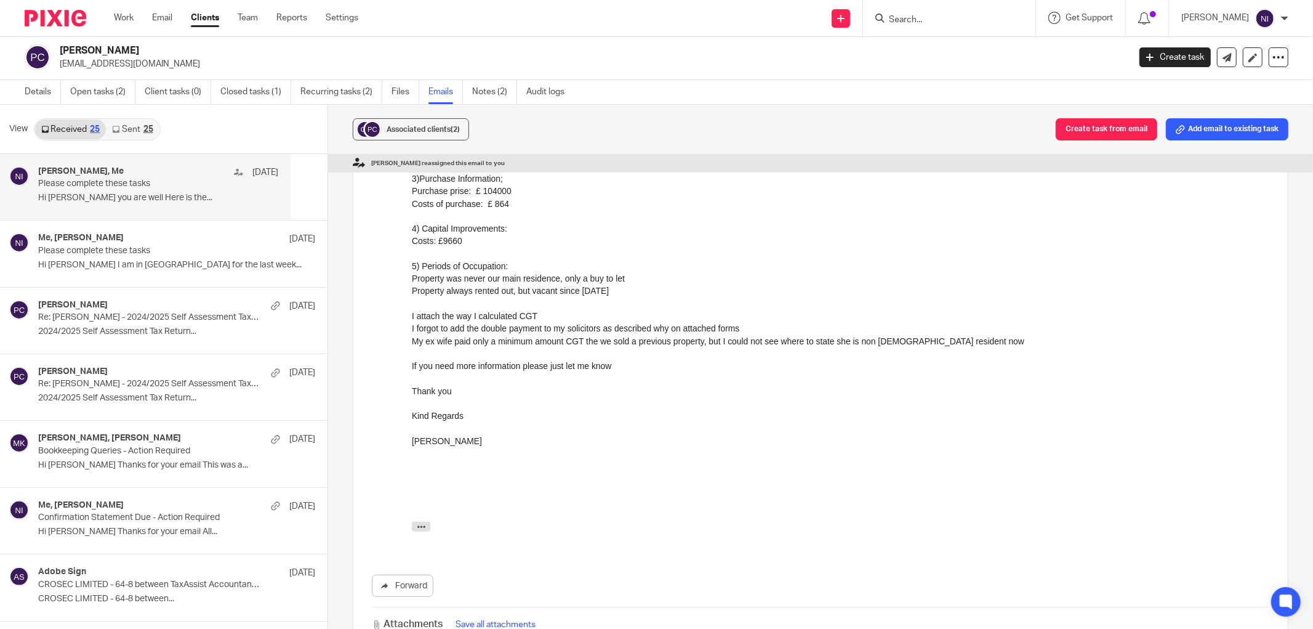
scroll to position [1094, 0]
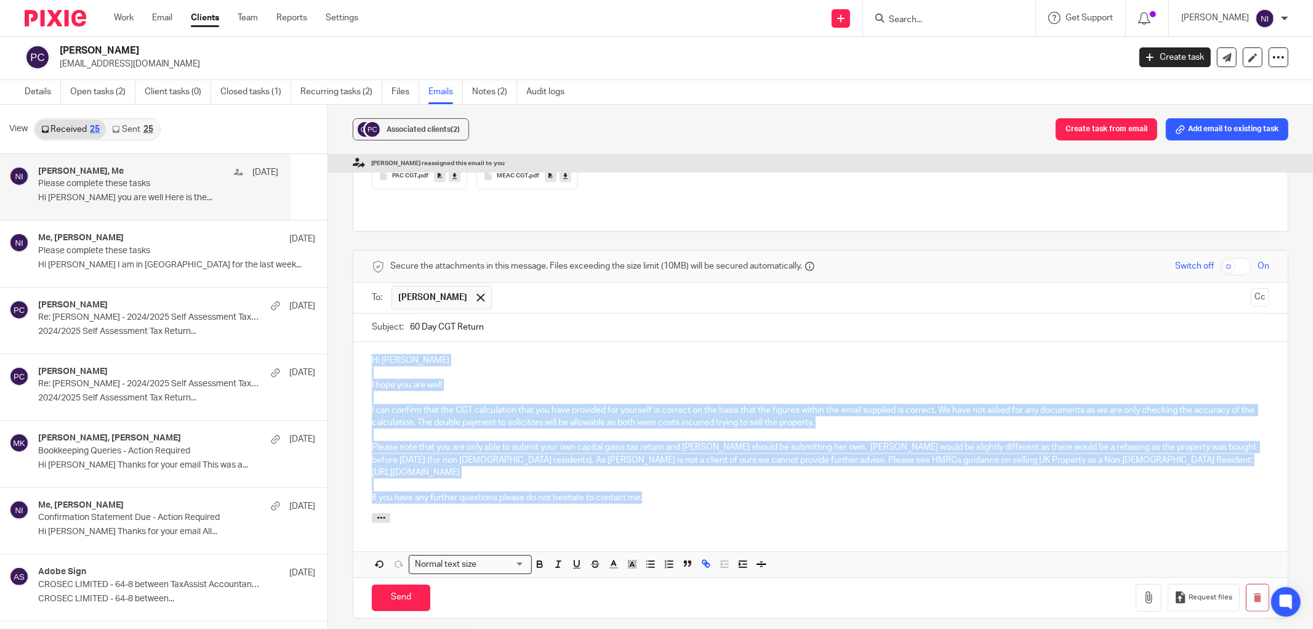
click at [719, 491] on p "If you have any further questions please do not hesitate to contact me." at bounding box center [821, 497] width 898 height 12
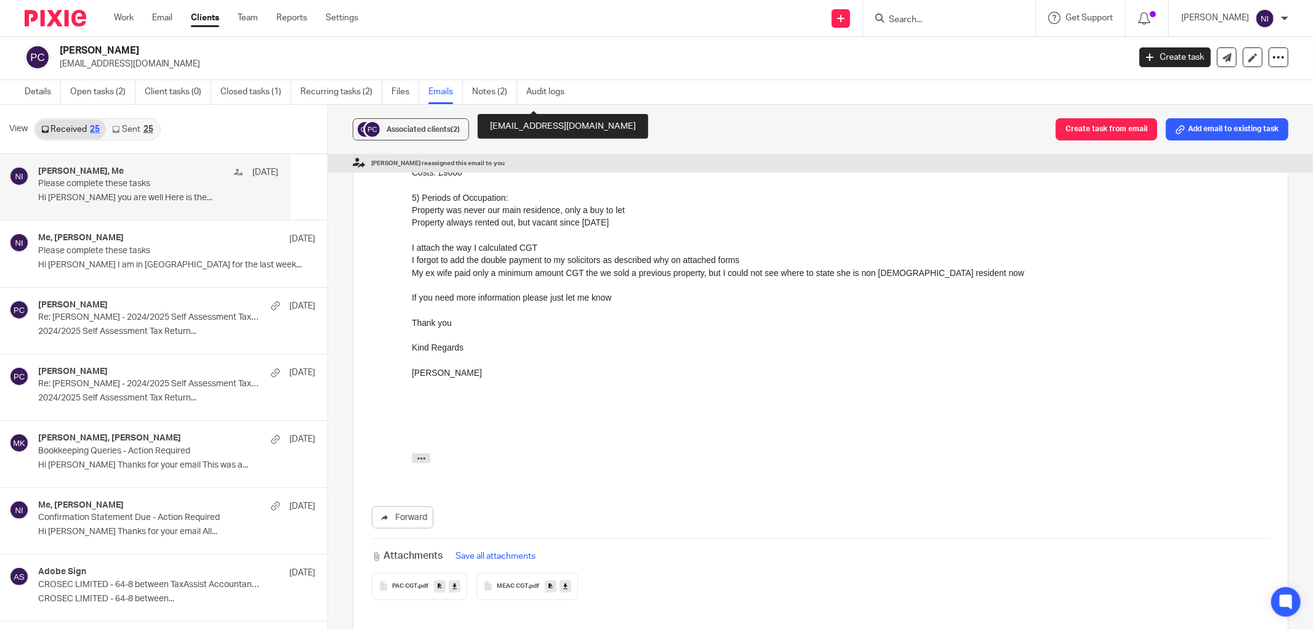
scroll to position [889, 0]
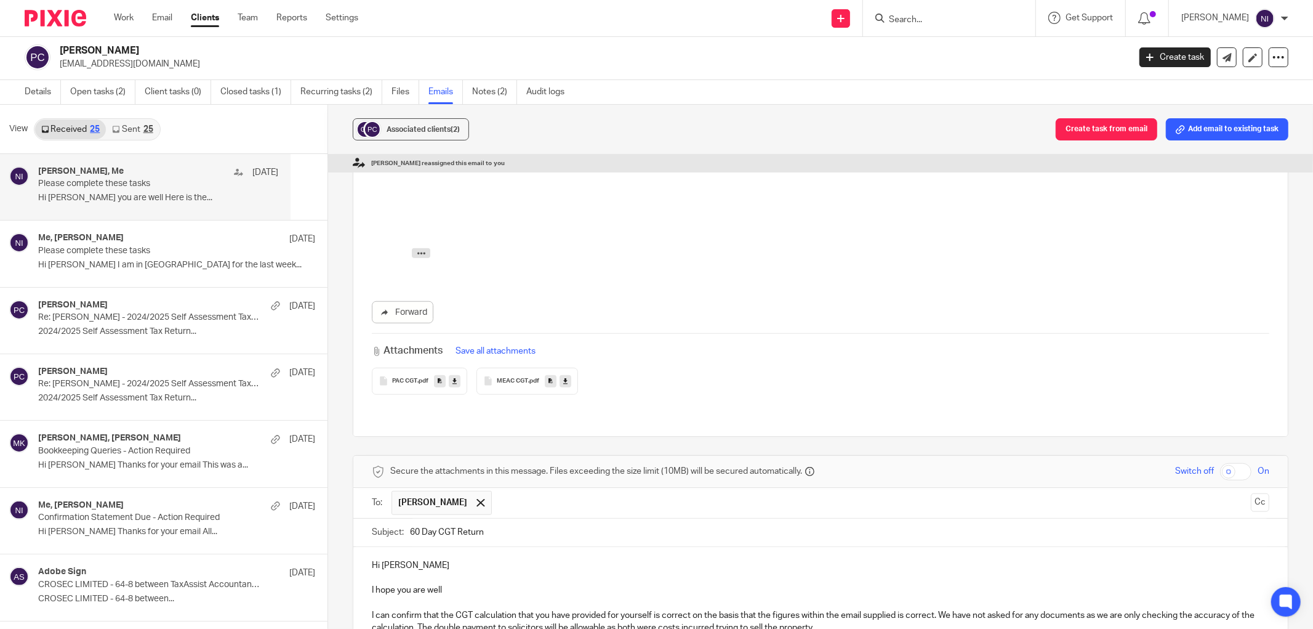
drag, startPoint x: 457, startPoint y: 346, endPoint x: 470, endPoint y: 341, distance: 13.8
click at [457, 375] on link at bounding box center [455, 381] width 12 height 12
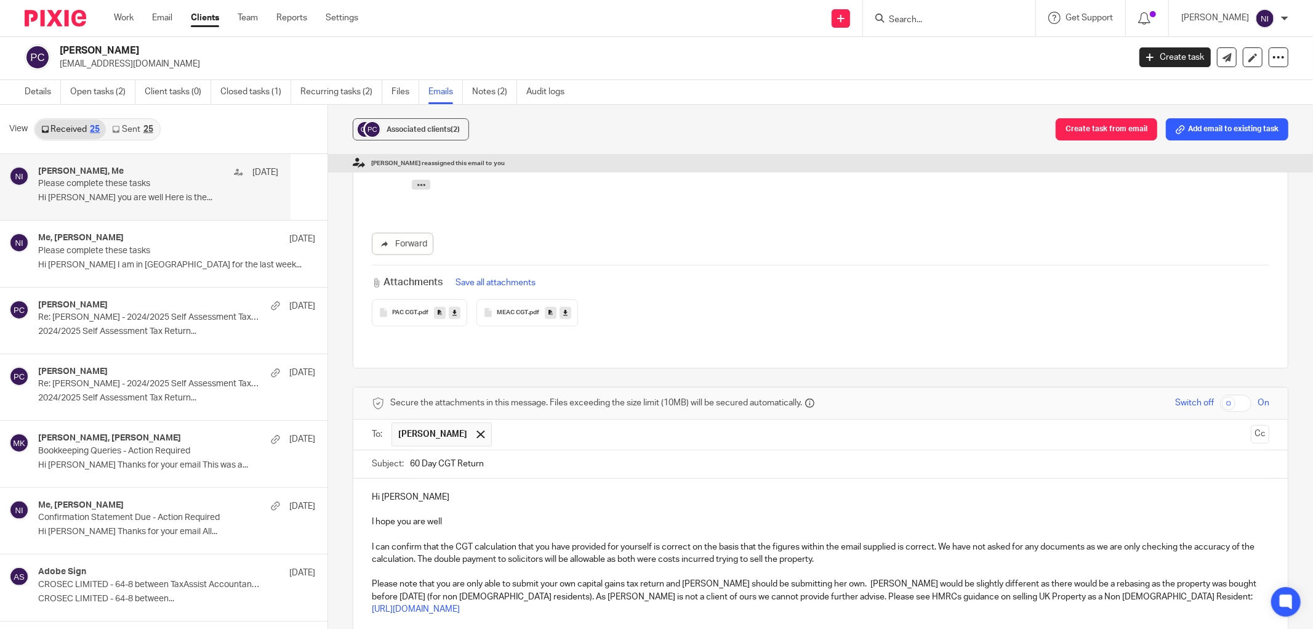
scroll to position [1162, 0]
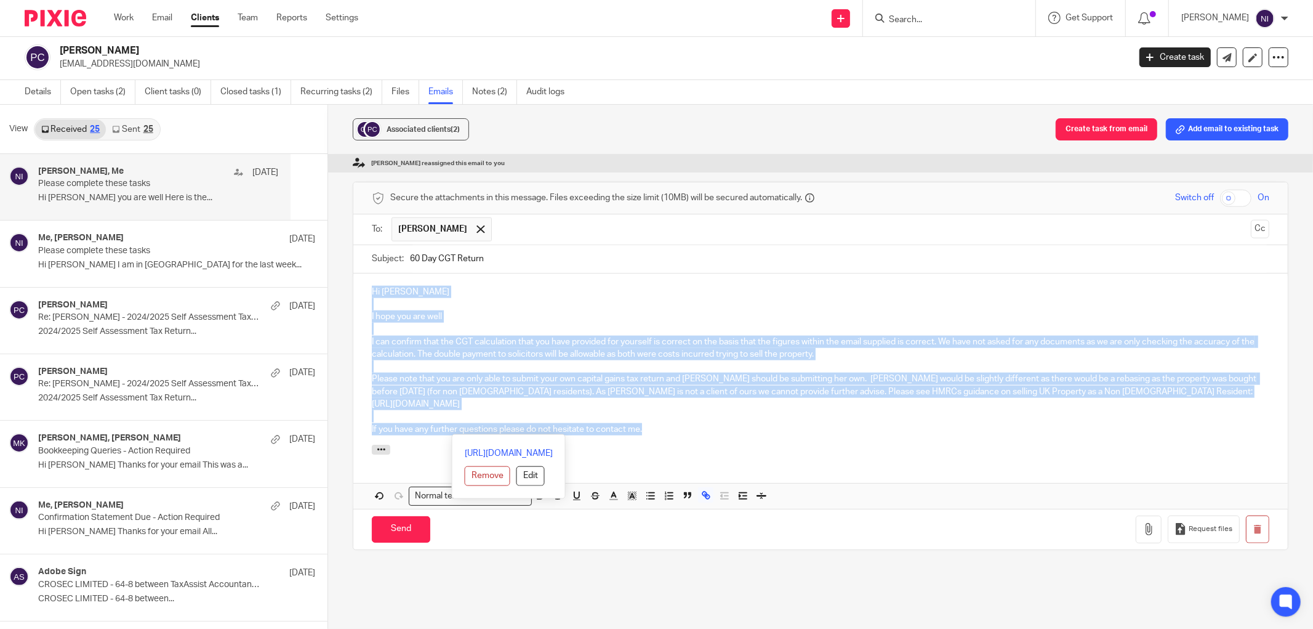
drag, startPoint x: 686, startPoint y: 390, endPoint x: 355, endPoint y: 235, distance: 365.5
click at [355, 273] on div "Hi Pieter I hope you are well I can confirm that the CGT calculation that you h…" at bounding box center [820, 358] width 935 height 171
copy div "Hi Pieter I hope you are well I can confirm that the CGT calculation that you h…"
click at [906, 336] on p "I can confirm that the CGT calculation that you have provided for yourself is c…" at bounding box center [821, 348] width 898 height 25
drag, startPoint x: 656, startPoint y: 378, endPoint x: 341, endPoint y: 225, distance: 349.7
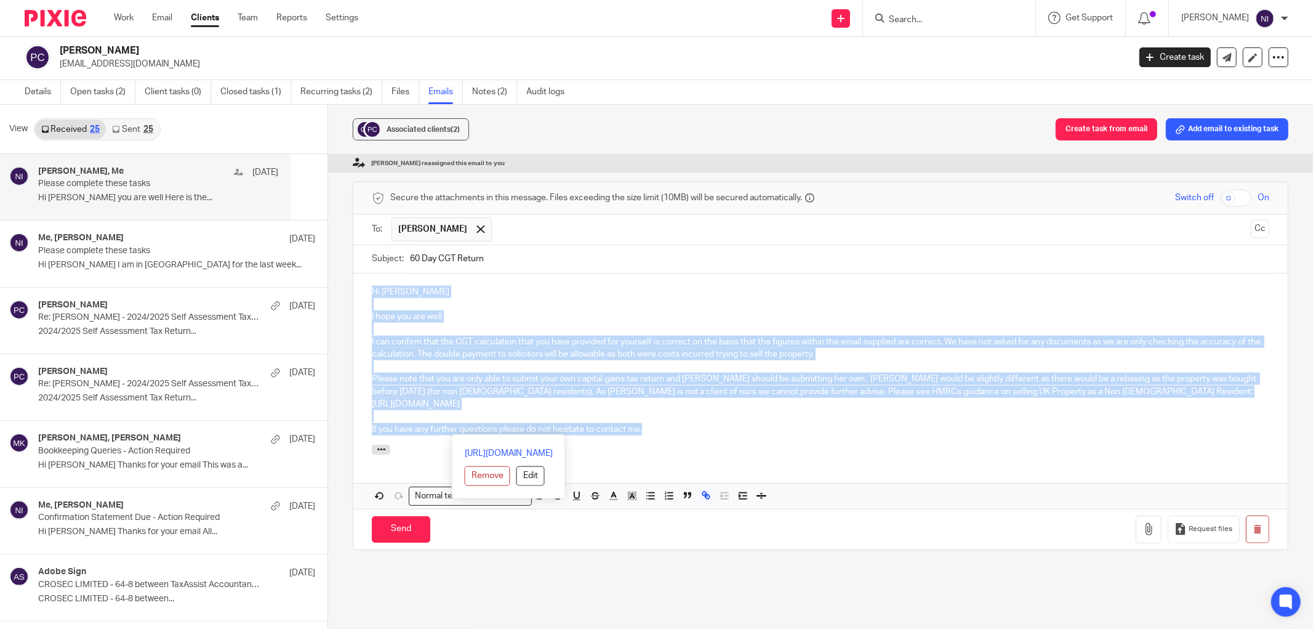
click at [341, 225] on div "Associated clients (2) Create task from email Add email to existing task Jaz Gr…" at bounding box center [820, 367] width 985 height 524
copy div "Hi Pieter I hope you are well I can confirm that the CGT calculation that you h…"
click at [776, 390] on div "Hi Pieter I hope you are well I can confirm that the CGT calculation that you h…" at bounding box center [820, 358] width 935 height 171
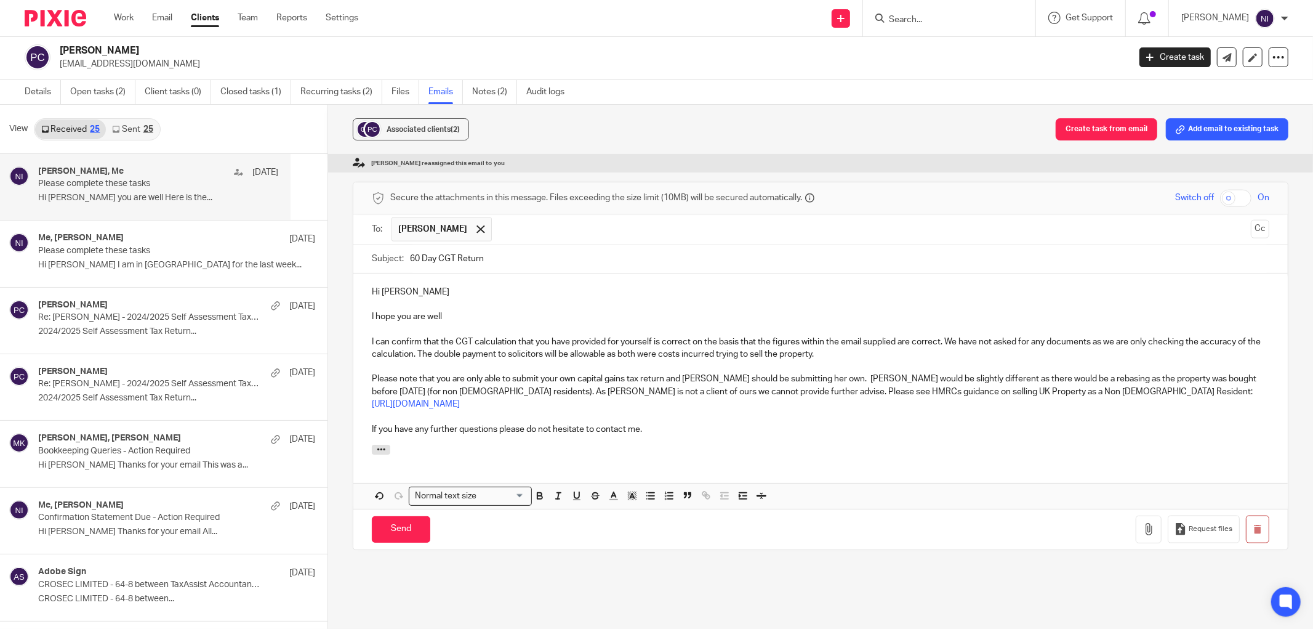
drag, startPoint x: 409, startPoint y: 342, endPoint x: 477, endPoint y: 323, distance: 70.5
click at [409, 372] on p "Please note that you are only able to submit your own capital gains tax return …" at bounding box center [821, 391] width 898 height 38
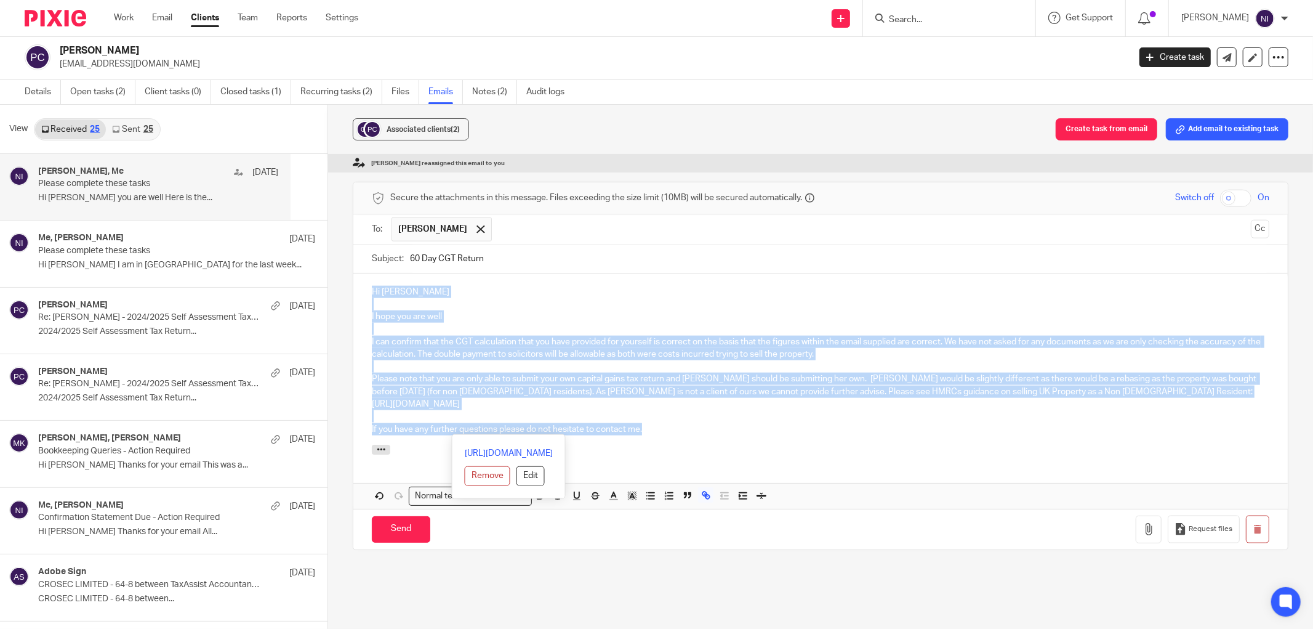
drag, startPoint x: 667, startPoint y: 379, endPoint x: 352, endPoint y: 215, distance: 354.7
click at [353, 215] on form "Secure the attachments in this message. Files exceeding the size limit (10MB) w…" at bounding box center [820, 365] width 935 height 367
copy div "Hi Pieter I hope you are well I can confirm that the CGT calculation that you h…"
click at [499, 86] on link "Notes (2)" at bounding box center [494, 92] width 45 height 24
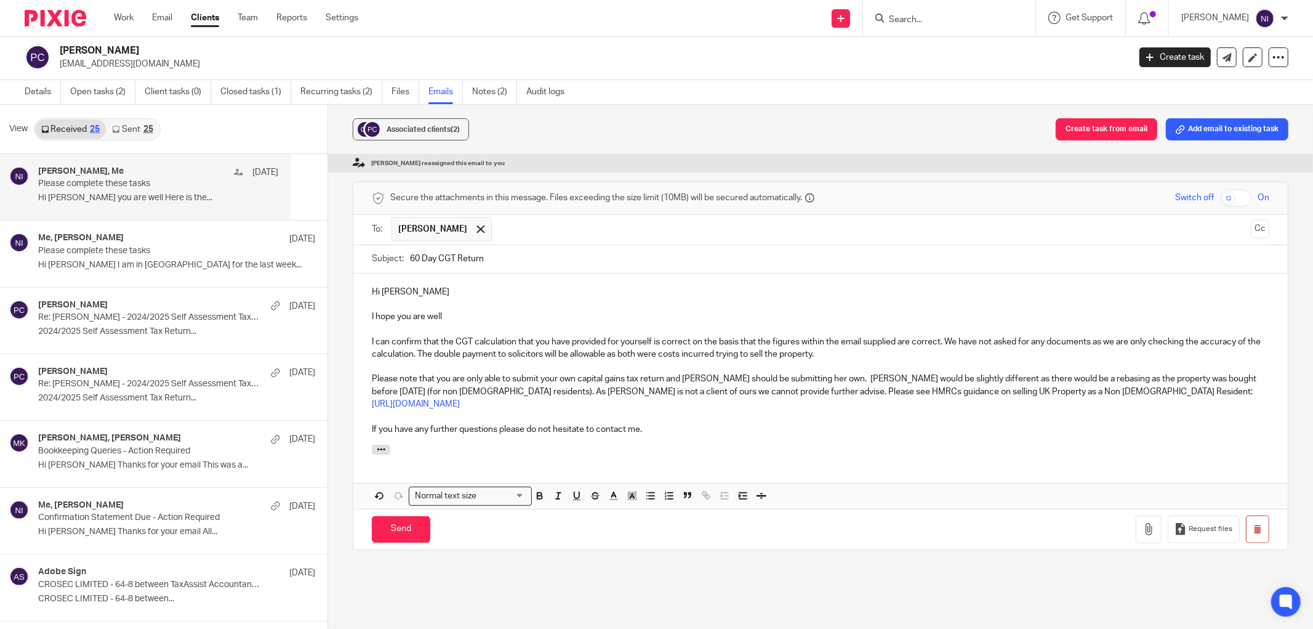
click at [537, 372] on p "Please note that you are only able to submit your own capital gains tax return …" at bounding box center [821, 391] width 898 height 38
drag, startPoint x: 404, startPoint y: 487, endPoint x: 460, endPoint y: 398, distance: 104.9
click at [460, 398] on form "Secure the attachments in this message. Files exceeding the size limit (10MB) w…" at bounding box center [820, 365] width 935 height 367
click at [380, 516] on input "Send" at bounding box center [401, 529] width 58 height 26
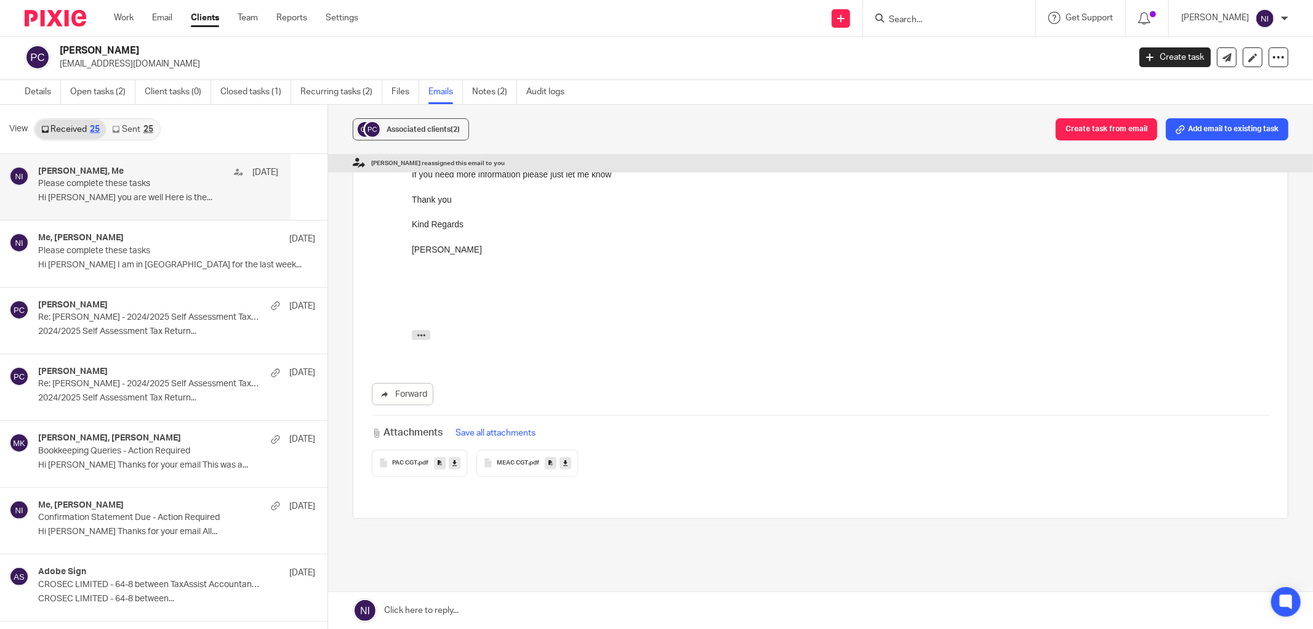
click at [154, 27] on div "Work Email Clients Team Reports Settings Work Email Clients Team Reports Settin…" at bounding box center [239, 18] width 275 height 36
click at [158, 18] on link "Email" at bounding box center [162, 18] width 20 height 12
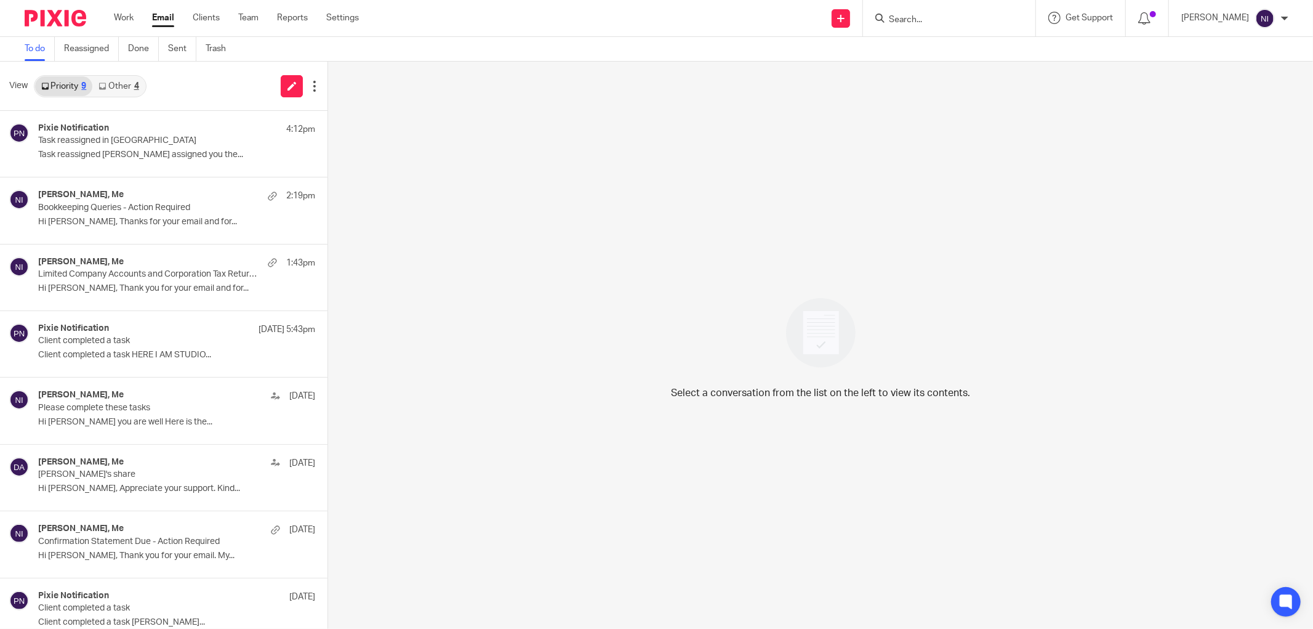
click at [122, 82] on link "Other 4" at bounding box center [118, 86] width 52 height 20
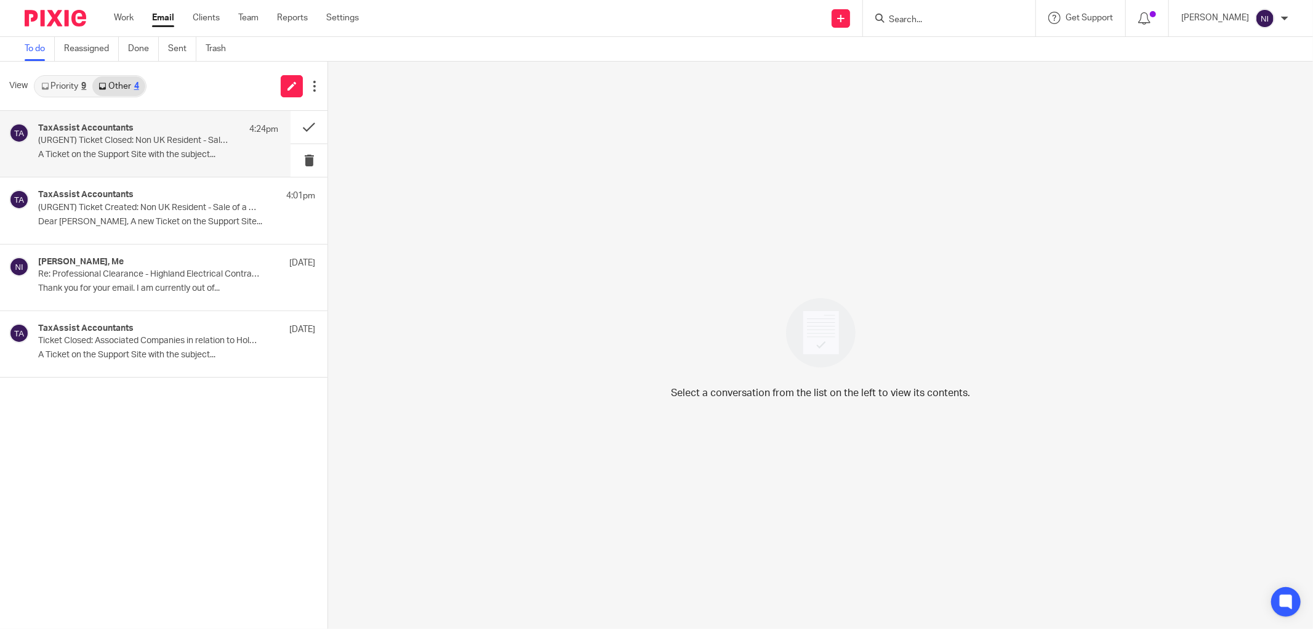
click at [129, 147] on div "TaxAssist Accountants 4:24pm (URGENT) Ticket Closed: Non UK Resident - Sale of …" at bounding box center [158, 143] width 240 height 41
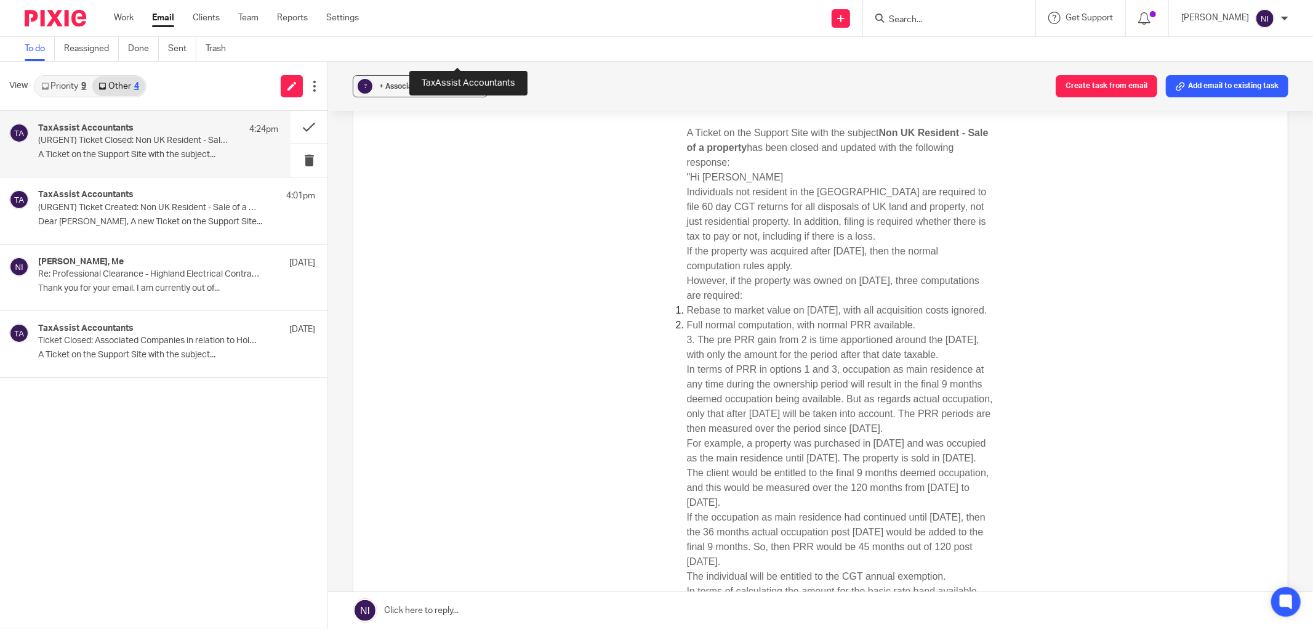
scroll to position [68, 0]
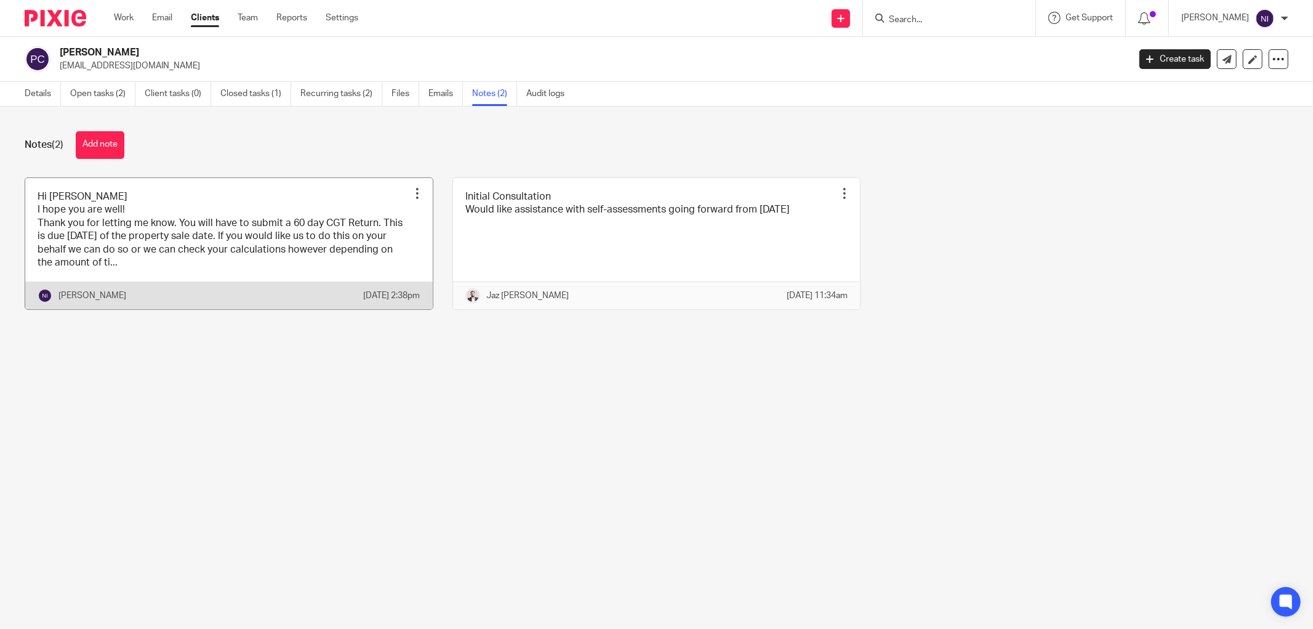
click at [147, 261] on link at bounding box center [229, 244] width 408 height 132
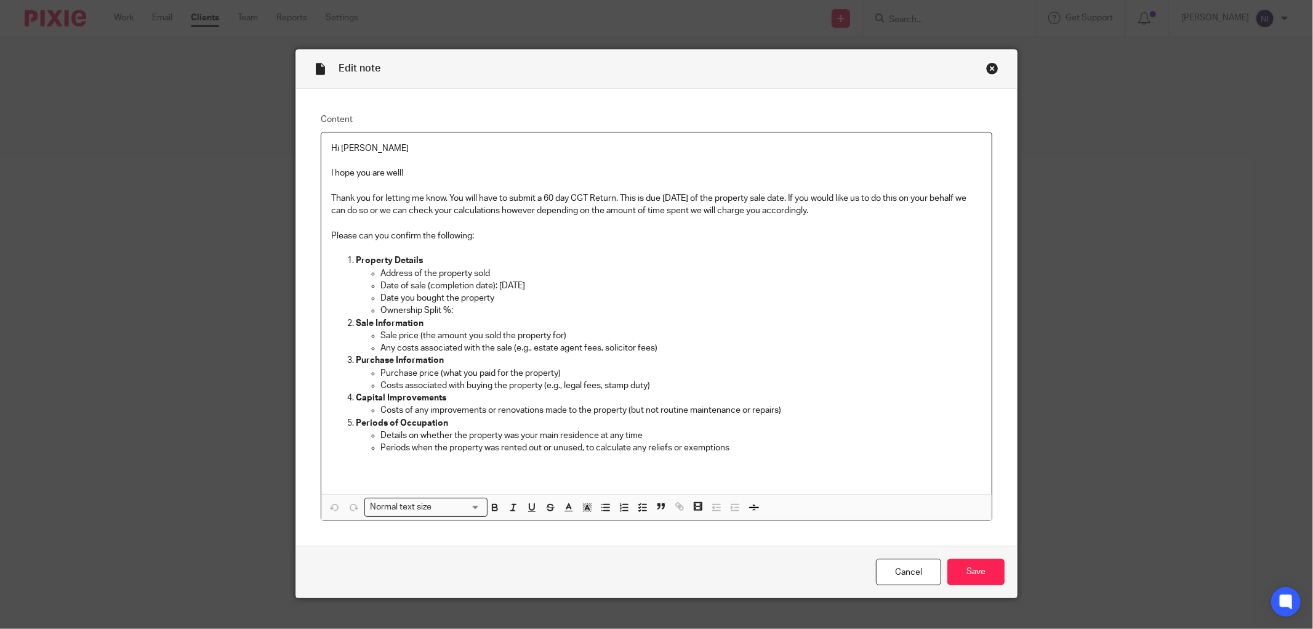
scroll to position [20, 0]
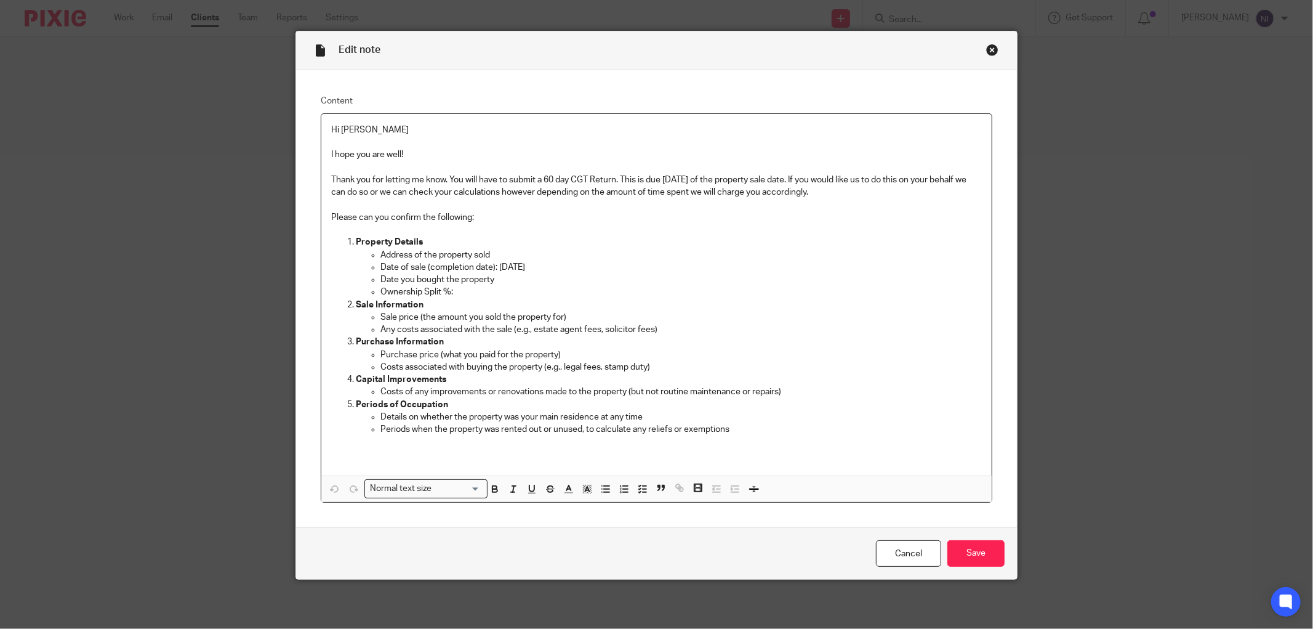
click at [986, 49] on div "Close this dialog window" at bounding box center [992, 50] width 12 height 12
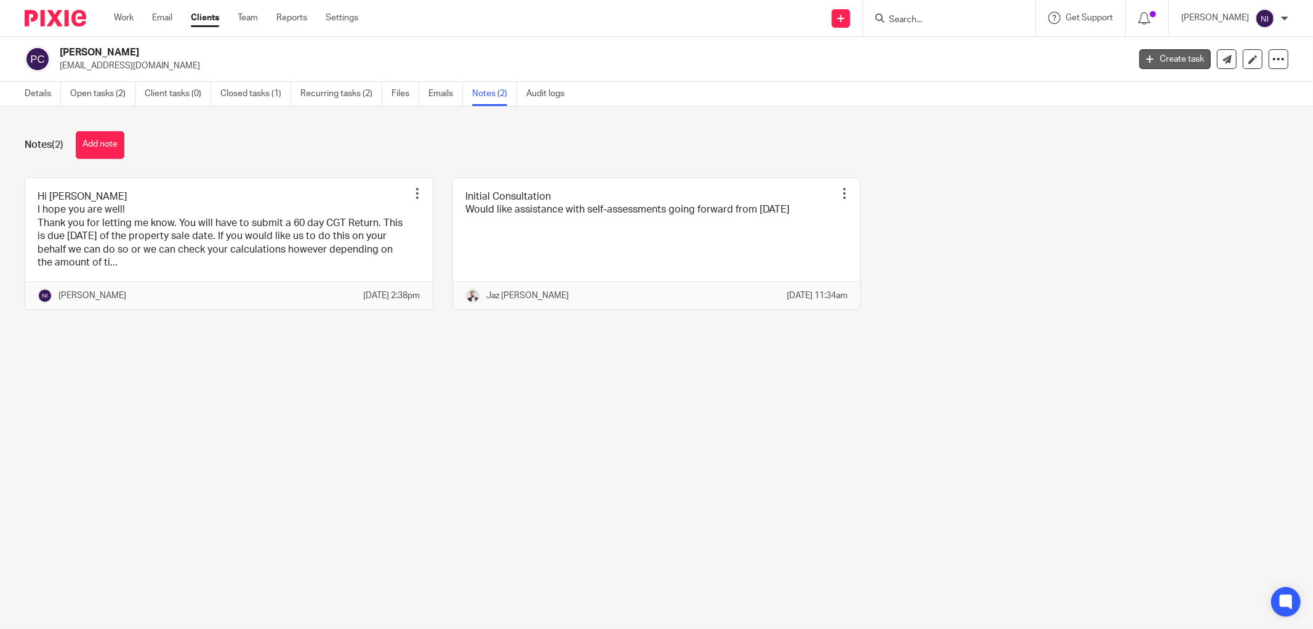
click at [1165, 58] on link "Create task" at bounding box center [1175, 59] width 71 height 20
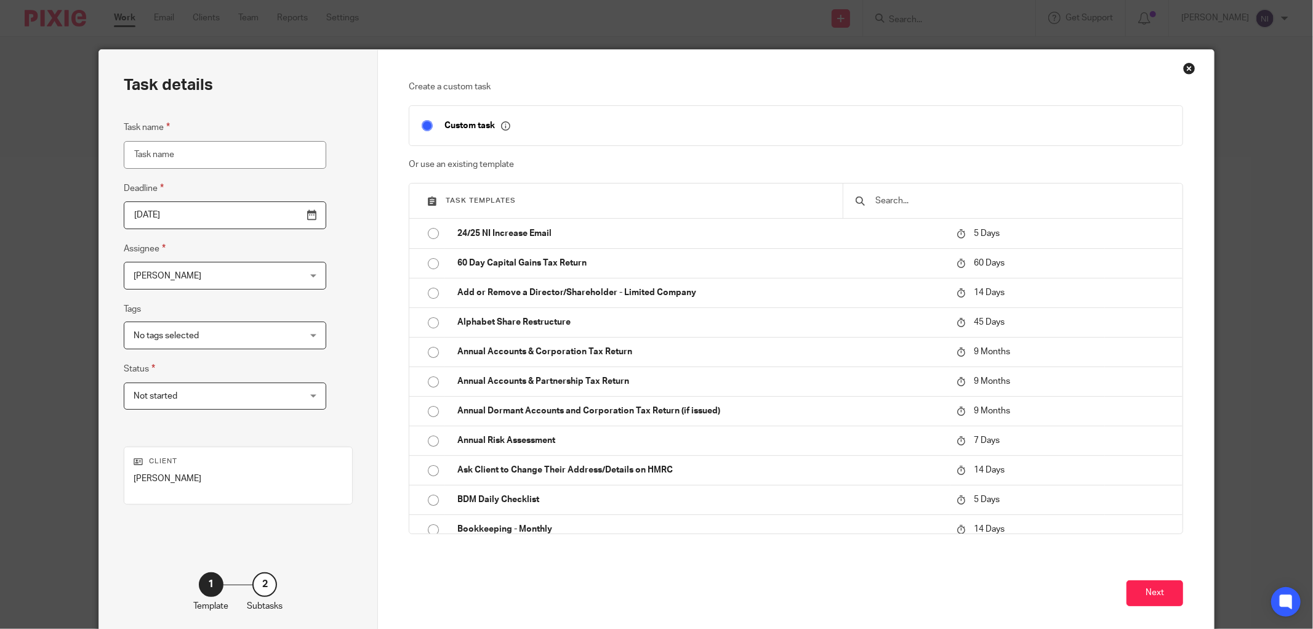
click at [1184, 69] on div "Close this dialog window" at bounding box center [1189, 68] width 12 height 12
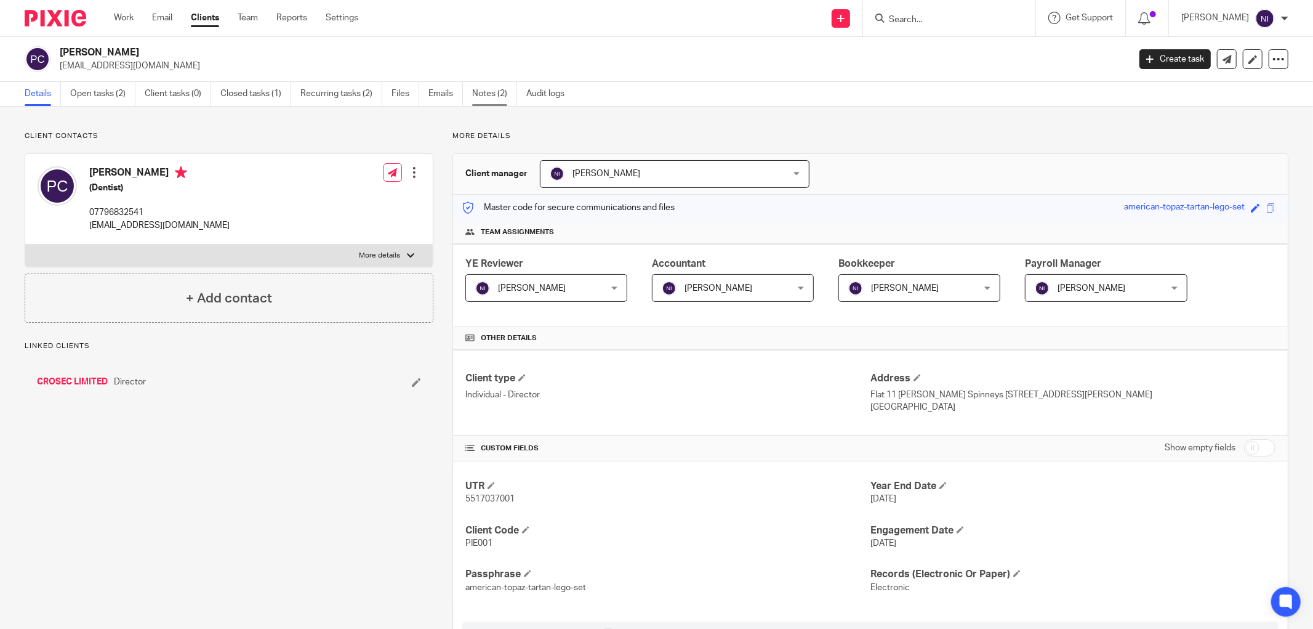
click at [481, 82] on link "Notes (2)" at bounding box center [494, 94] width 45 height 24
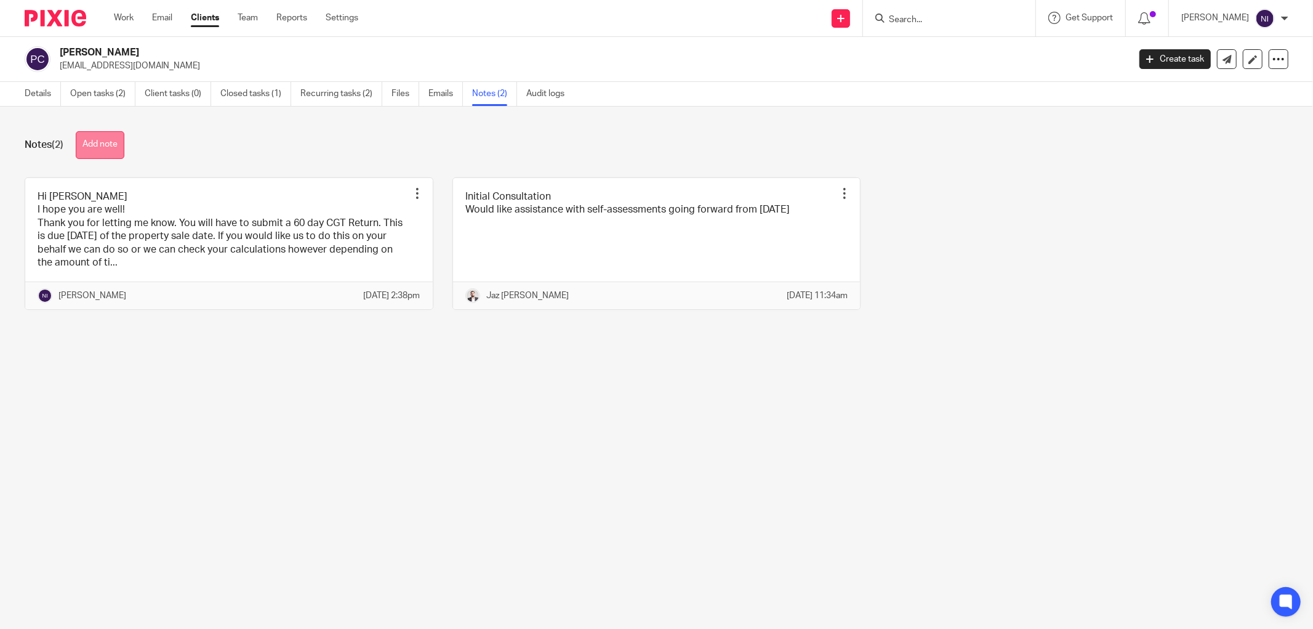
click at [115, 132] on button "Add note" at bounding box center [100, 145] width 49 height 28
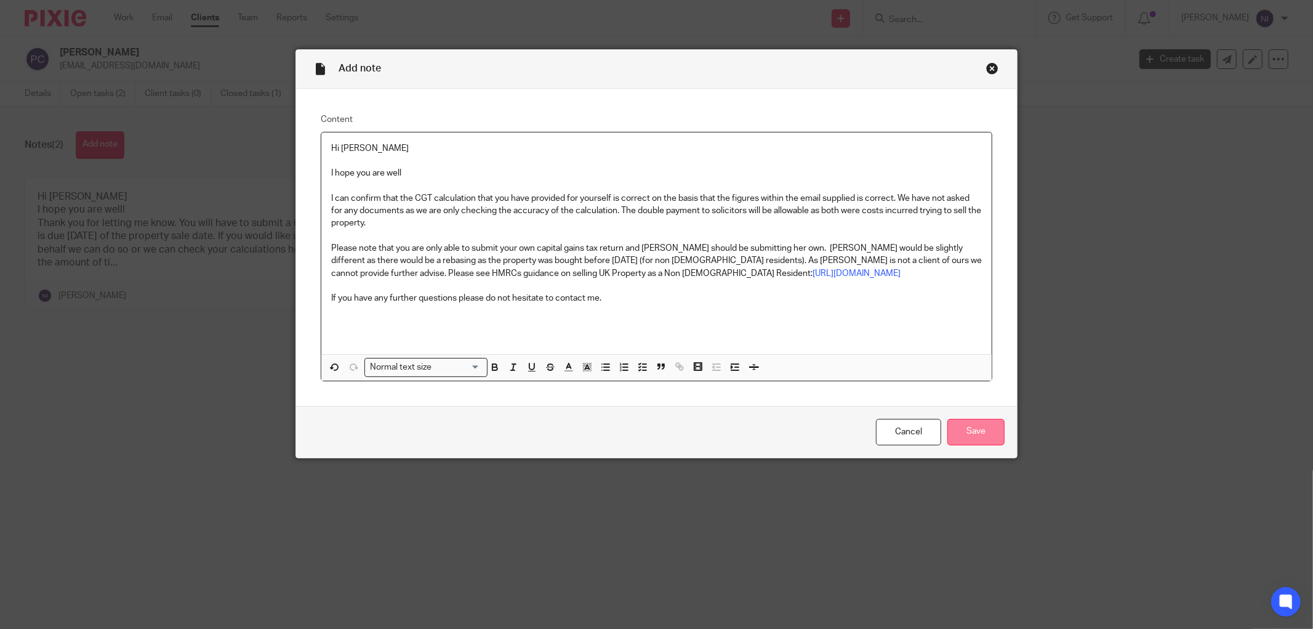
click at [981, 427] on input "Save" at bounding box center [975, 432] width 57 height 26
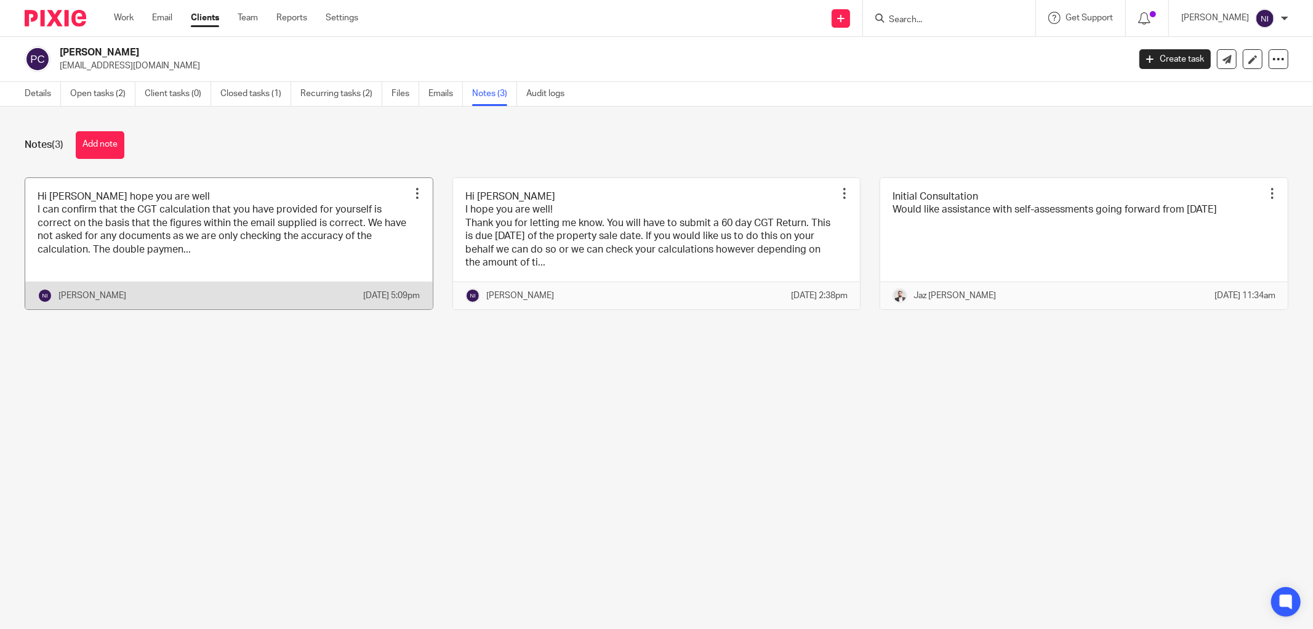
click at [292, 217] on link at bounding box center [229, 244] width 408 height 132
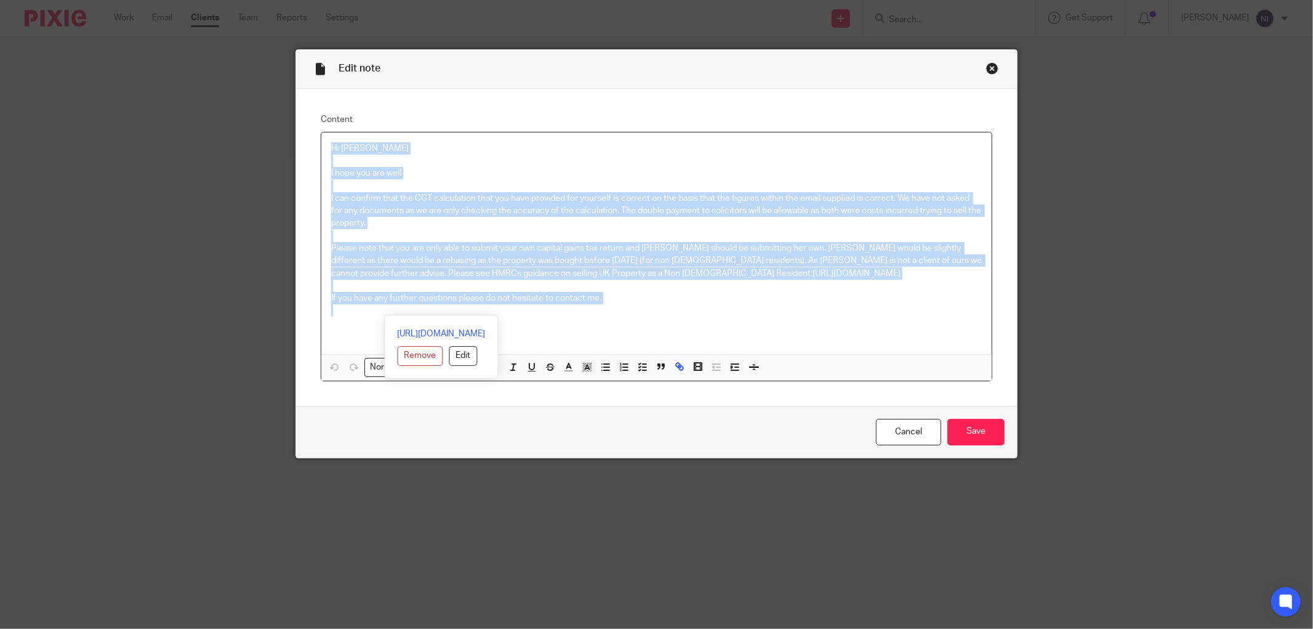
drag, startPoint x: 661, startPoint y: 308, endPoint x: 227, endPoint y: 90, distance: 485.7
click at [227, 90] on div "Edit note Content Hi [PERSON_NAME] hope you are well I can confirm that the CGT…" at bounding box center [656, 314] width 1313 height 629
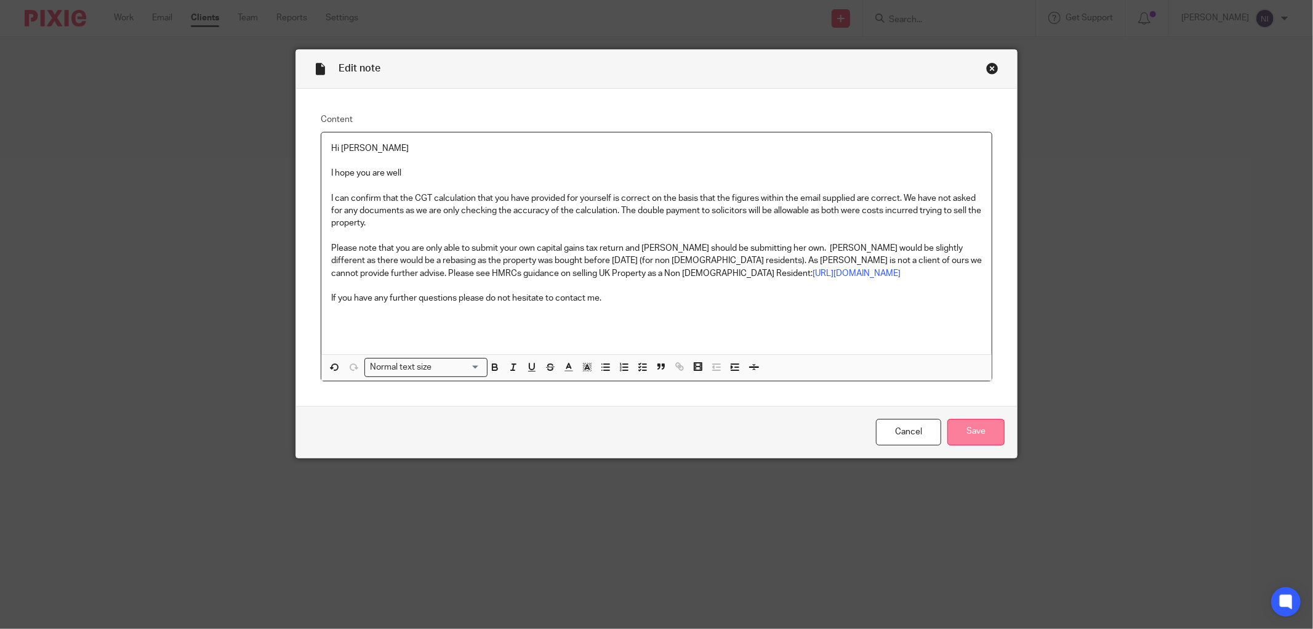
click at [987, 431] on input "Save" at bounding box center [975, 432] width 57 height 26
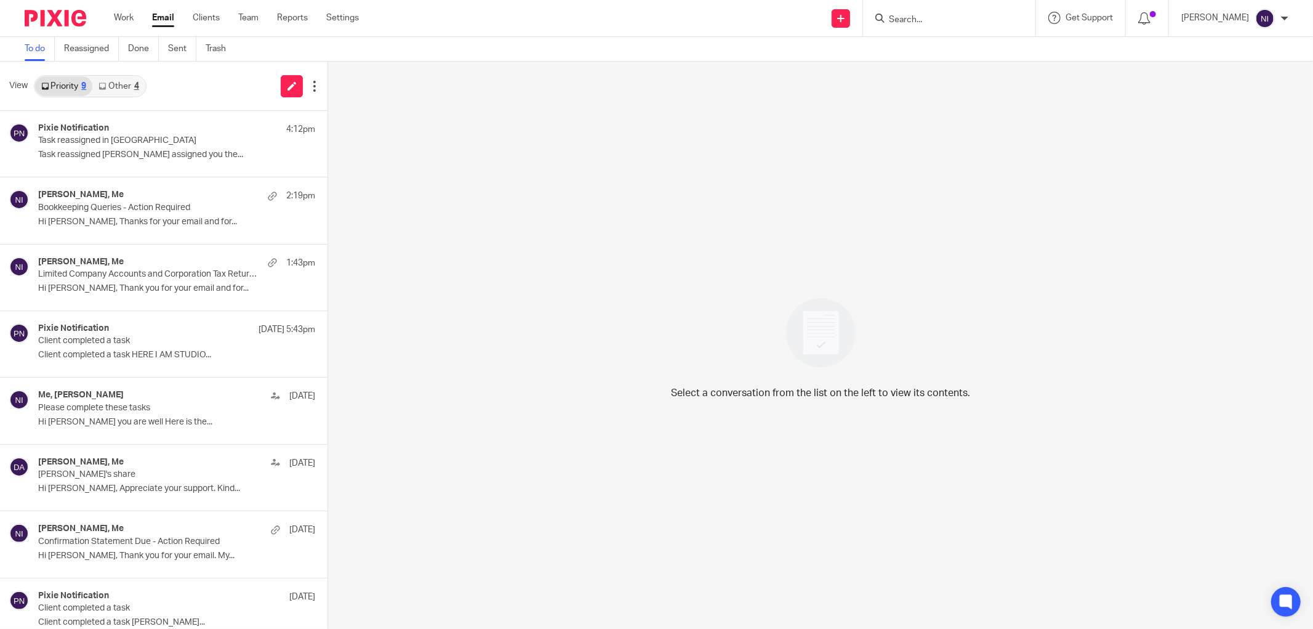
click at [115, 86] on link "Other 4" at bounding box center [118, 86] width 52 height 20
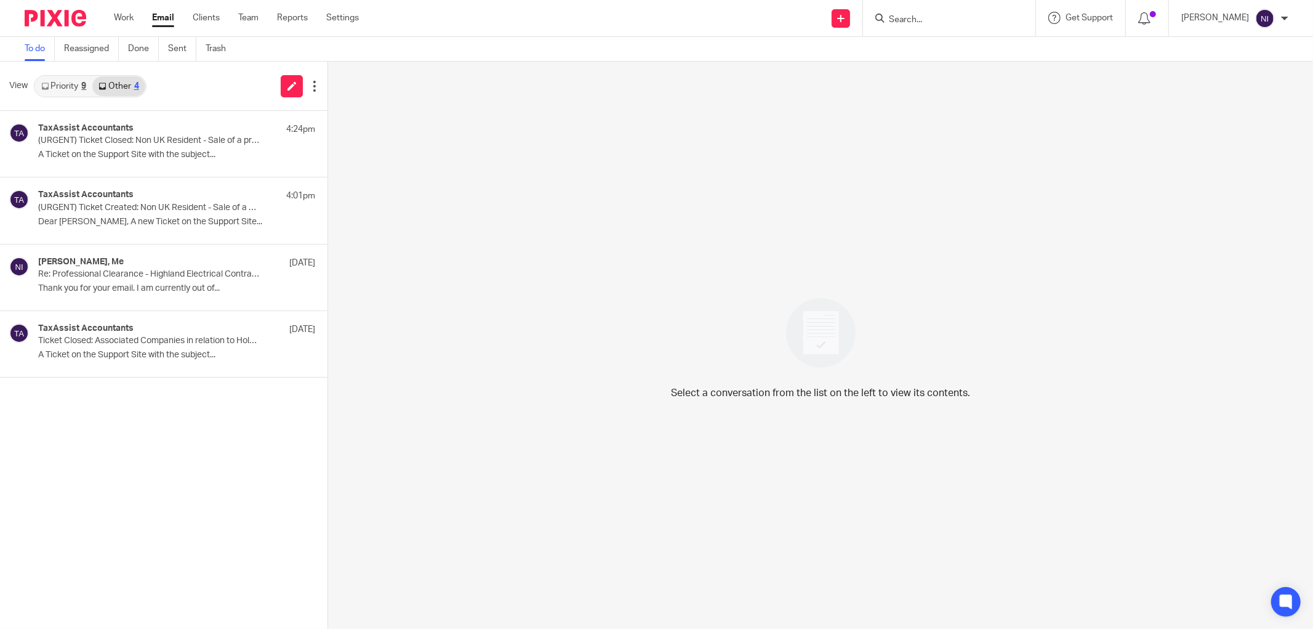
click at [85, 85] on div "9" at bounding box center [83, 86] width 5 height 9
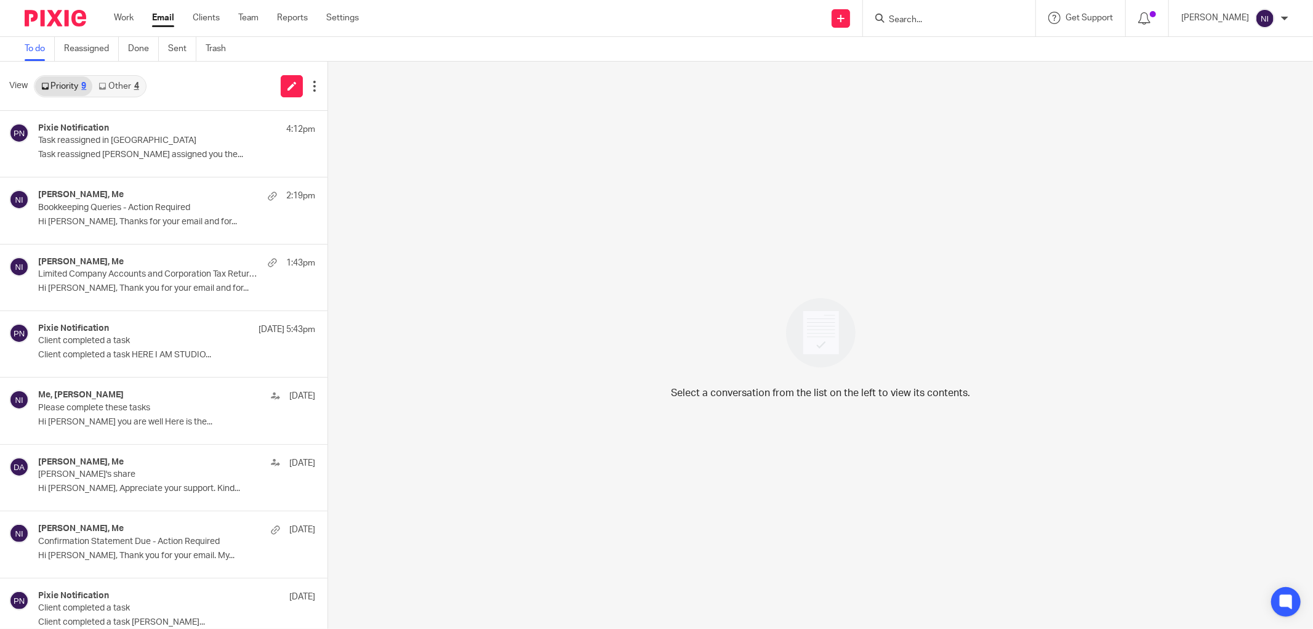
click at [129, 88] on link "Other 4" at bounding box center [118, 86] width 52 height 20
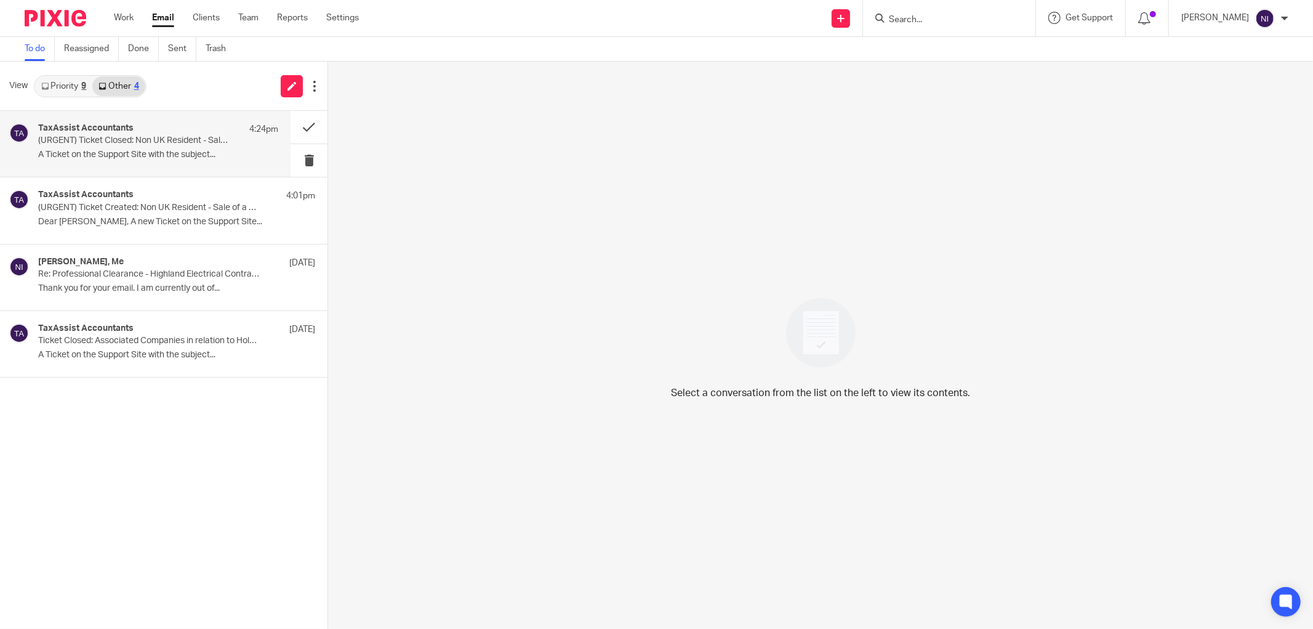
click at [157, 143] on p "(URGENT) Ticket Closed: Non UK Resident - Sale of a property" at bounding box center [134, 140] width 192 height 10
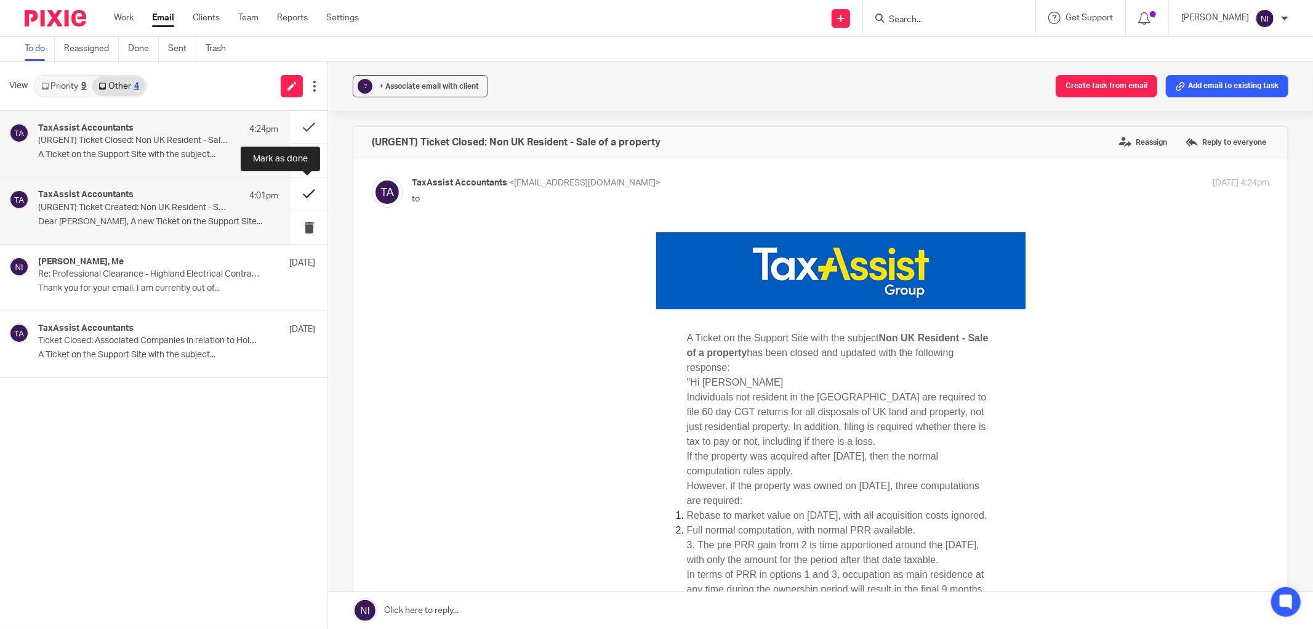
click at [299, 194] on button at bounding box center [309, 193] width 37 height 33
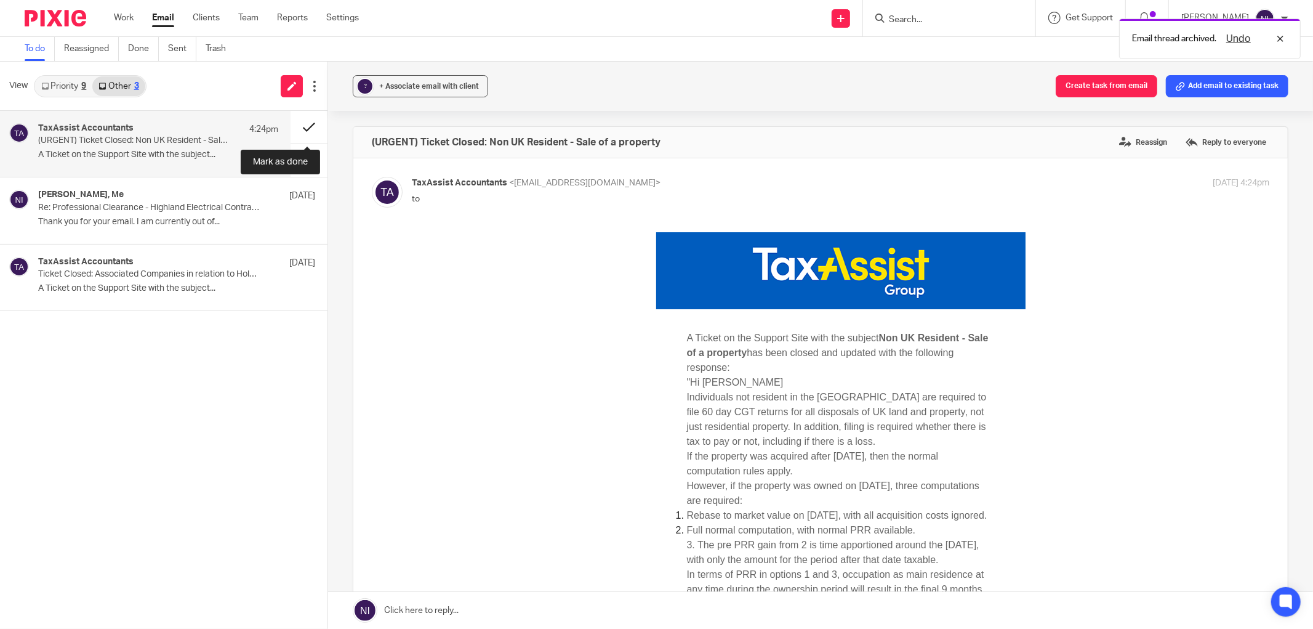
click at [314, 126] on button at bounding box center [309, 127] width 37 height 33
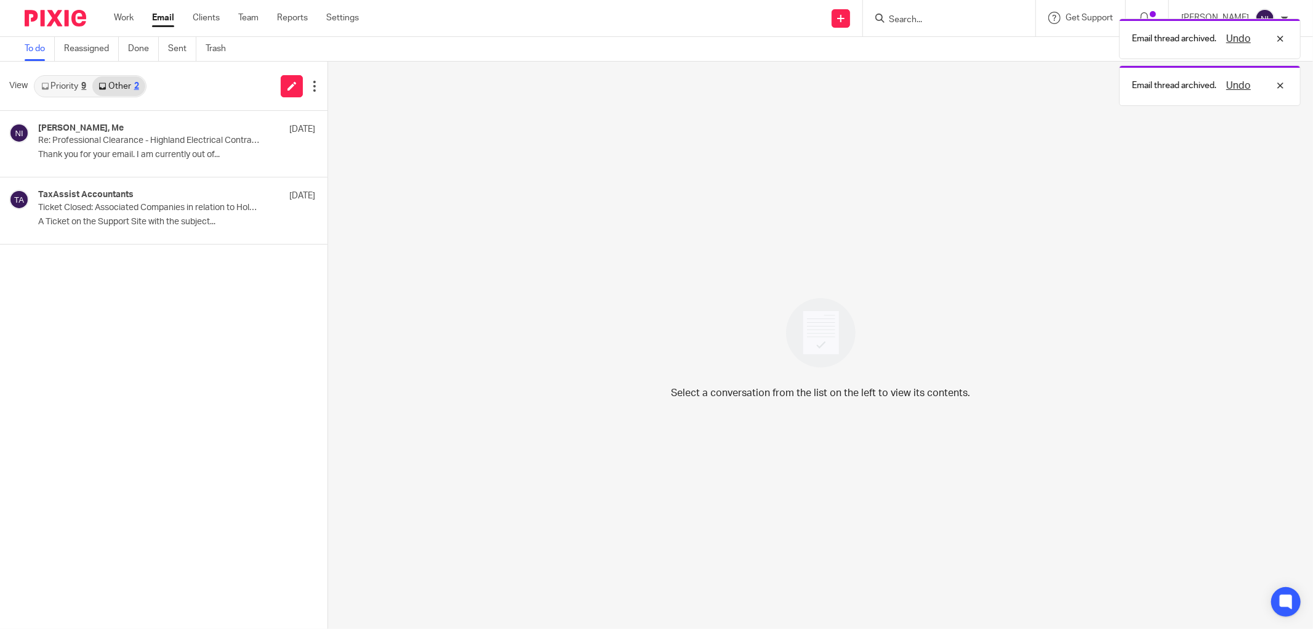
click at [63, 87] on link "Priority 9" at bounding box center [63, 86] width 57 height 20
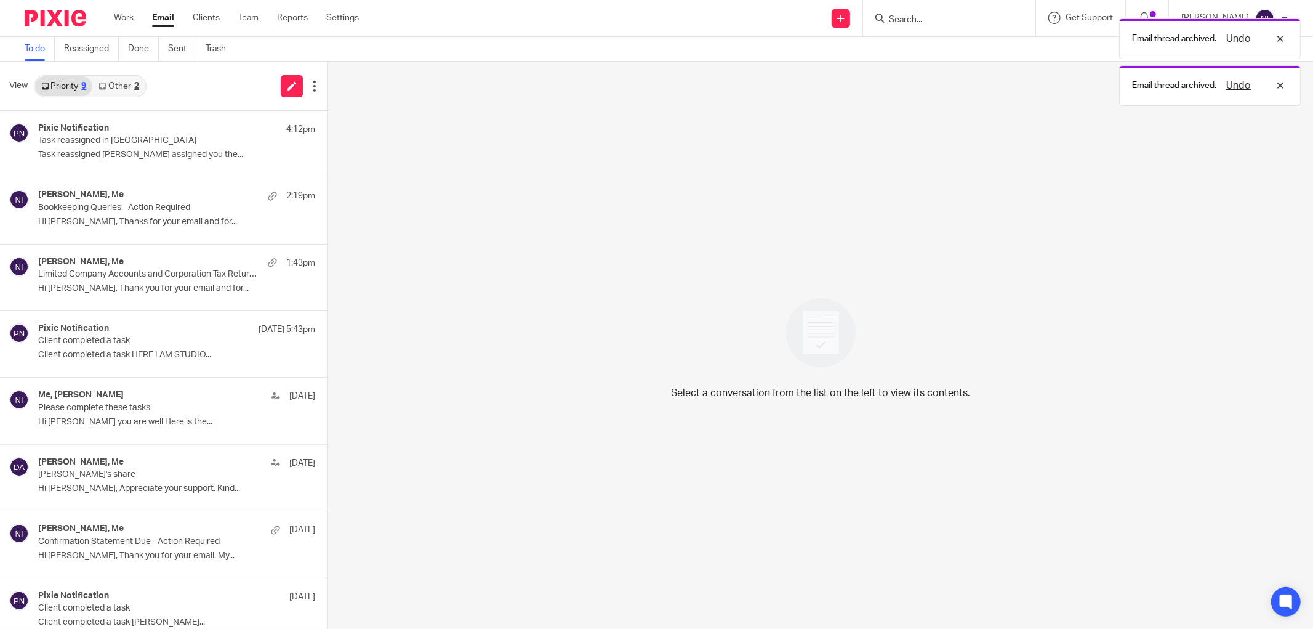
click at [138, 87] on div "2" at bounding box center [136, 86] width 5 height 9
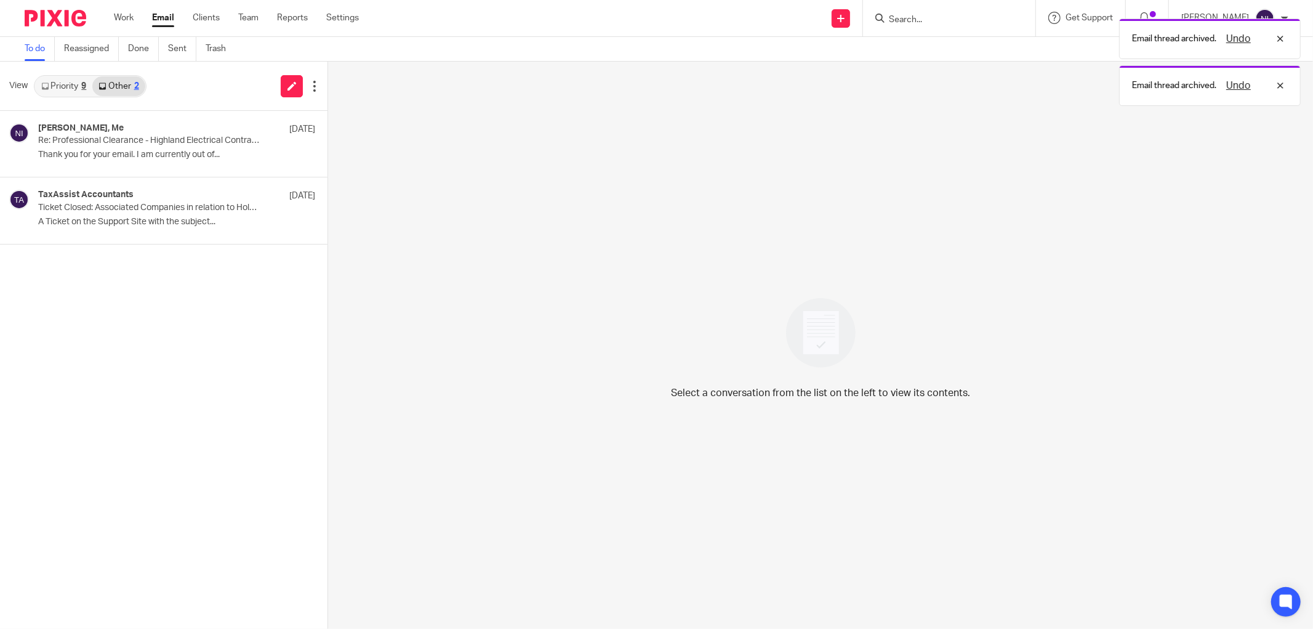
click at [68, 94] on link "Priority 9" at bounding box center [63, 86] width 57 height 20
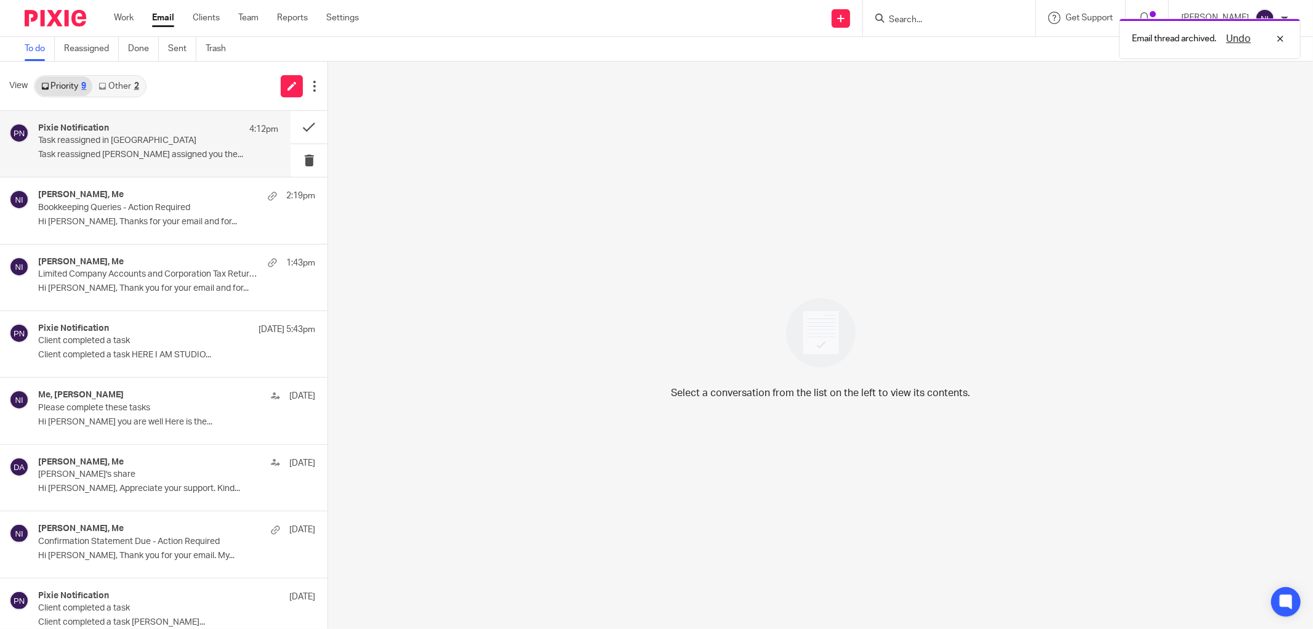
click at [118, 145] on p "Task reassigned in [GEOGRAPHIC_DATA]" at bounding box center [134, 140] width 192 height 10
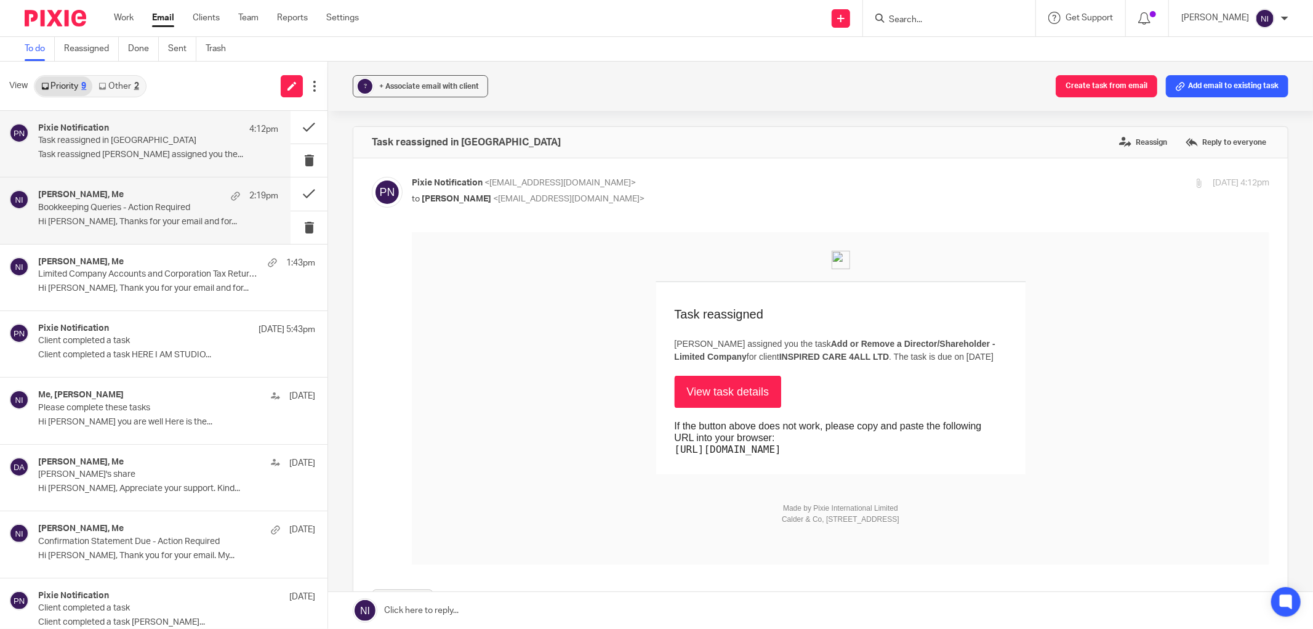
click at [126, 207] on p "Bookkeeping Queries - Action Required" at bounding box center [134, 208] width 192 height 10
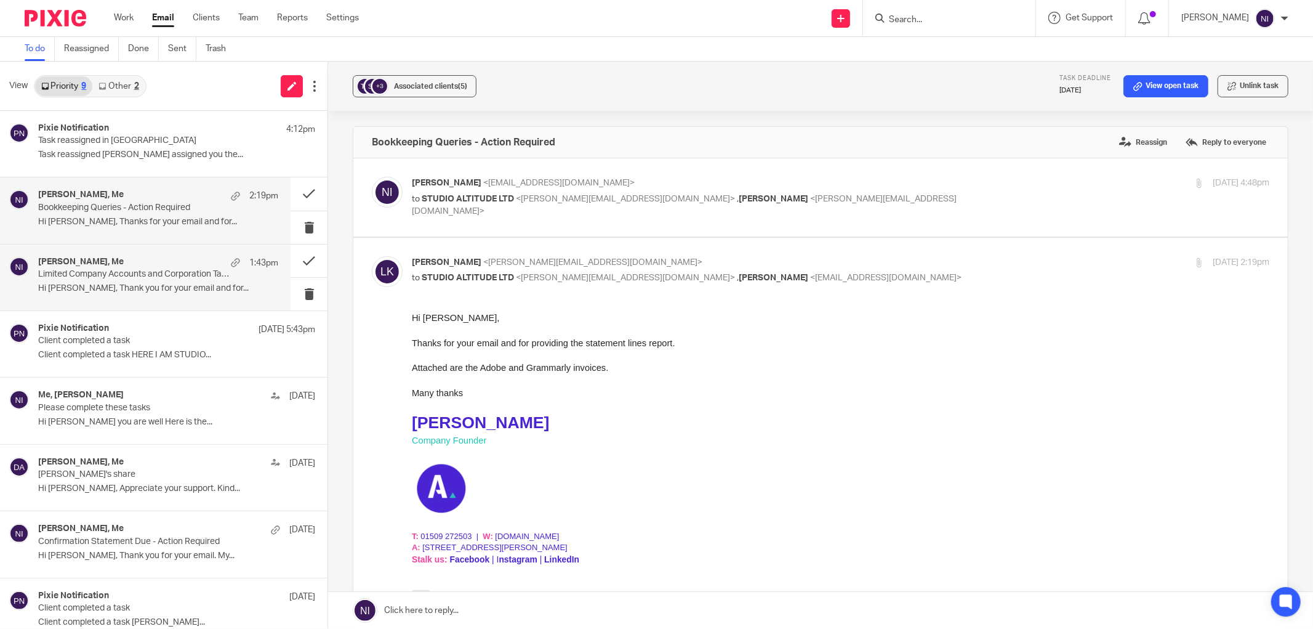
click at [191, 268] on div "Vitoria Silva, Me 1:43pm" at bounding box center [158, 263] width 240 height 12
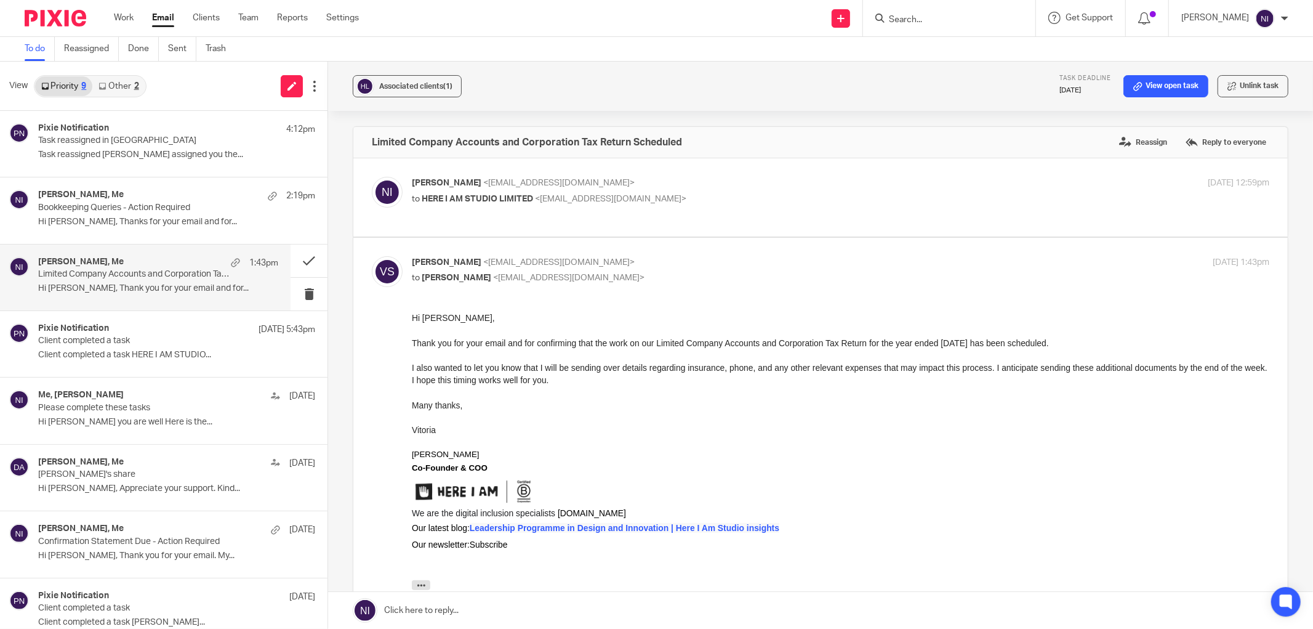
click at [577, 609] on link at bounding box center [820, 610] width 985 height 37
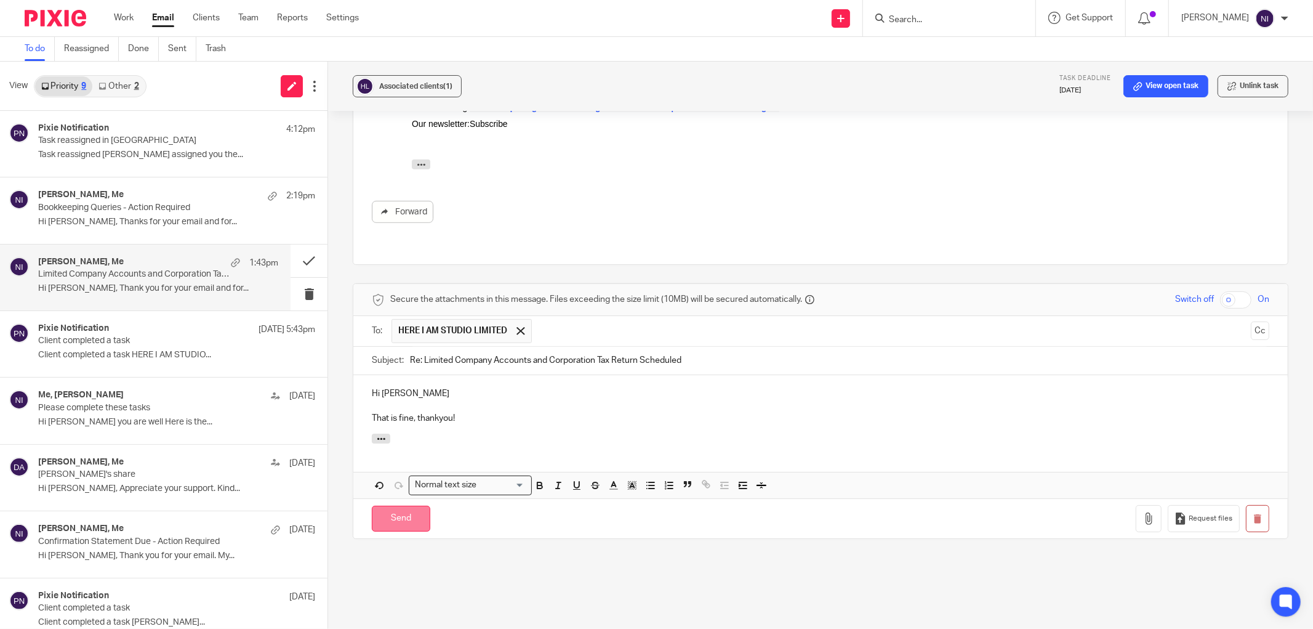
click at [417, 505] on input "Send" at bounding box center [401, 518] width 58 height 26
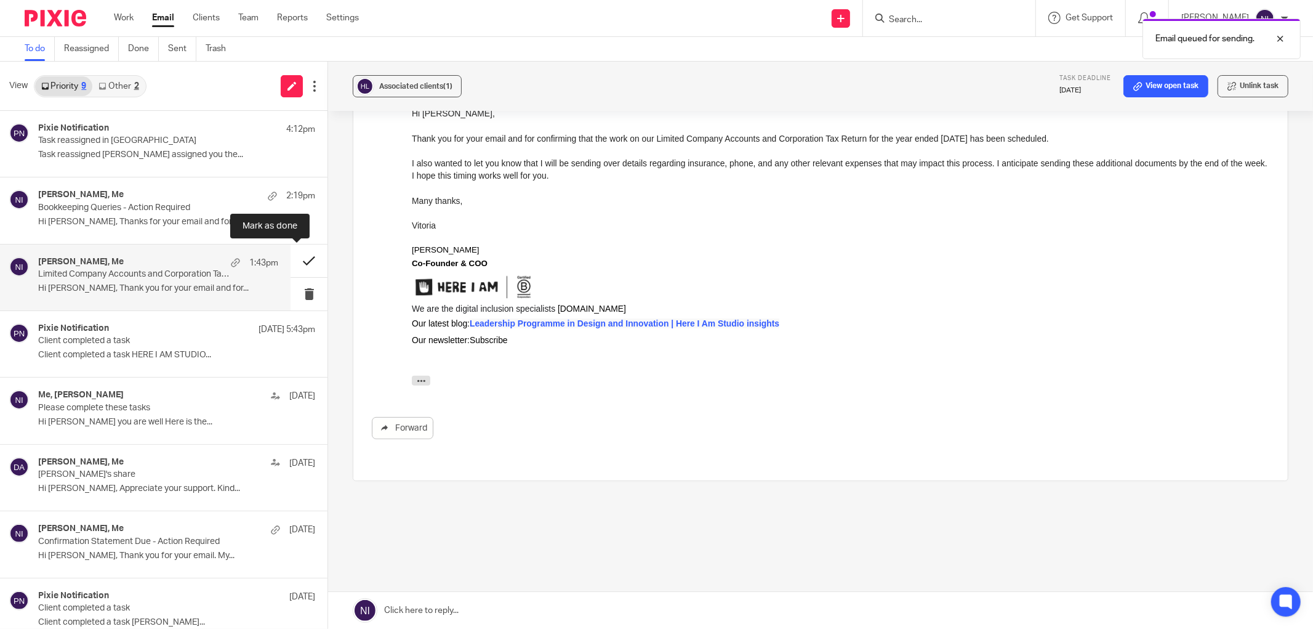
click at [291, 260] on button at bounding box center [309, 260] width 37 height 33
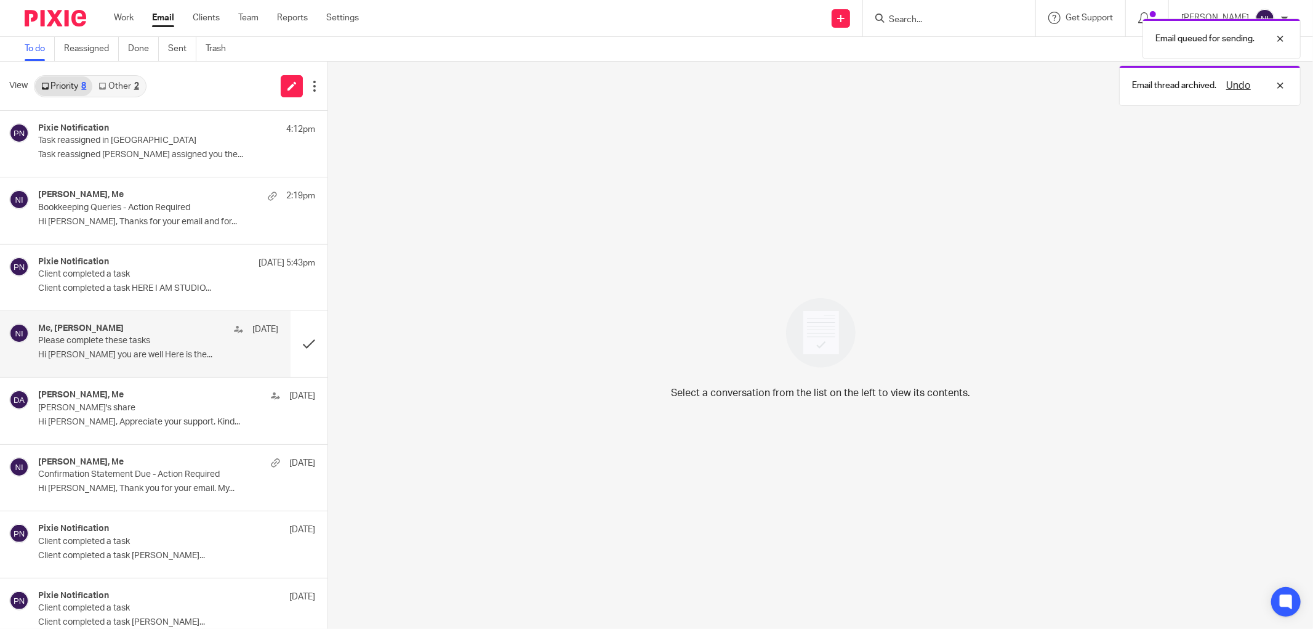
click at [129, 344] on p "Please complete these tasks" at bounding box center [134, 341] width 192 height 10
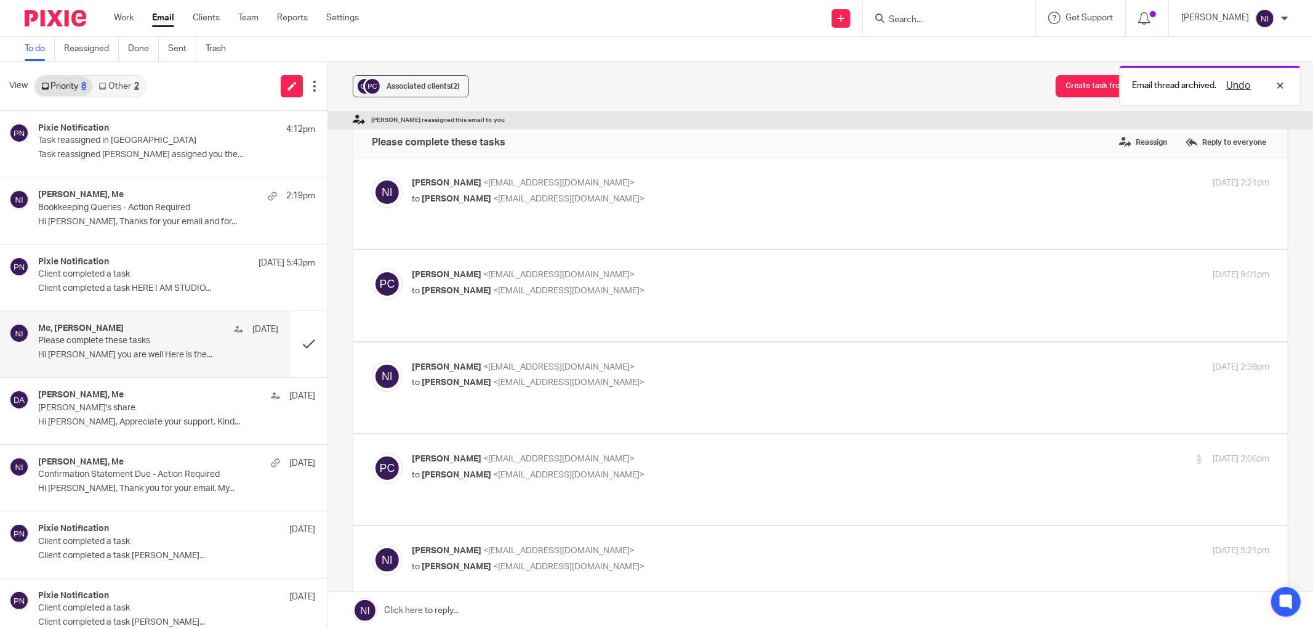
scroll to position [342, 0]
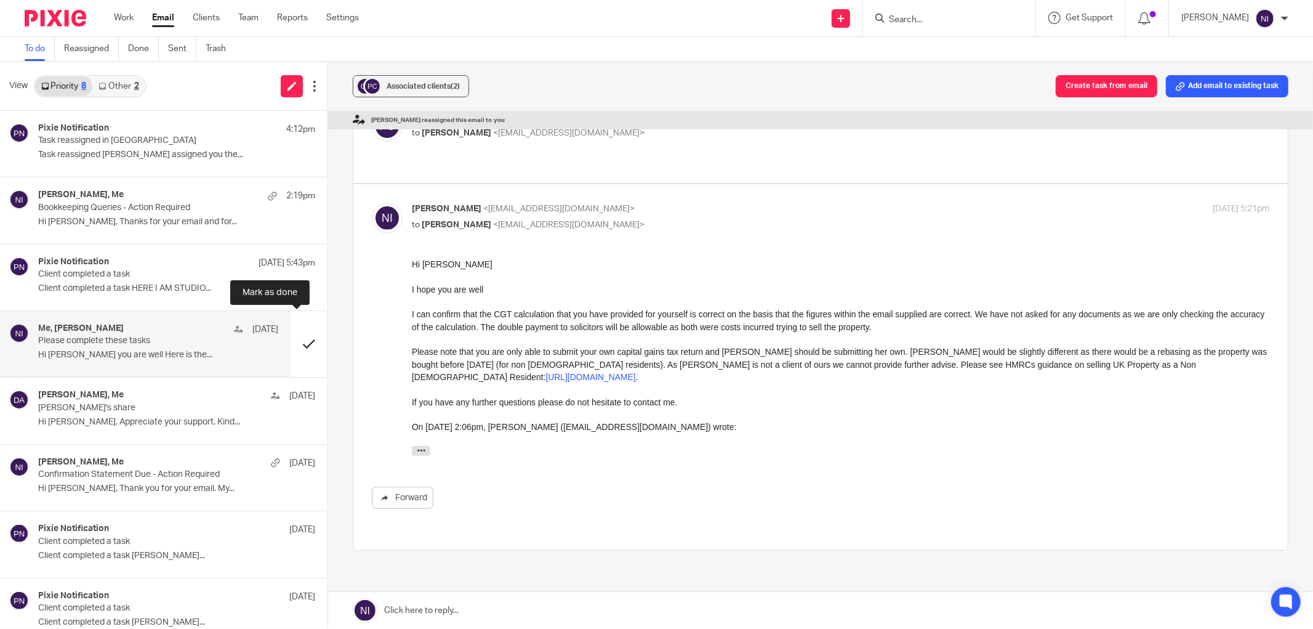
click at [296, 349] on button at bounding box center [309, 344] width 37 height 66
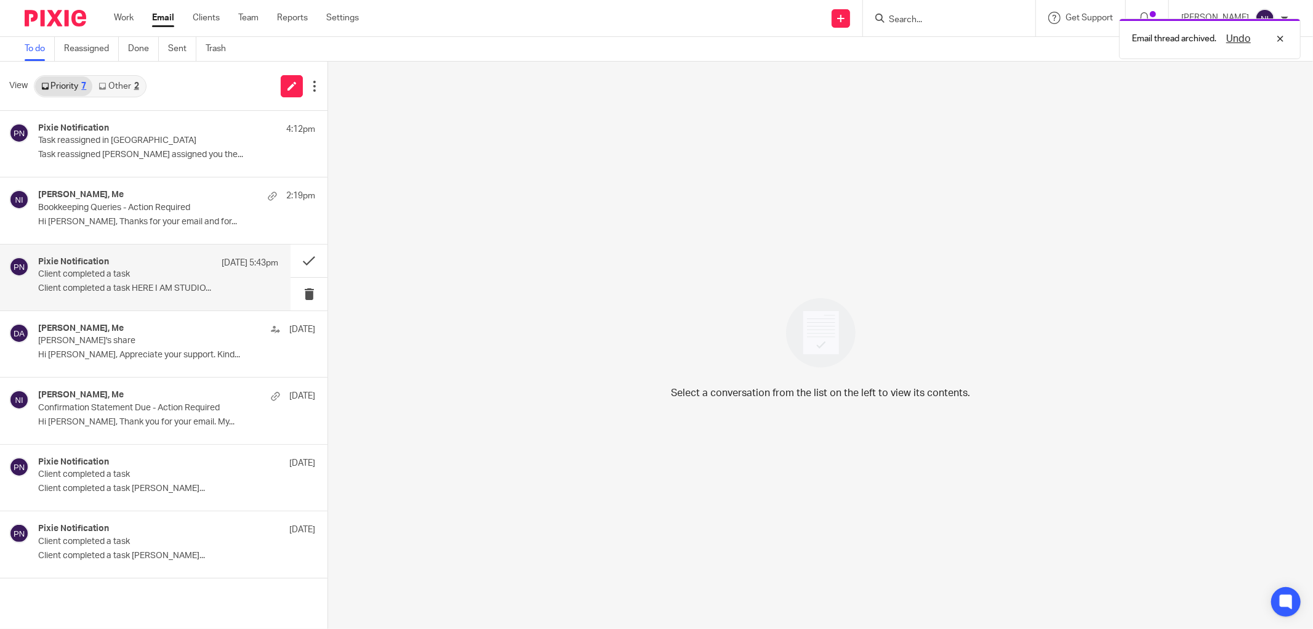
click at [179, 287] on p "Client completed a task HERE I AM STUDIO..." at bounding box center [158, 288] width 240 height 10
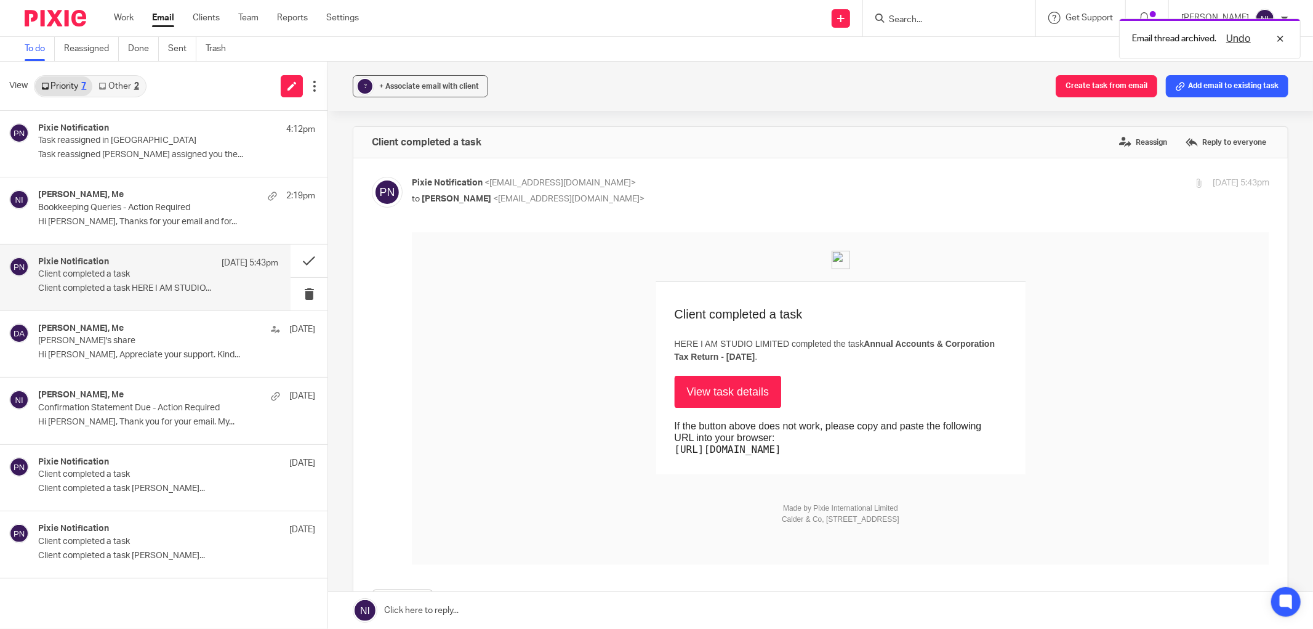
scroll to position [0, 0]
click at [201, 220] on p "Hi [PERSON_NAME], Thanks for your email and for..." at bounding box center [158, 222] width 240 height 10
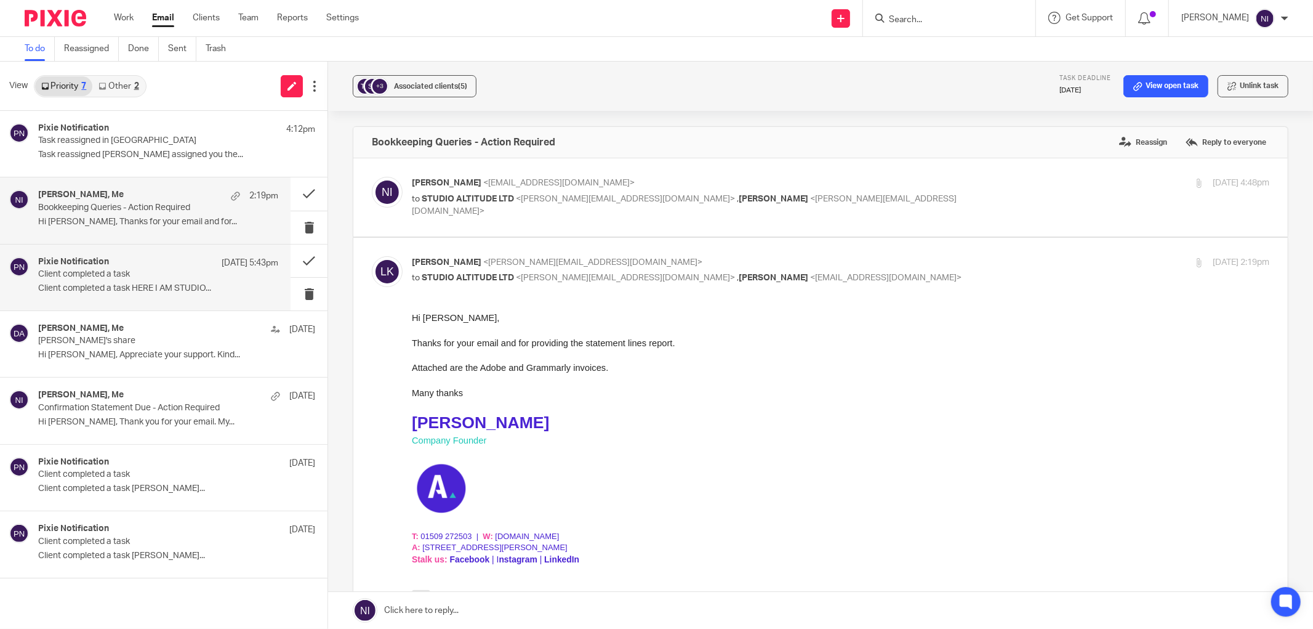
click at [175, 288] on p "Client completed a task HERE I AM STUDIO..." at bounding box center [158, 288] width 240 height 10
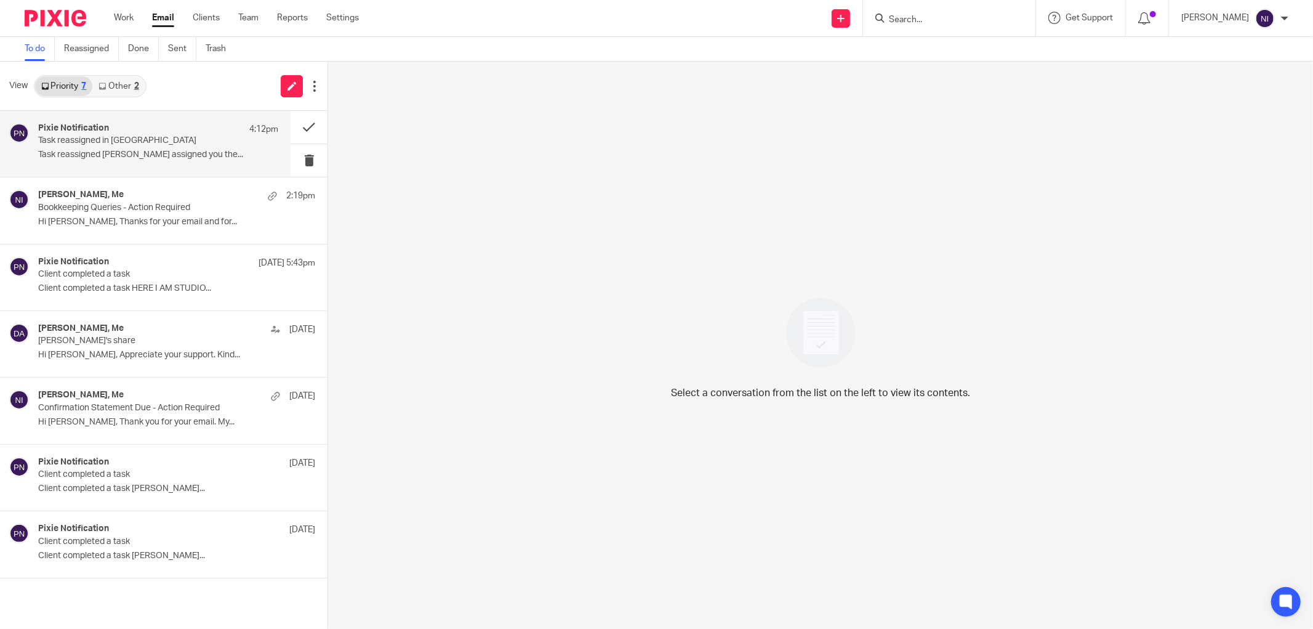
click at [113, 157] on p "Task reassigned [PERSON_NAME] assigned you the..." at bounding box center [158, 155] width 240 height 10
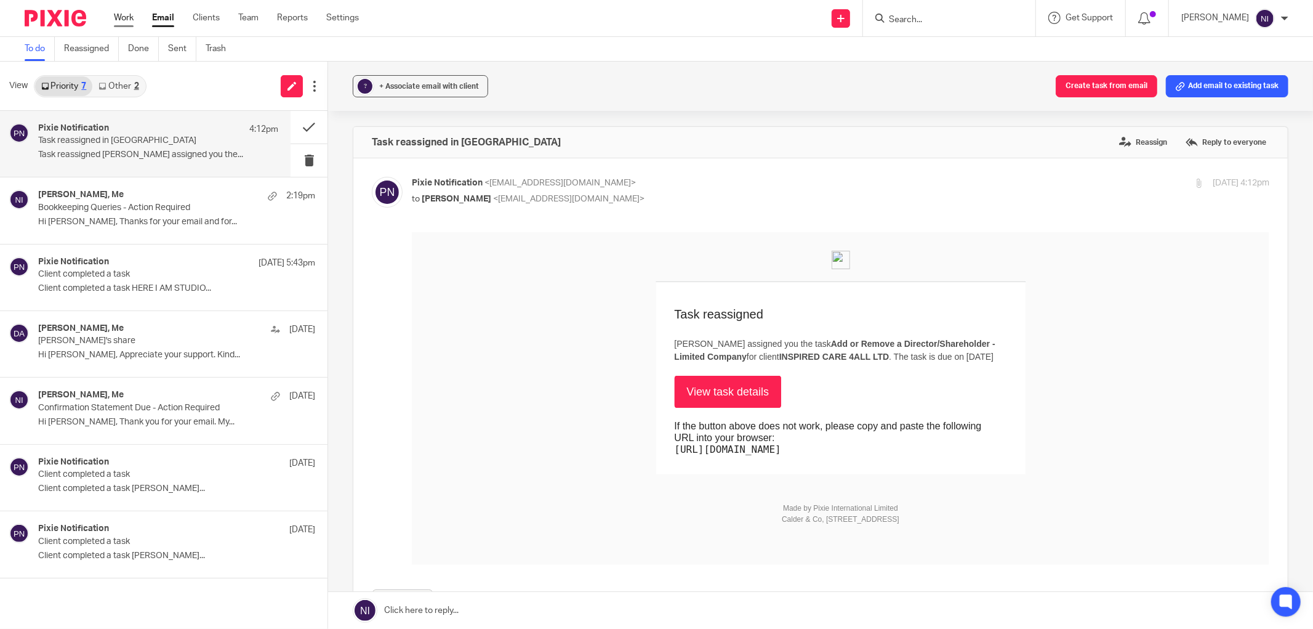
click at [132, 17] on link "Work" at bounding box center [124, 18] width 20 height 12
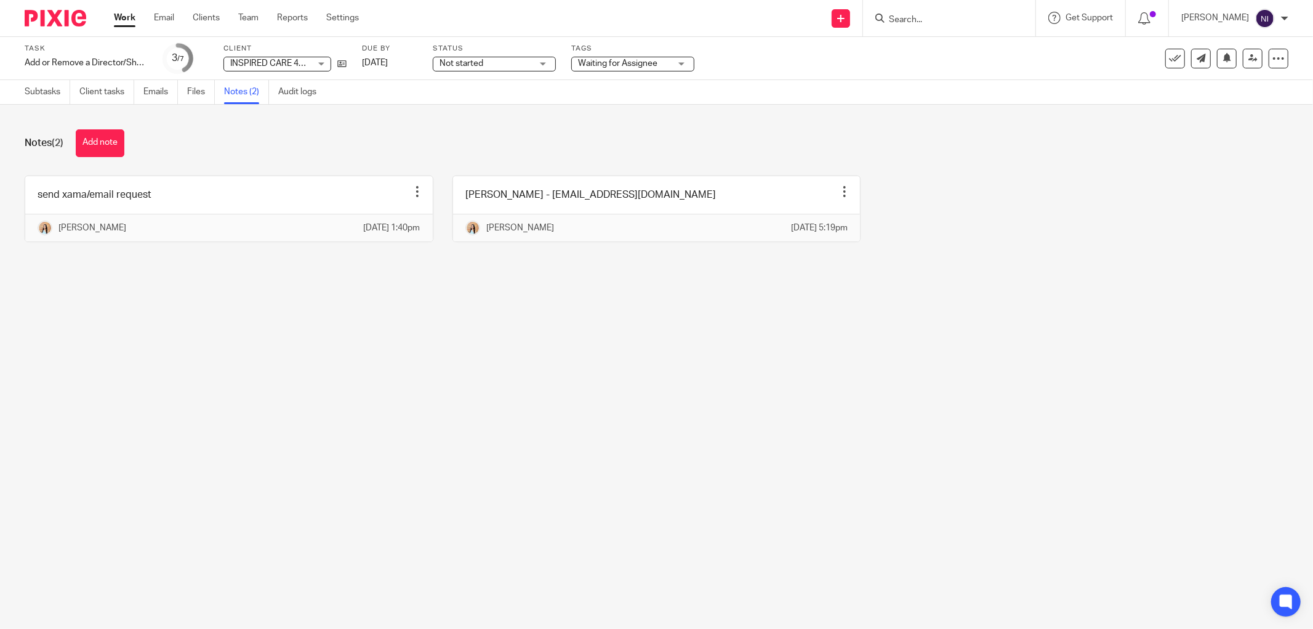
click at [121, 19] on link "Work" at bounding box center [125, 18] width 22 height 12
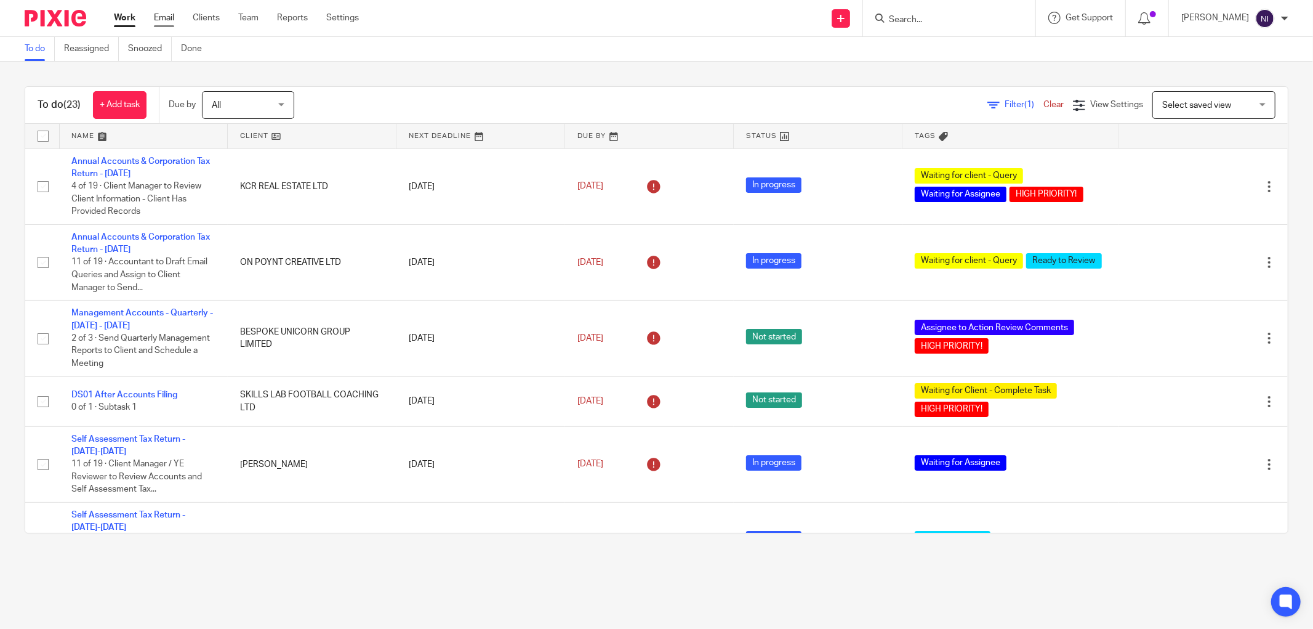
click at [161, 17] on link "Email" at bounding box center [164, 18] width 20 height 12
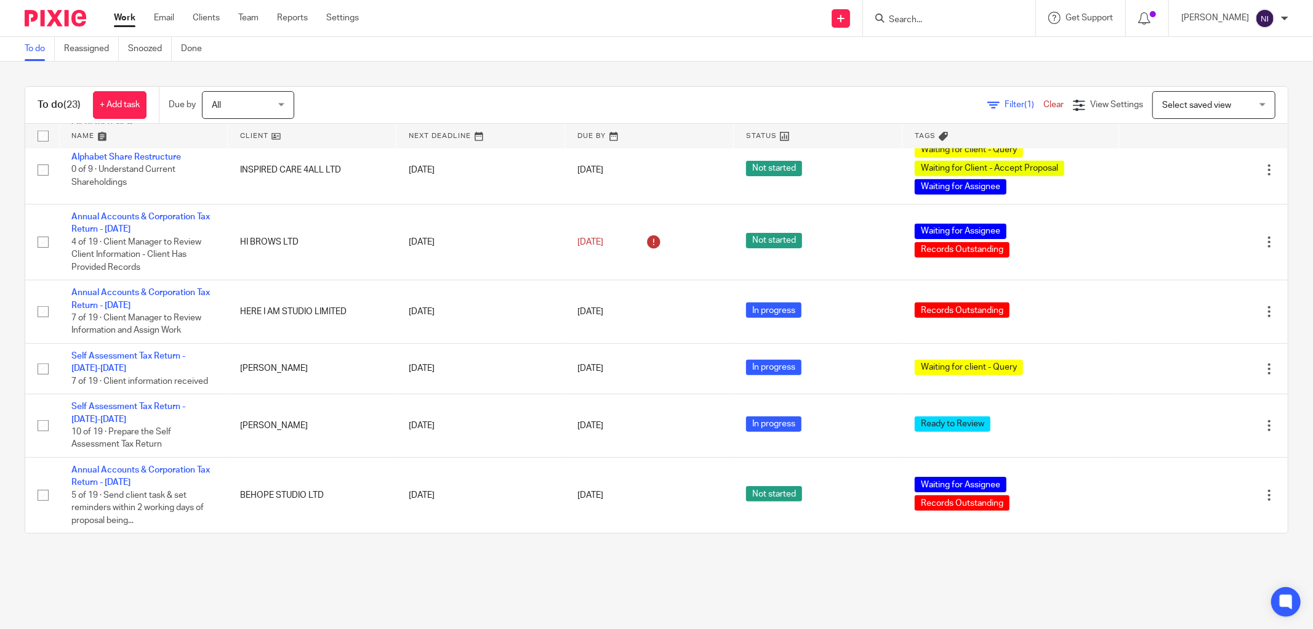
scroll to position [804, 0]
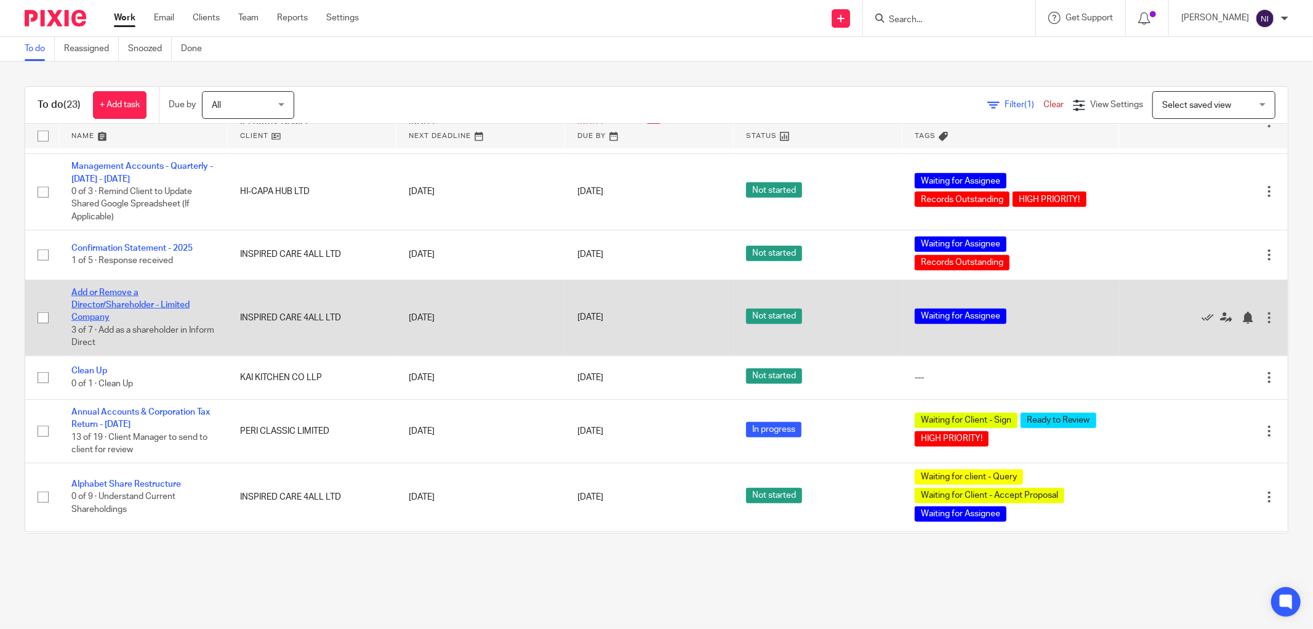
click at [87, 313] on link "Add or Remove a Director/Shareholder - Limited Company" at bounding box center [130, 305] width 118 height 34
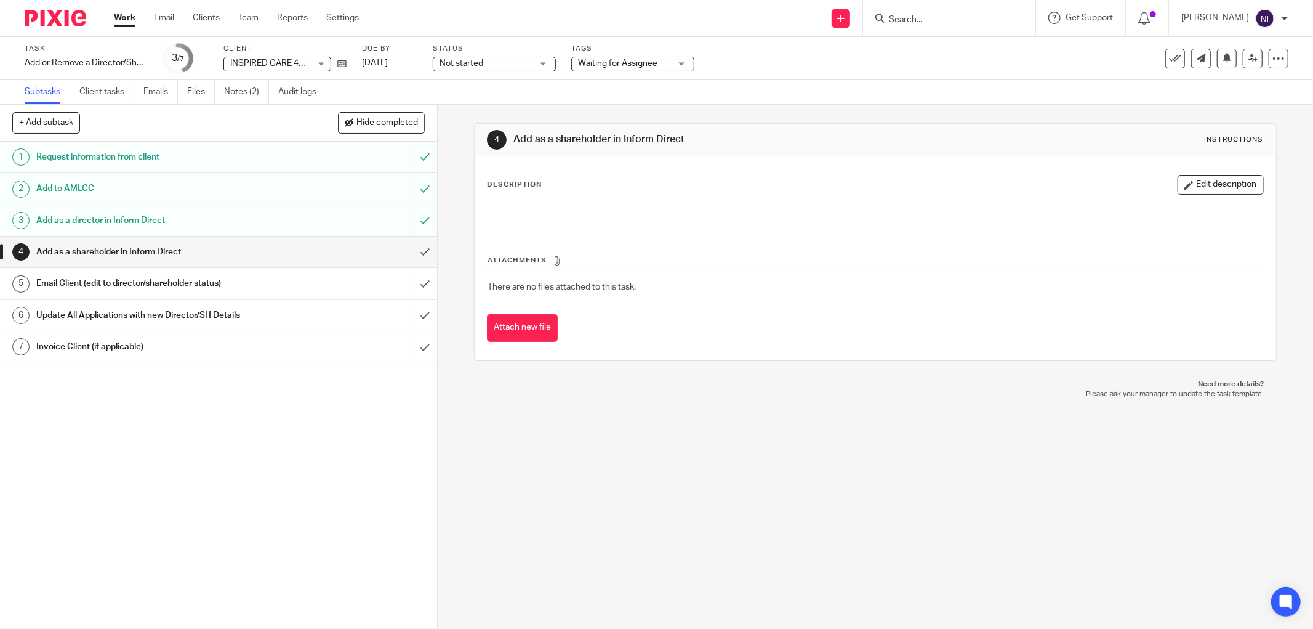
click at [978, 25] on input "Search" at bounding box center [943, 20] width 111 height 11
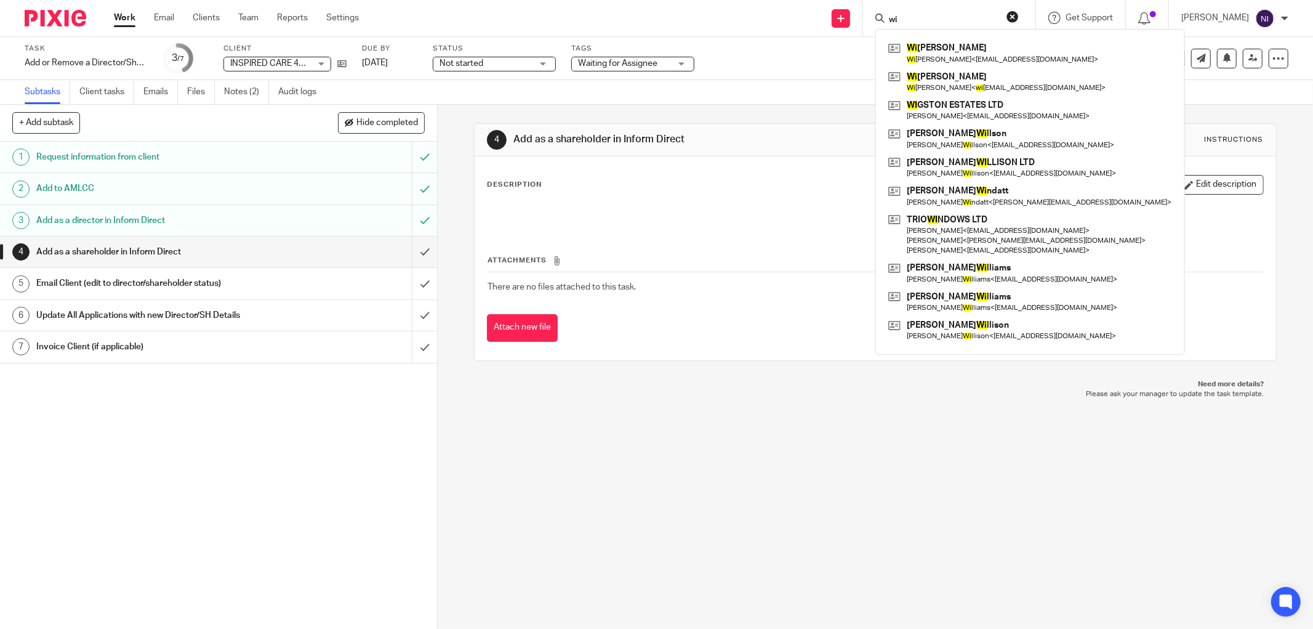
type input "w"
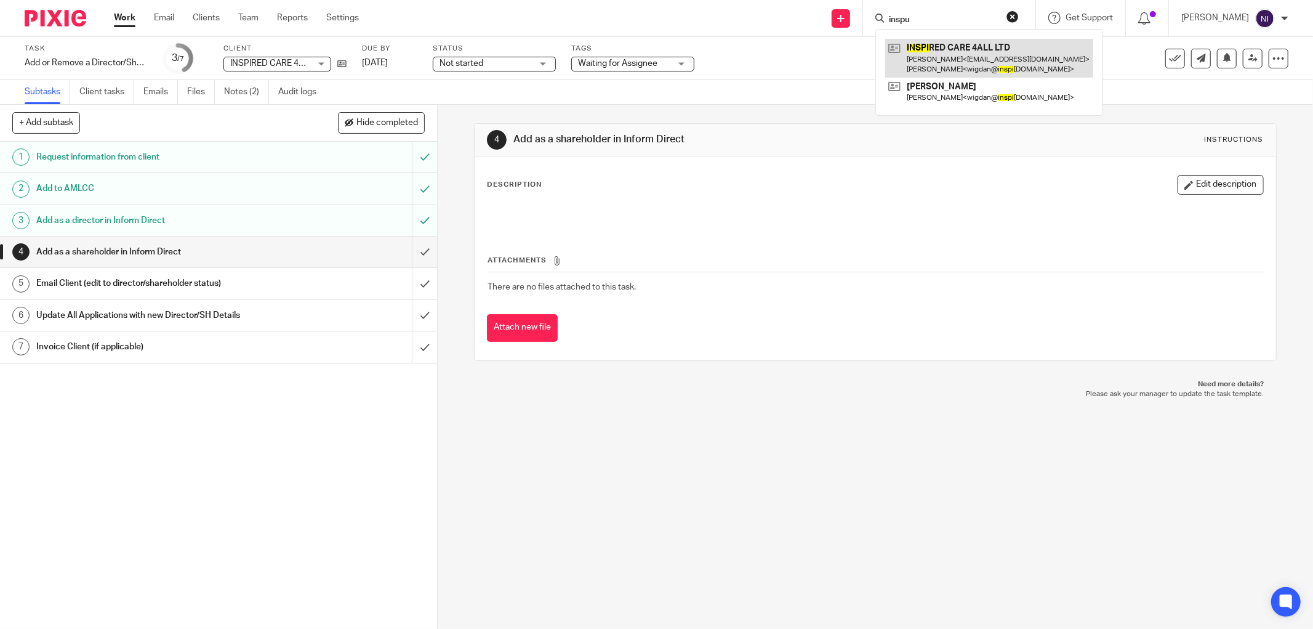
type input "inspu"
click at [982, 65] on link at bounding box center [989, 58] width 208 height 38
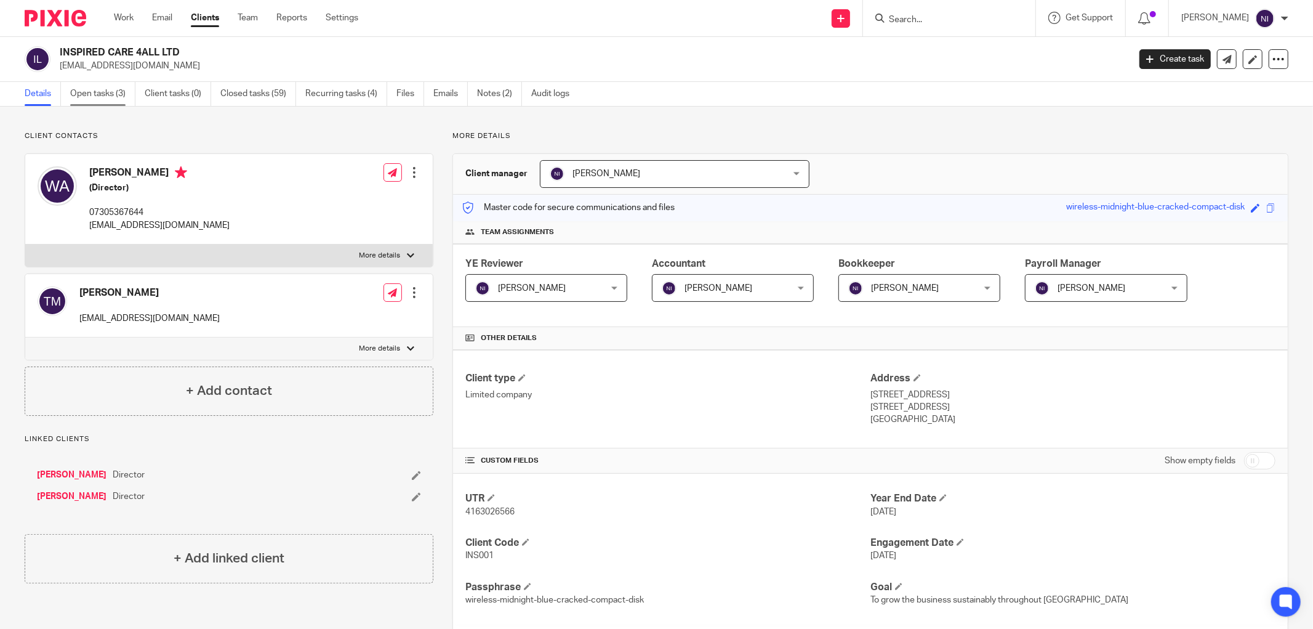
click at [115, 100] on link "Open tasks (3)" at bounding box center [102, 94] width 65 height 24
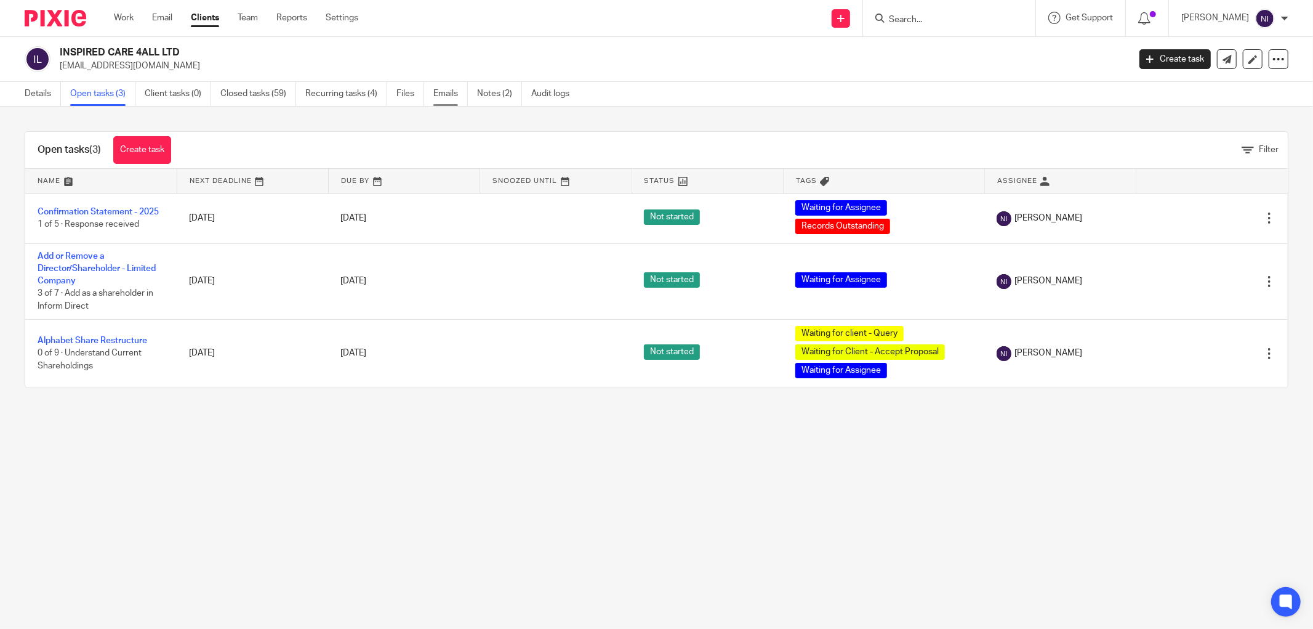
click at [444, 92] on link "Emails" at bounding box center [450, 94] width 34 height 24
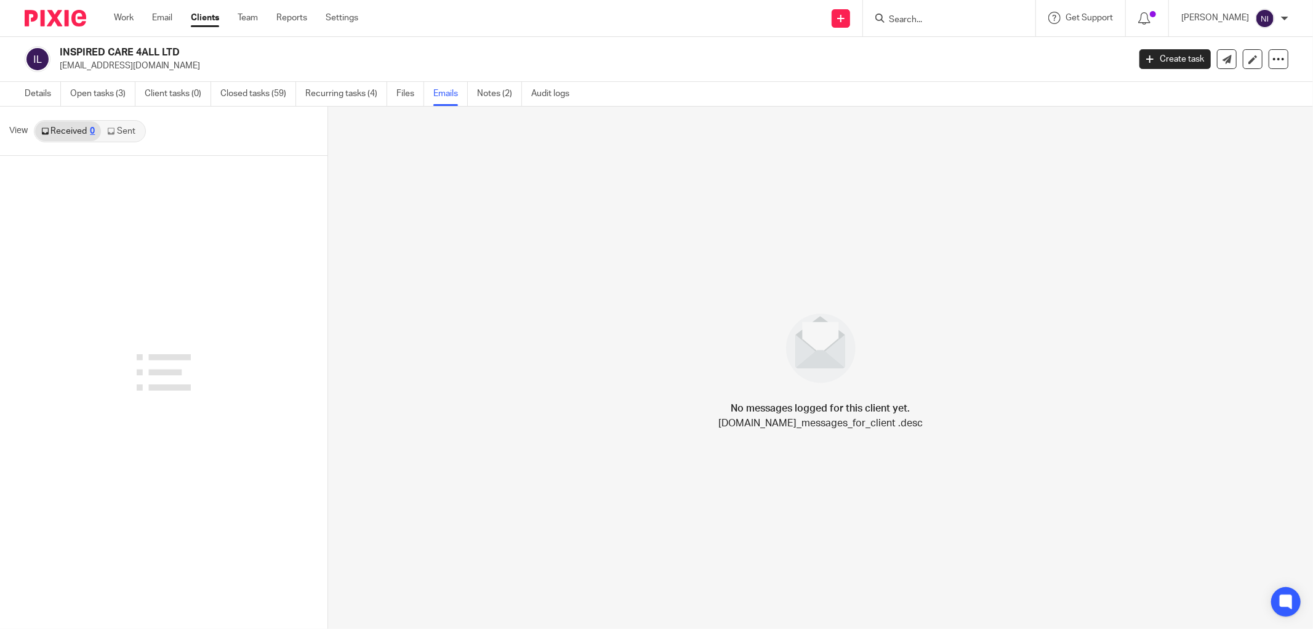
click at [123, 130] on link "Sent" at bounding box center [122, 131] width 43 height 20
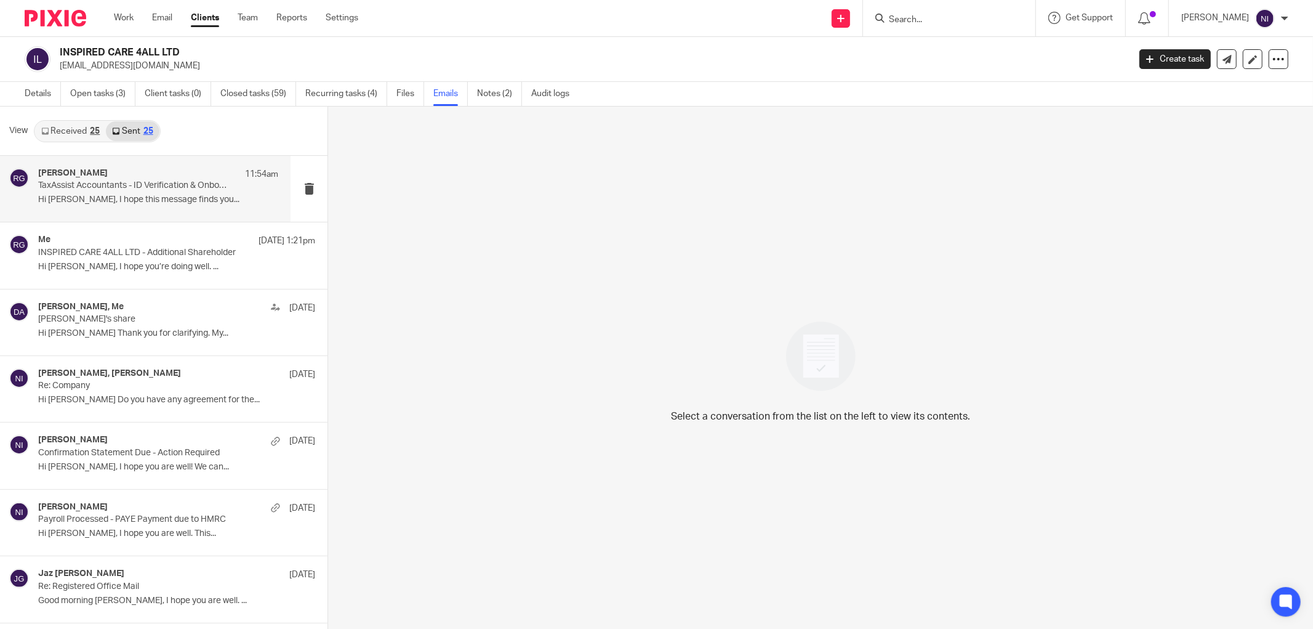
click at [124, 198] on p "Hi [PERSON_NAME], I hope this message finds you..." at bounding box center [158, 200] width 240 height 10
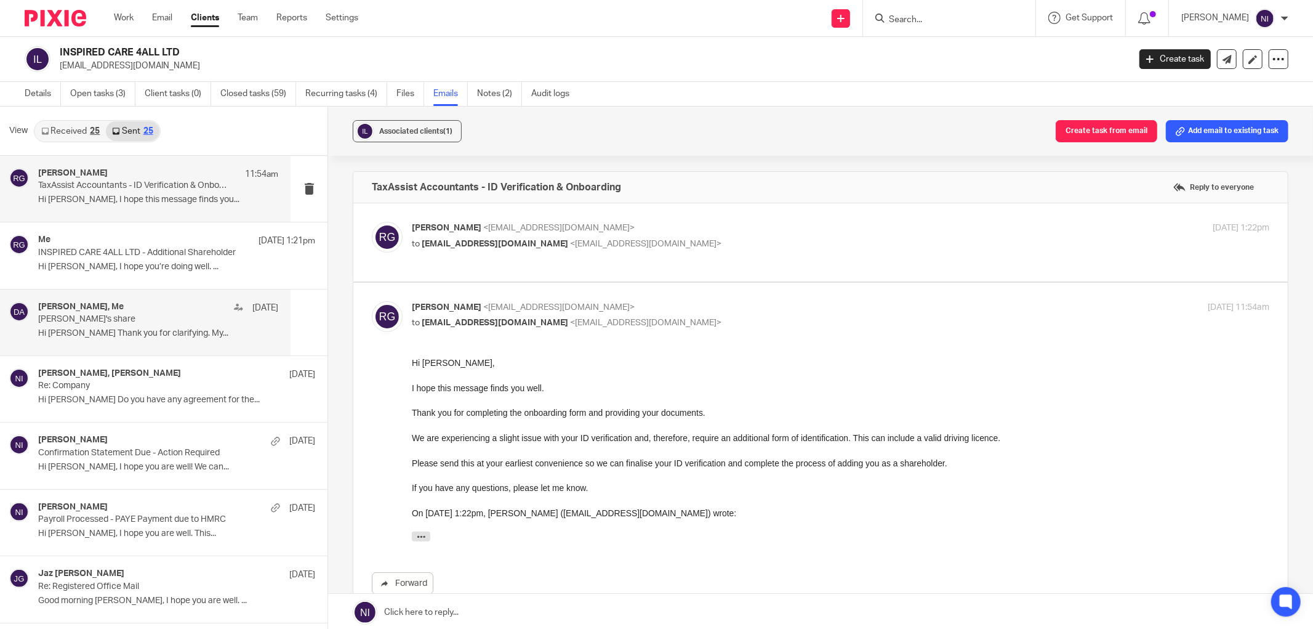
click at [116, 332] on p "Hi [PERSON_NAME] Thank you for clarifying. My..." at bounding box center [158, 333] width 240 height 10
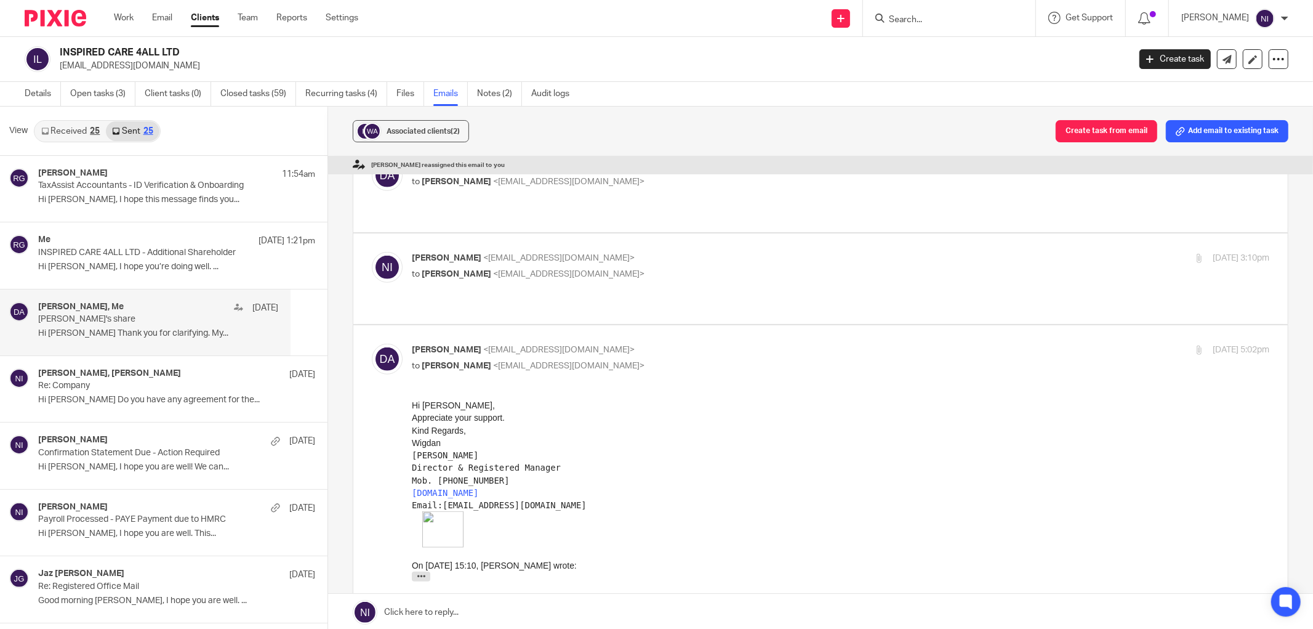
scroll to position [821, 0]
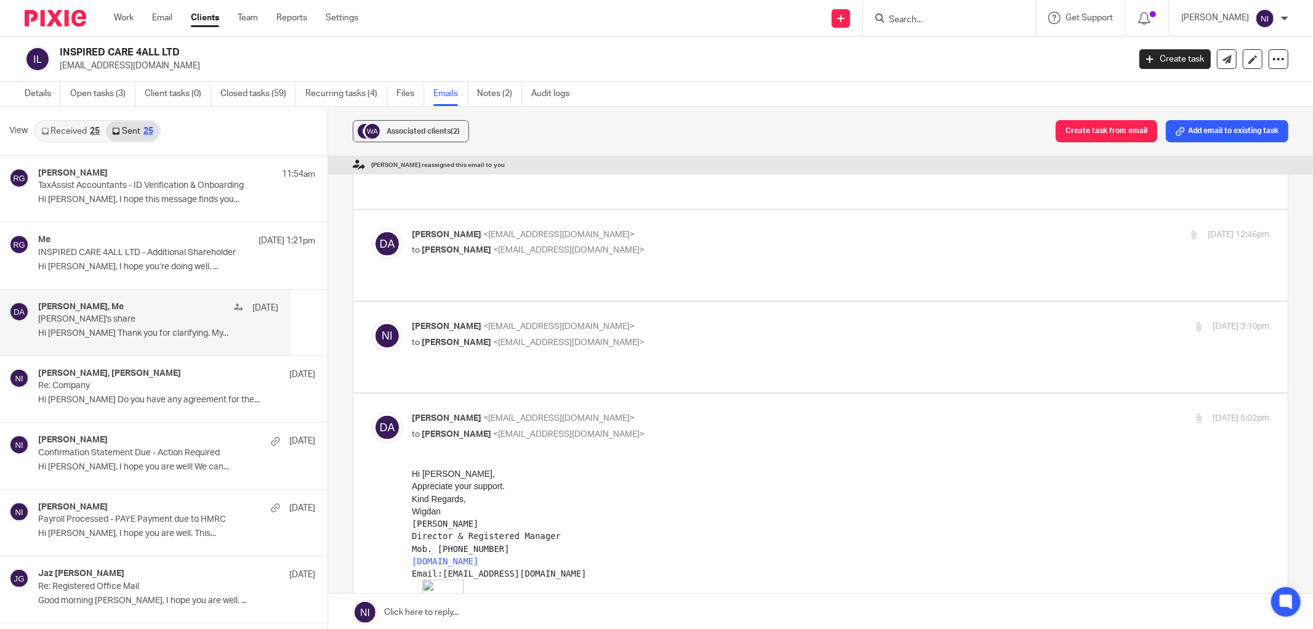
click at [676, 336] on p "to [PERSON_NAME] <[EMAIL_ADDRESS][DOMAIN_NAME]>" at bounding box center [698, 342] width 572 height 13
checkbox input "true"
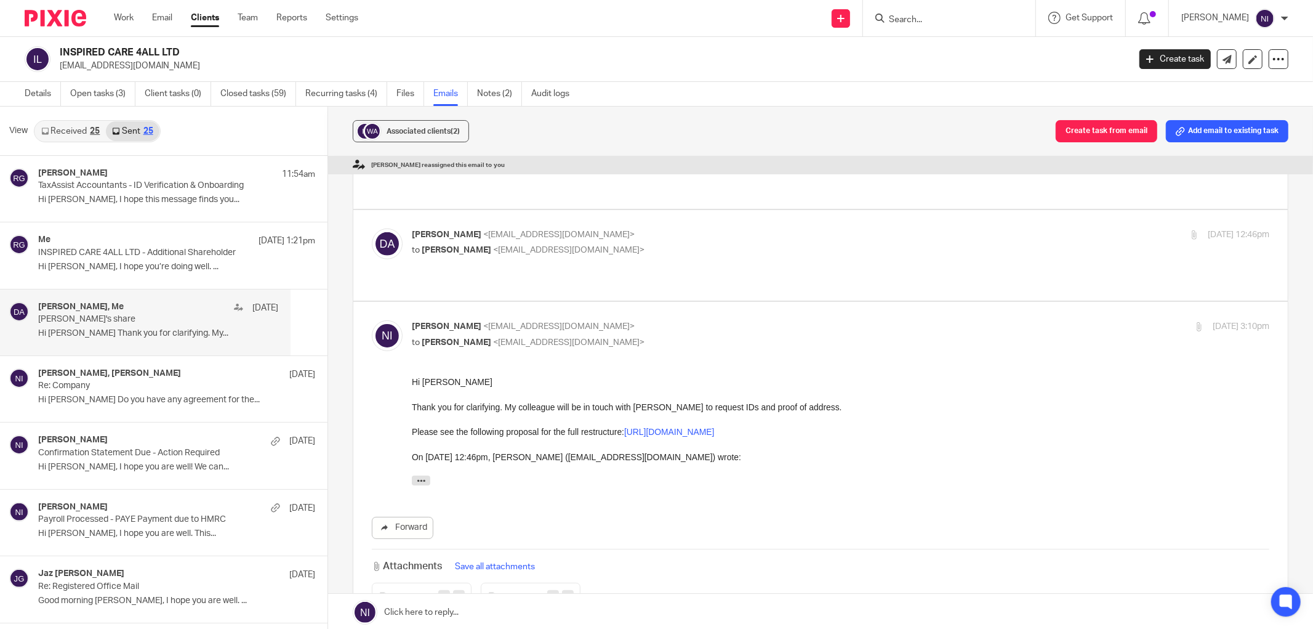
scroll to position [0, 0]
click at [473, 617] on link at bounding box center [820, 611] width 985 height 37
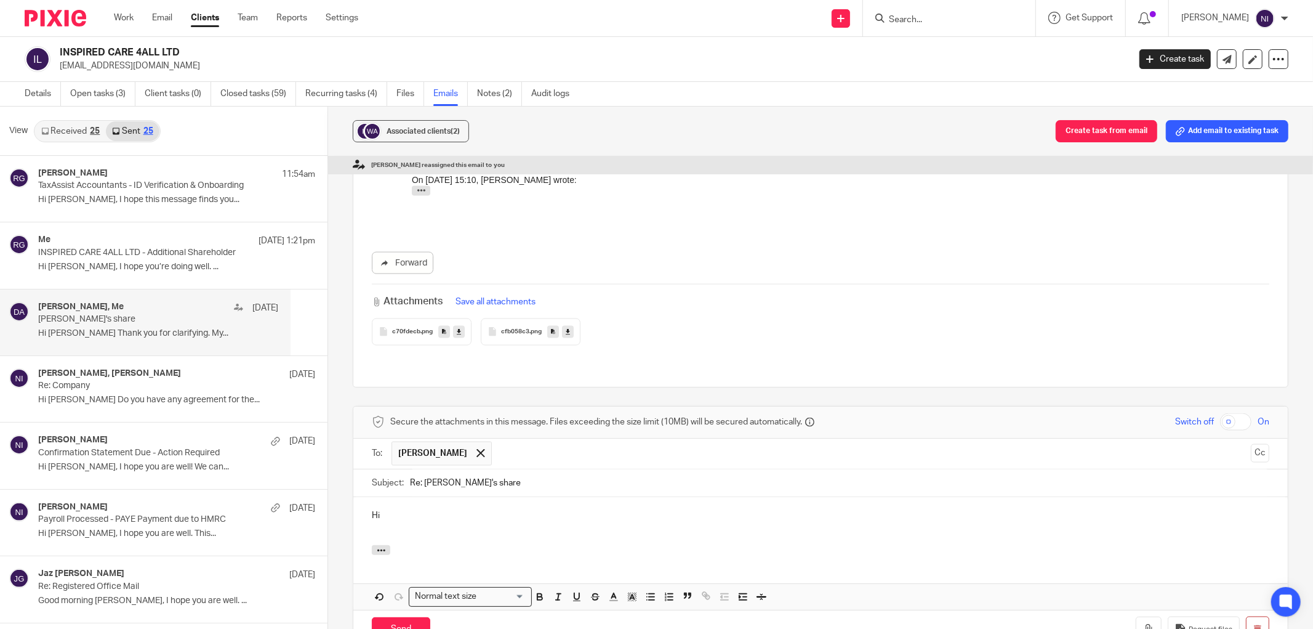
drag, startPoint x: 410, startPoint y: 352, endPoint x: 278, endPoint y: 348, distance: 131.8
click at [288, 351] on div "View Received 25 Sent 25 [PERSON_NAME] 11:54am TaxAssist Accountants - ID Verif…" at bounding box center [656, 369] width 1313 height 524
type input "Share Restructure Proposal"
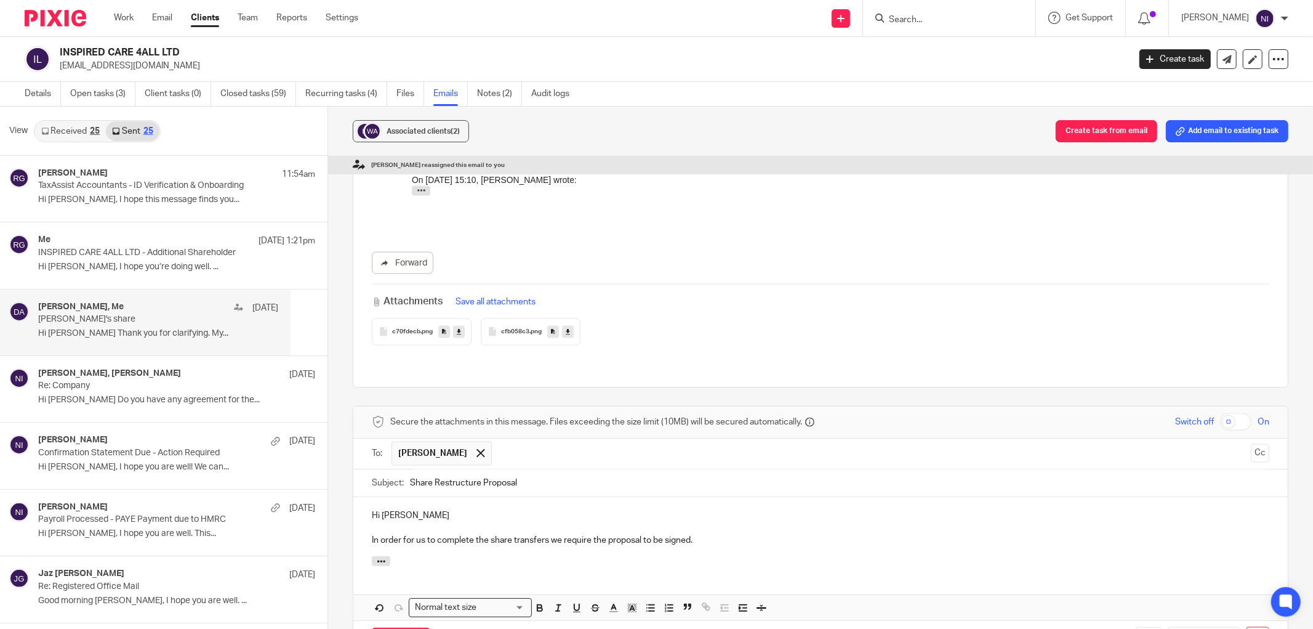
click at [761, 534] on p "In order for us to complete the share transfers we require the proposal to be s…" at bounding box center [821, 540] width 898 height 12
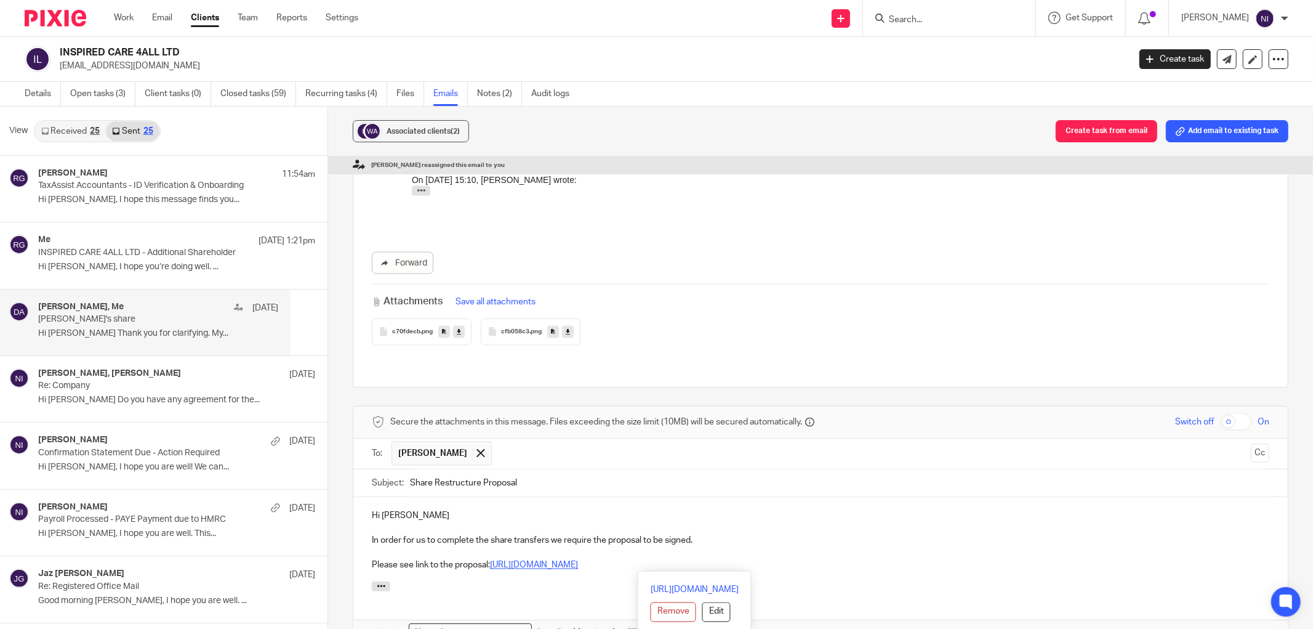
drag, startPoint x: 795, startPoint y: 432, endPoint x: 490, endPoint y: 437, distance: 305.4
click at [490, 559] on p "Please see link to the proposal: [URL][DOMAIN_NAME]" at bounding box center [821, 565] width 898 height 12
click at [544, 547] on p at bounding box center [821, 553] width 898 height 12
click at [540, 559] on p "Please see link to the proposal:" at bounding box center [821, 565] width 898 height 12
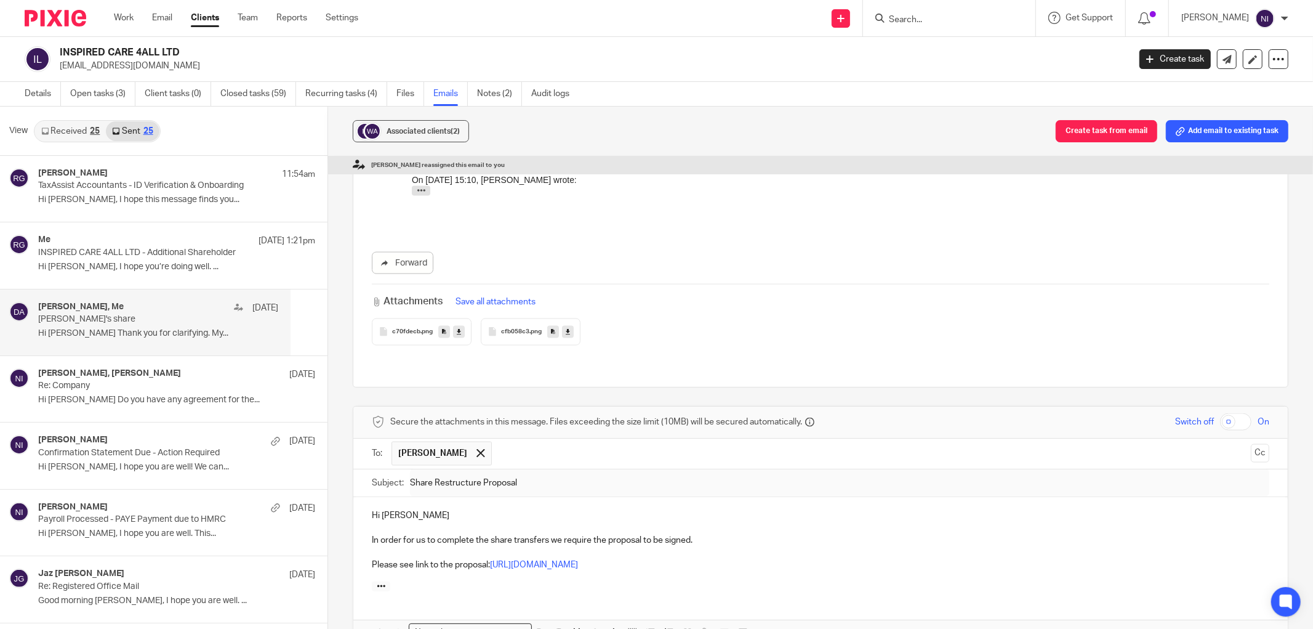
scroll to position [1316, 0]
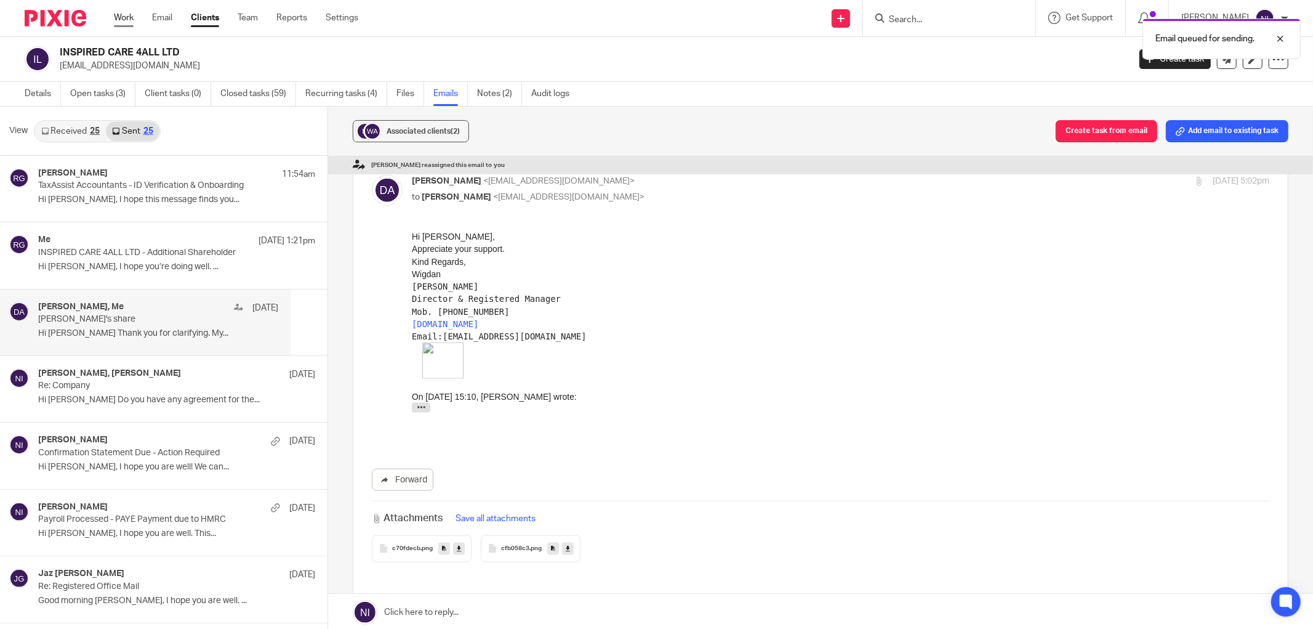
click at [125, 17] on link "Work" at bounding box center [124, 18] width 20 height 12
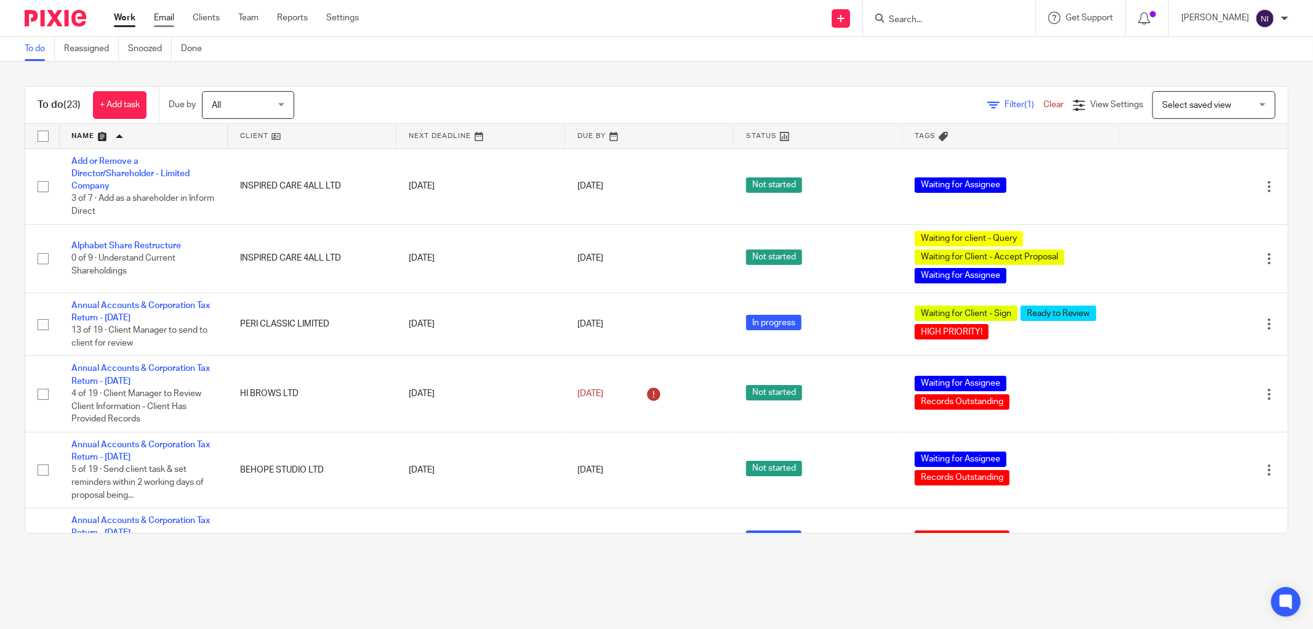
click at [164, 22] on link "Email" at bounding box center [164, 18] width 20 height 12
